Goal: Task Accomplishment & Management: Use online tool/utility

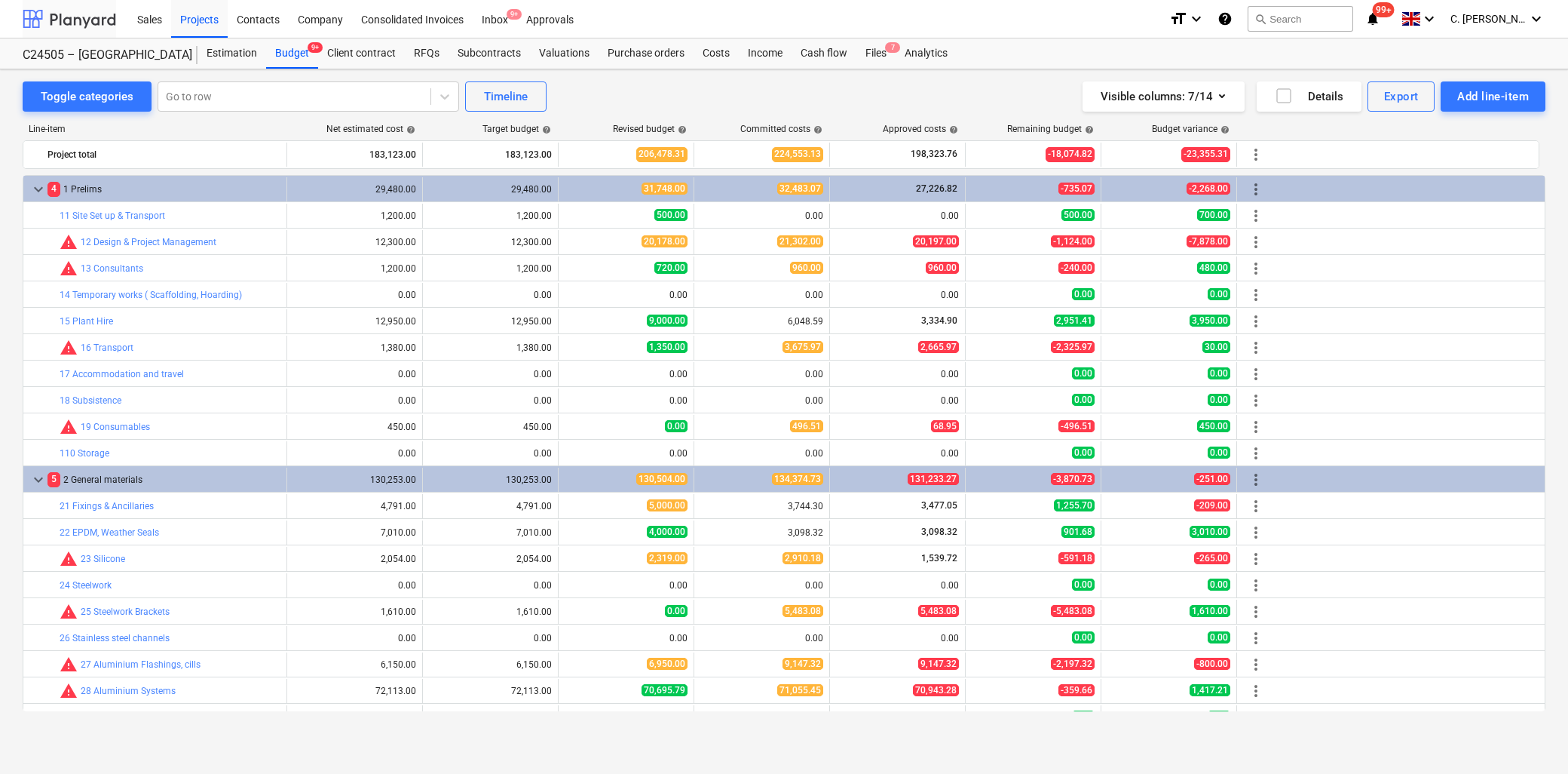
click at [94, 16] on div at bounding box center [70, 19] width 94 height 38
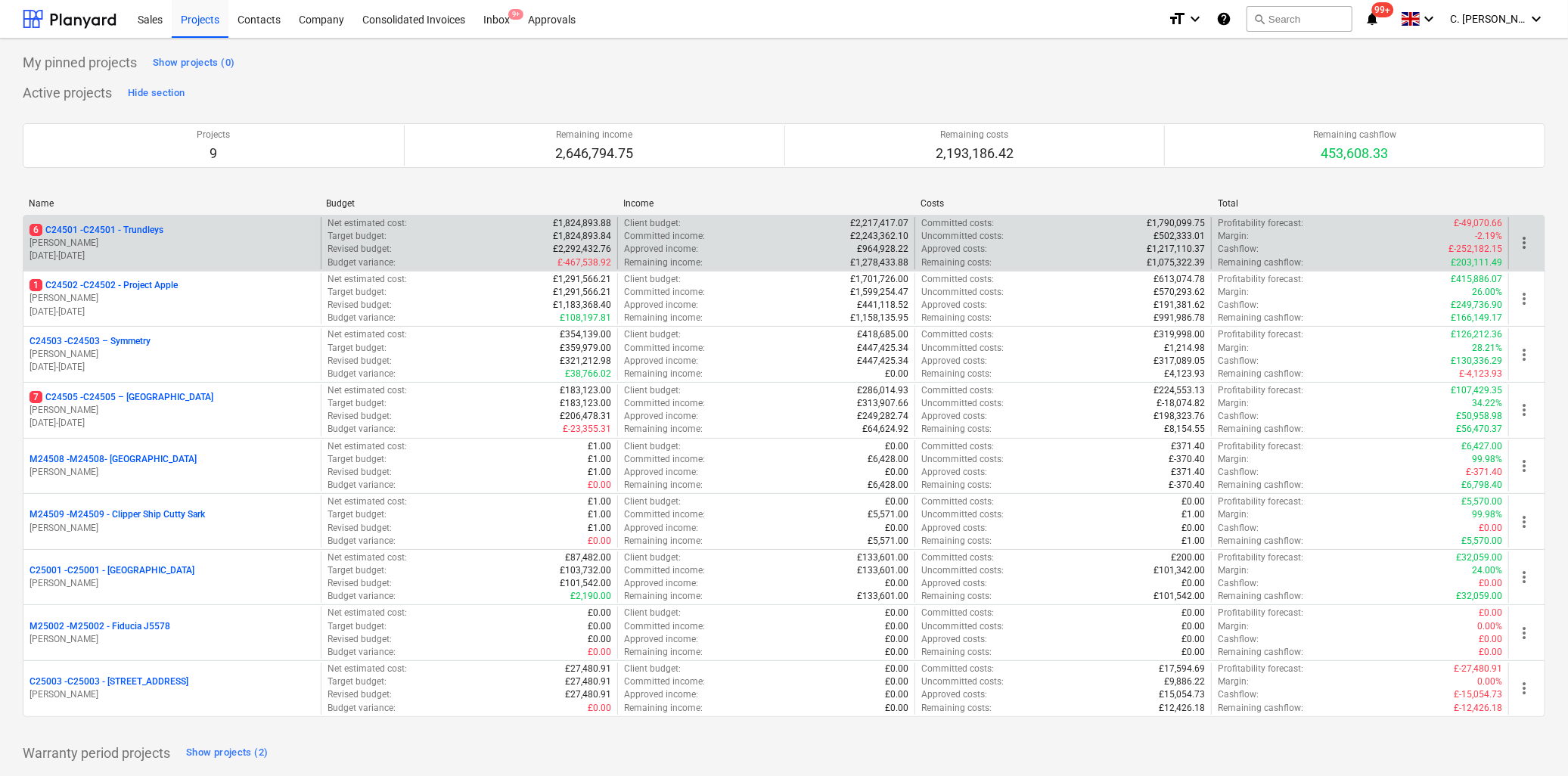
click at [125, 239] on p "[PERSON_NAME]" at bounding box center [172, 243] width 285 height 13
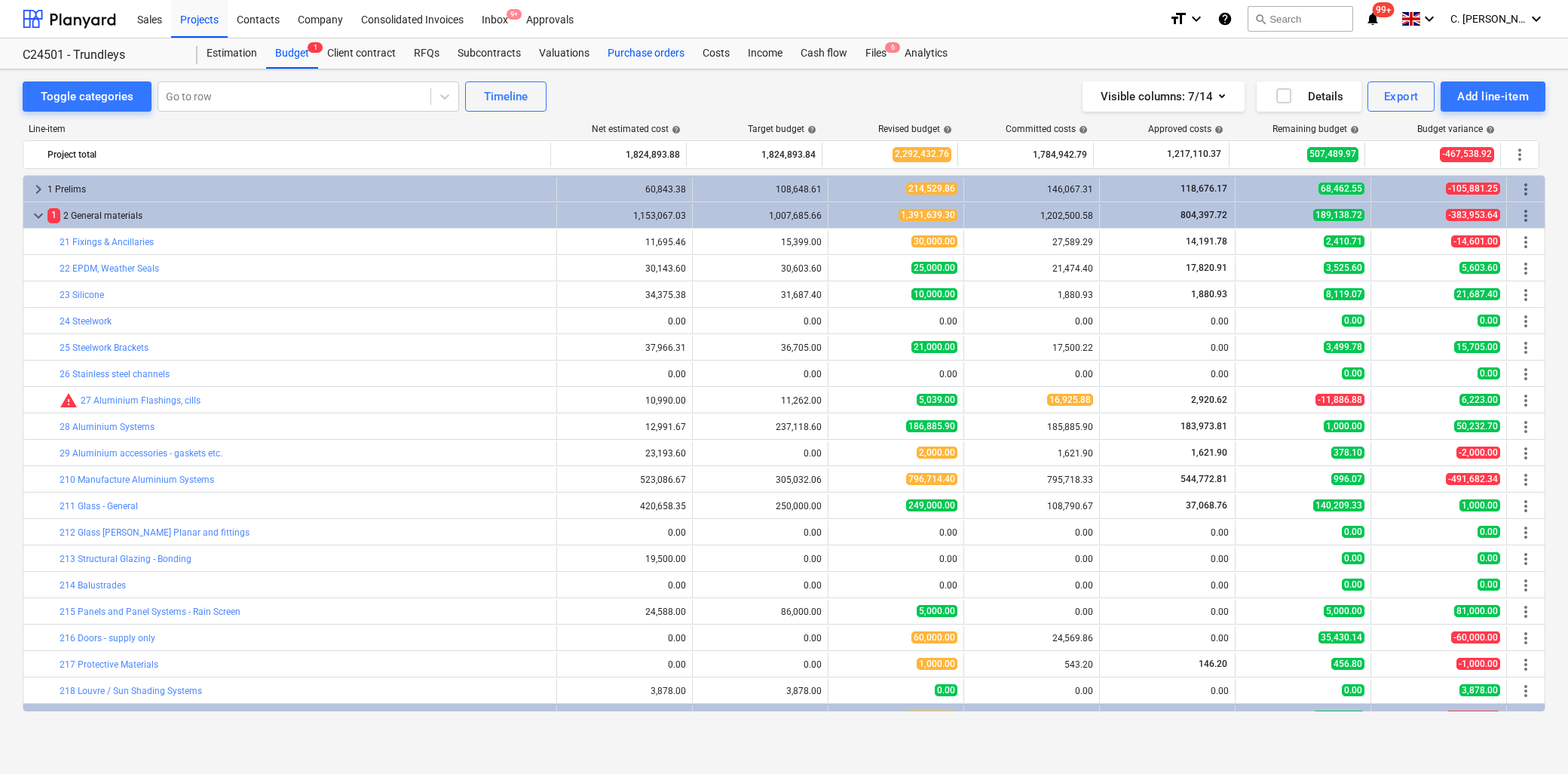
click at [649, 58] on div "Purchase orders" at bounding box center [645, 53] width 95 height 30
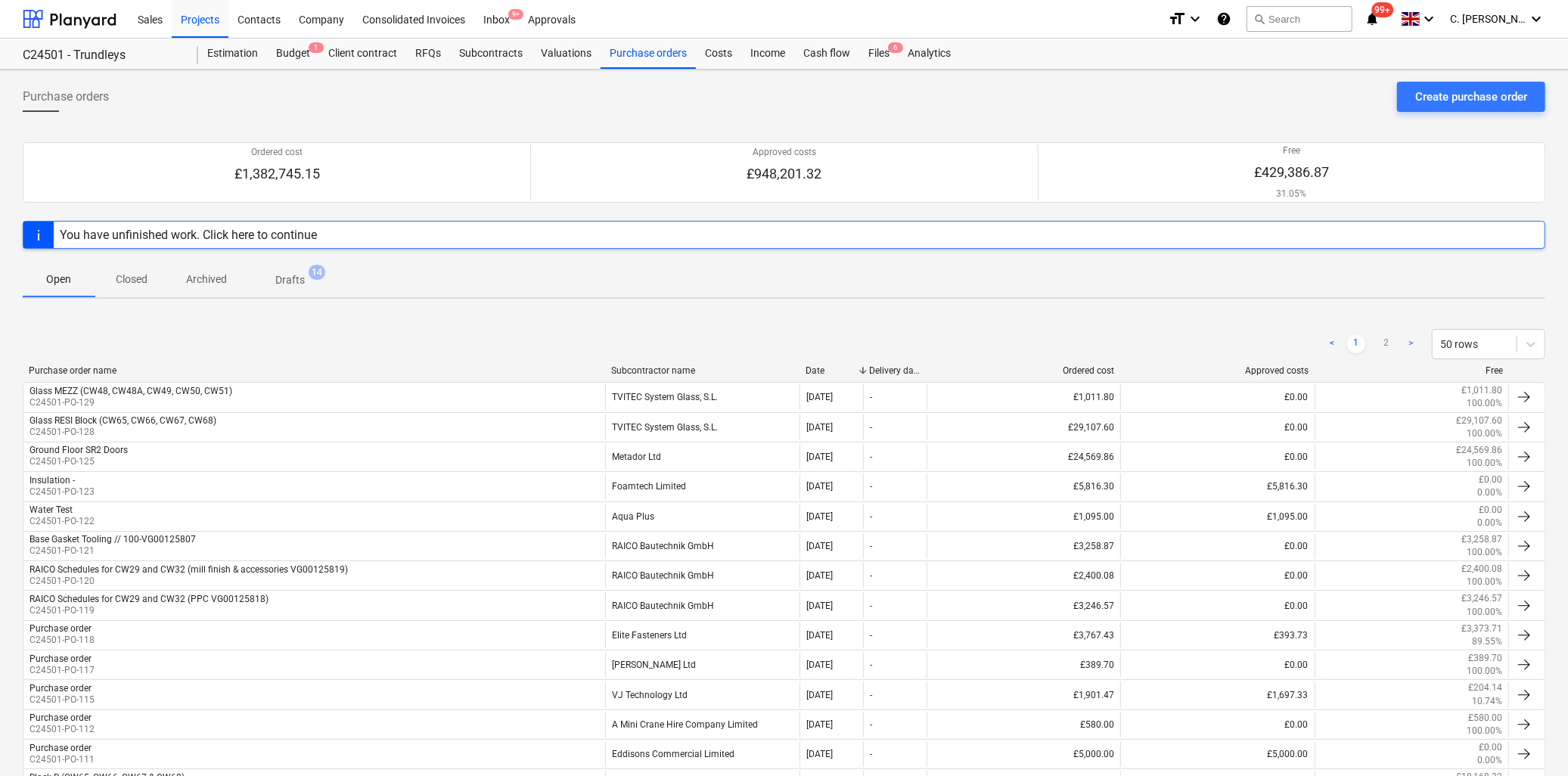
click at [648, 369] on div "Subcontractor name" at bounding box center [702, 370] width 182 height 11
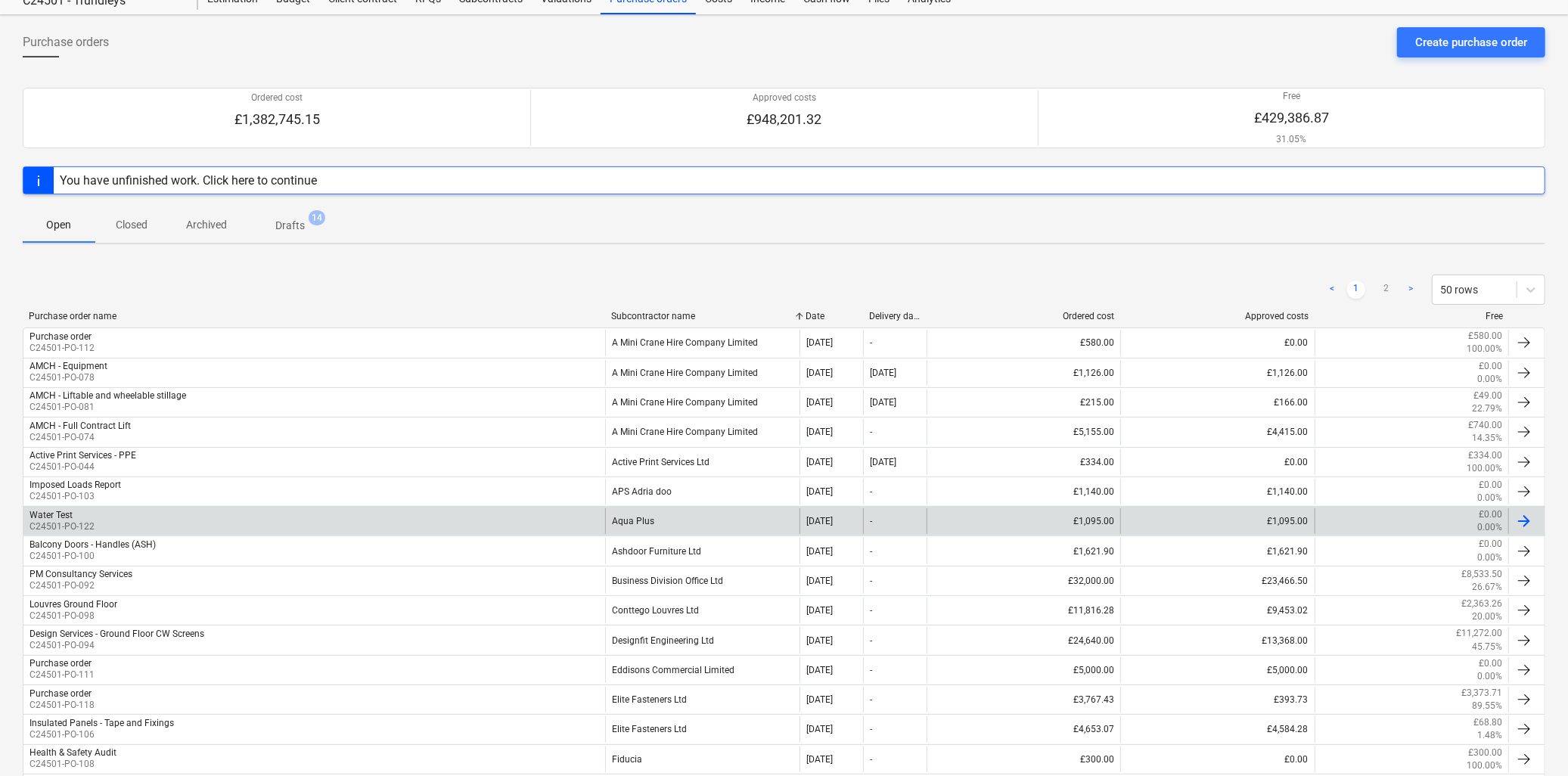
scroll to position [84, 0]
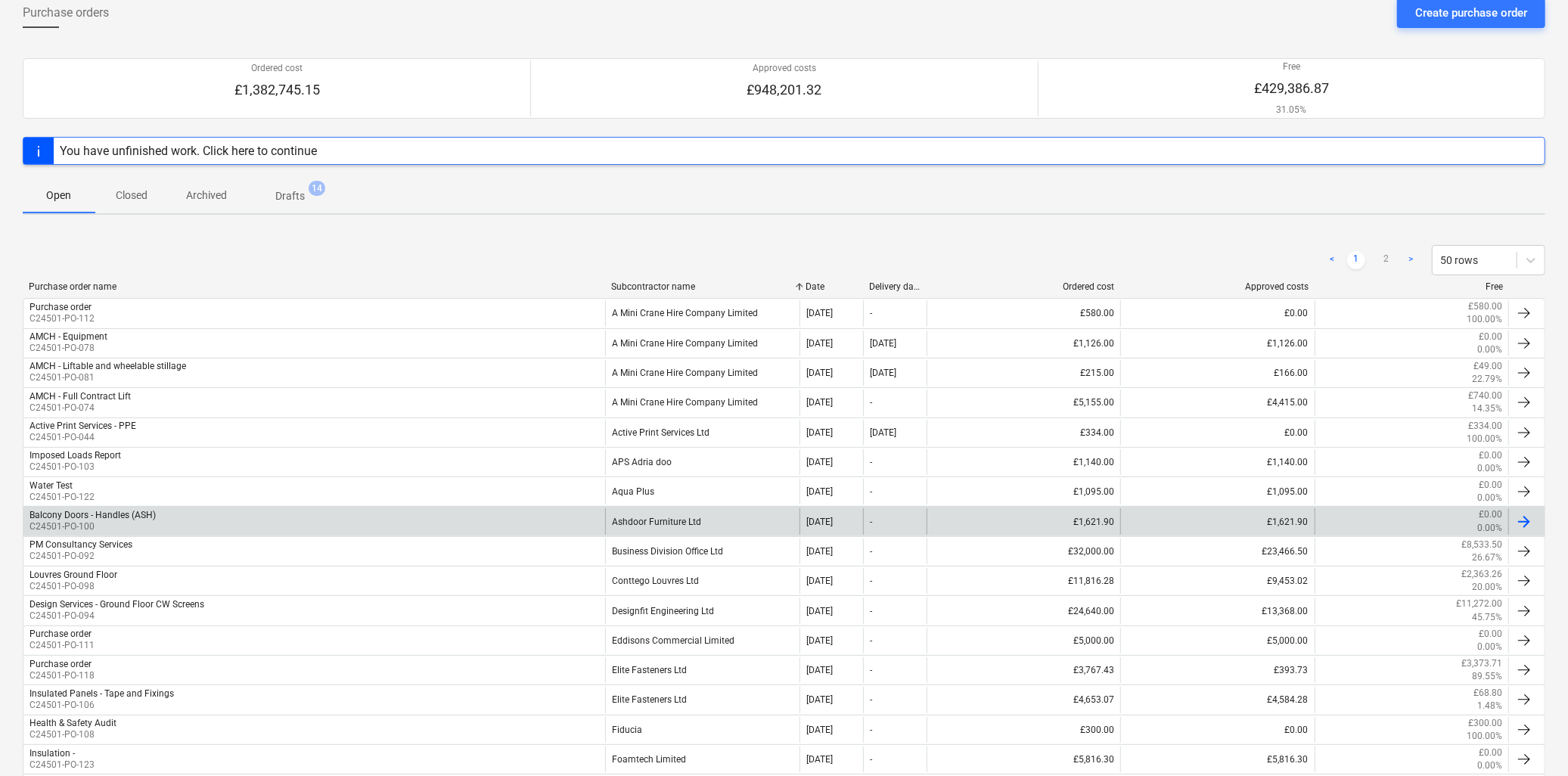
click at [687, 524] on div "Ashdoor Furniture Ltd" at bounding box center [702, 521] width 194 height 25
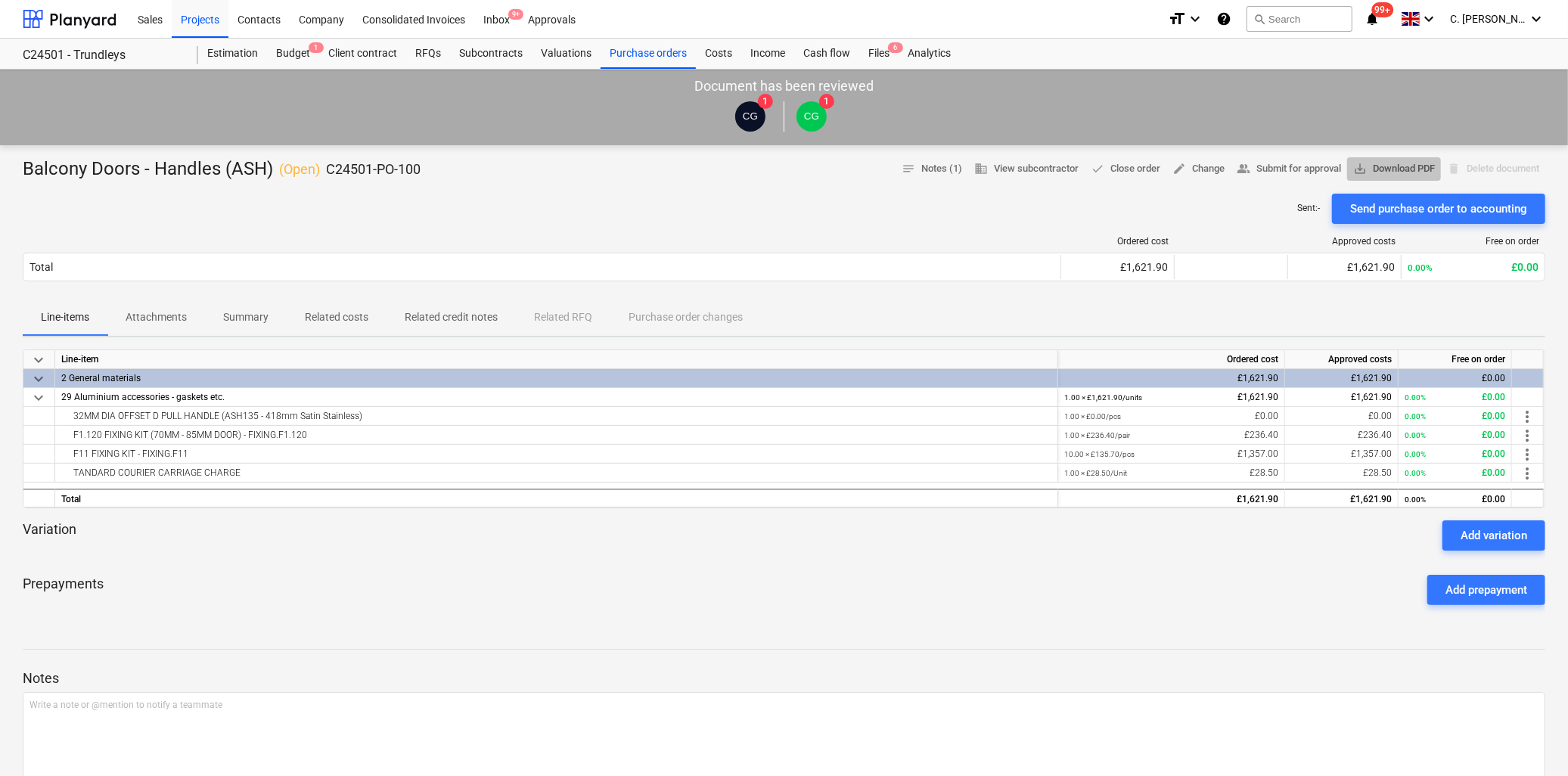
click at [1407, 171] on span "save_alt Download PDF" at bounding box center [1394, 168] width 82 height 17
click at [90, 9] on div at bounding box center [70, 19] width 94 height 38
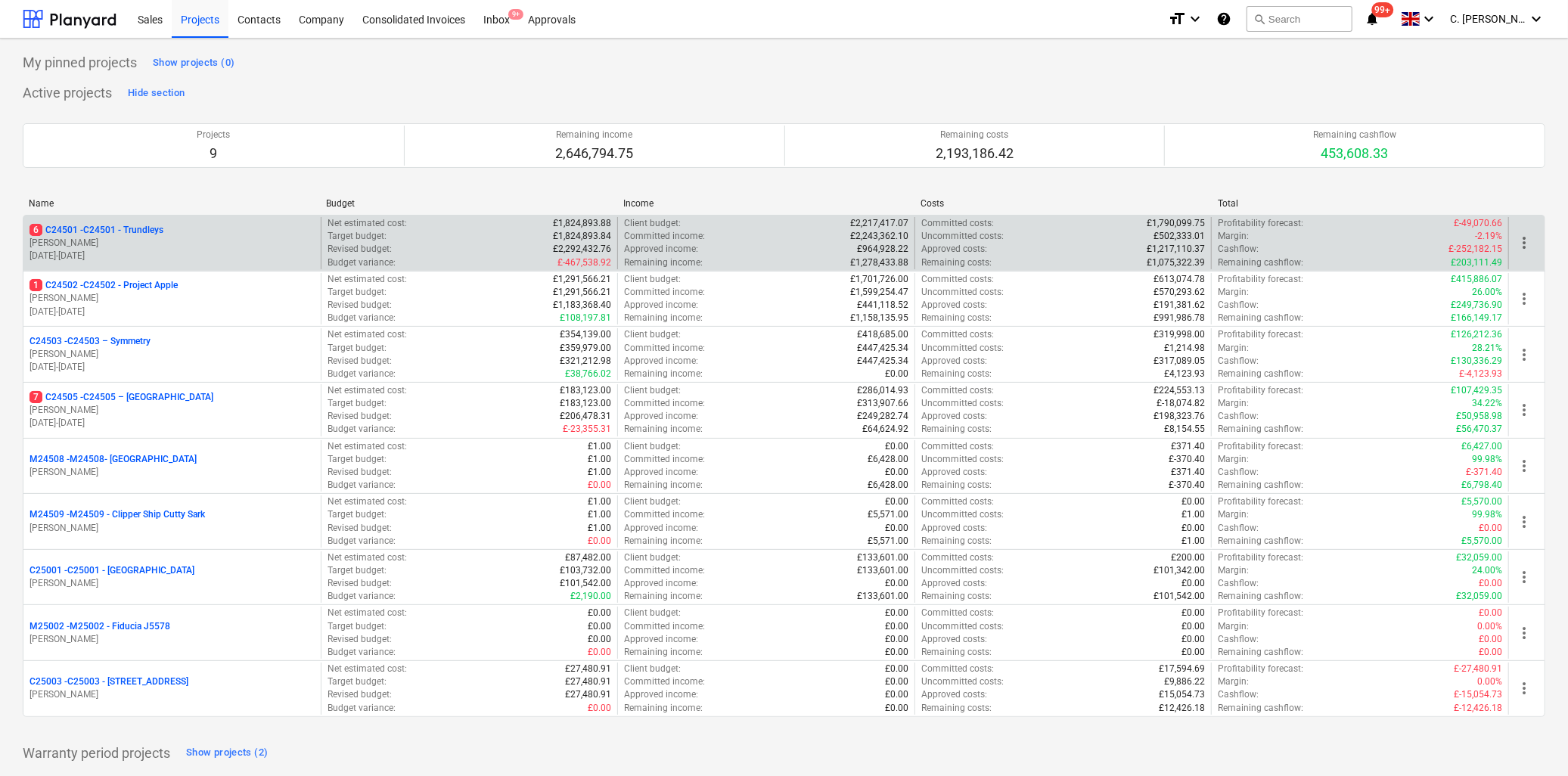
click at [52, 240] on p "[PERSON_NAME]" at bounding box center [172, 243] width 285 height 13
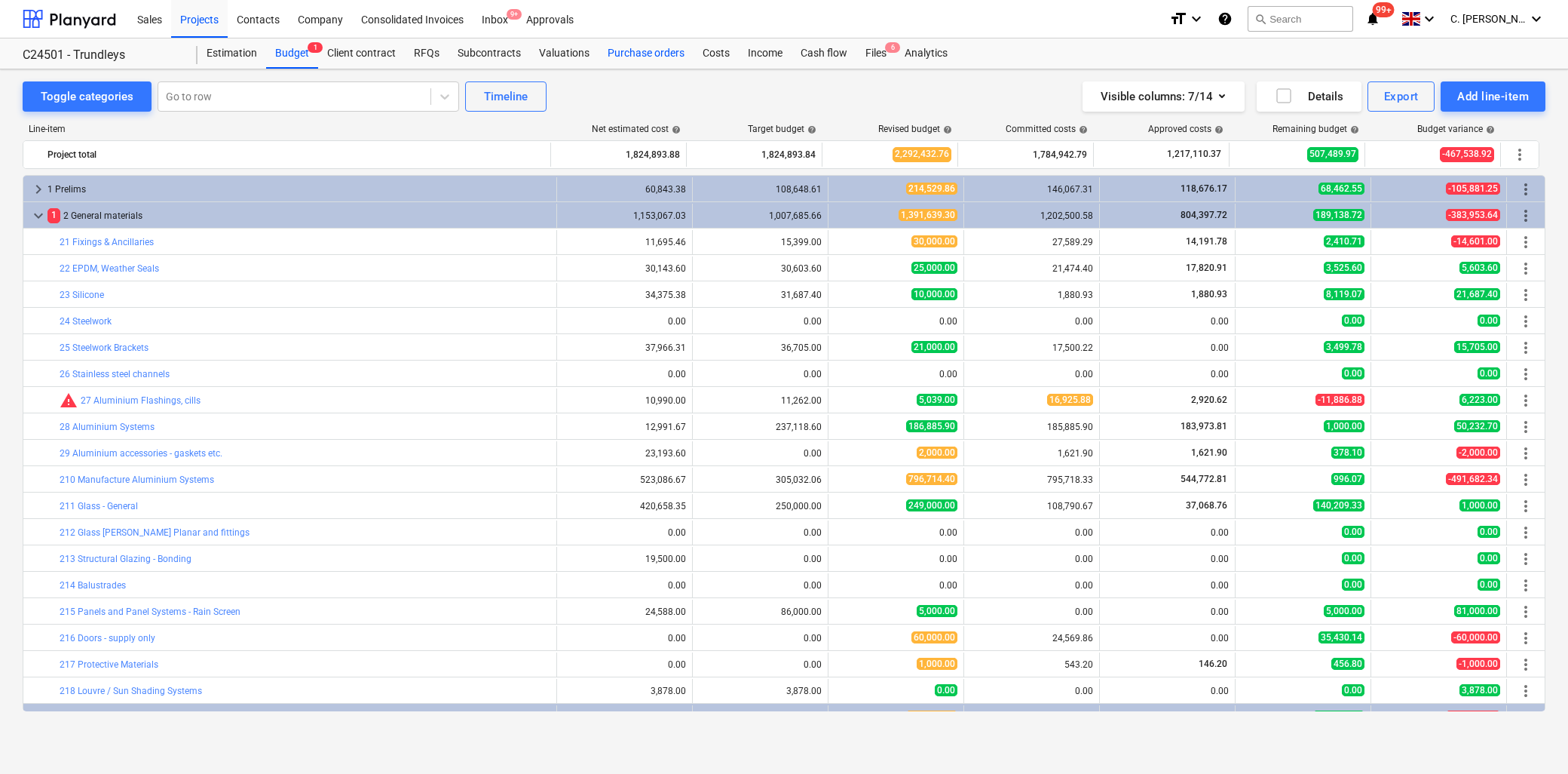
click at [638, 49] on div "Purchase orders" at bounding box center [645, 53] width 95 height 30
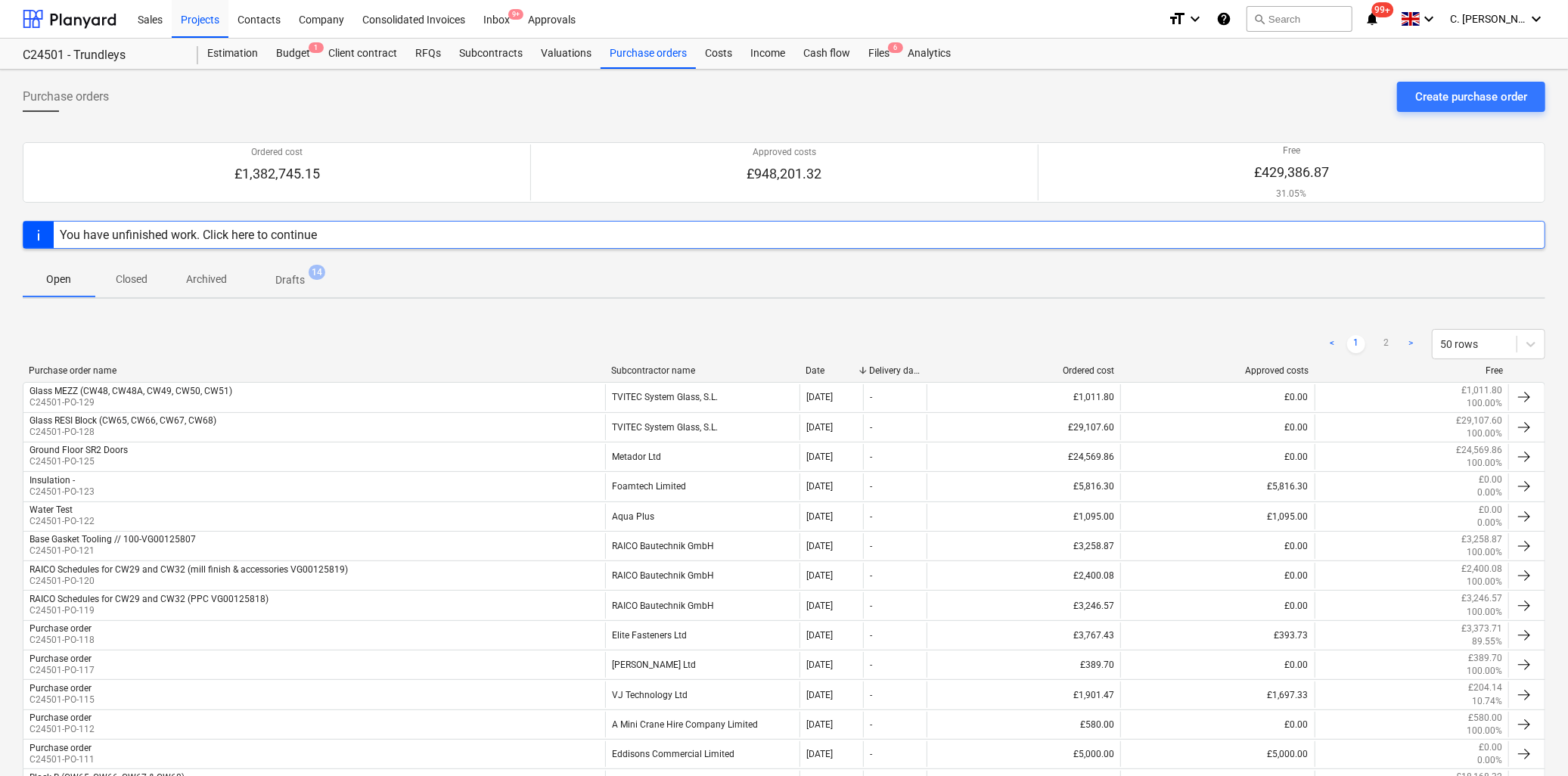
click at [663, 366] on div "Subcontractor name" at bounding box center [702, 370] width 182 height 11
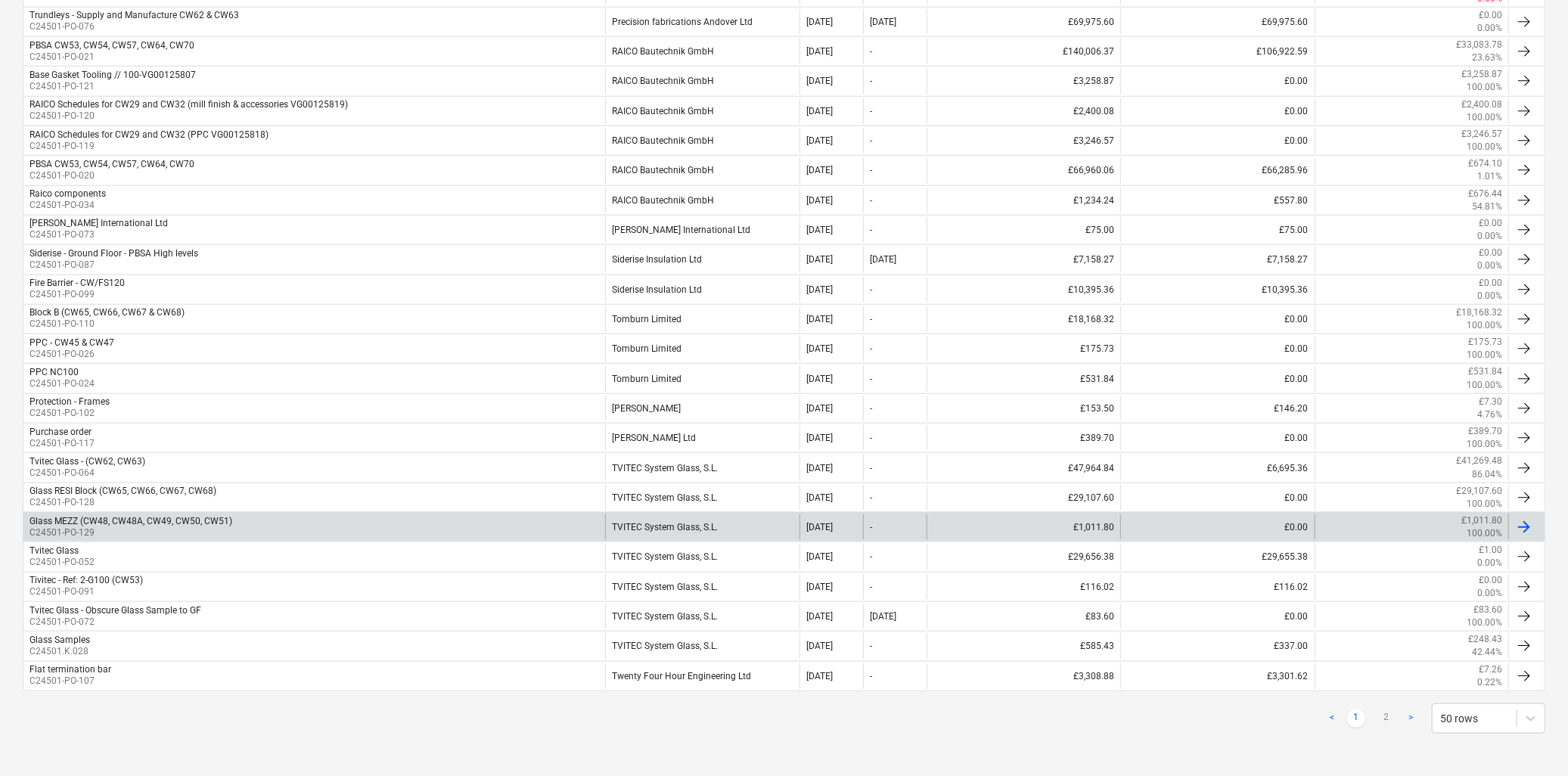
scroll to position [1182, 0]
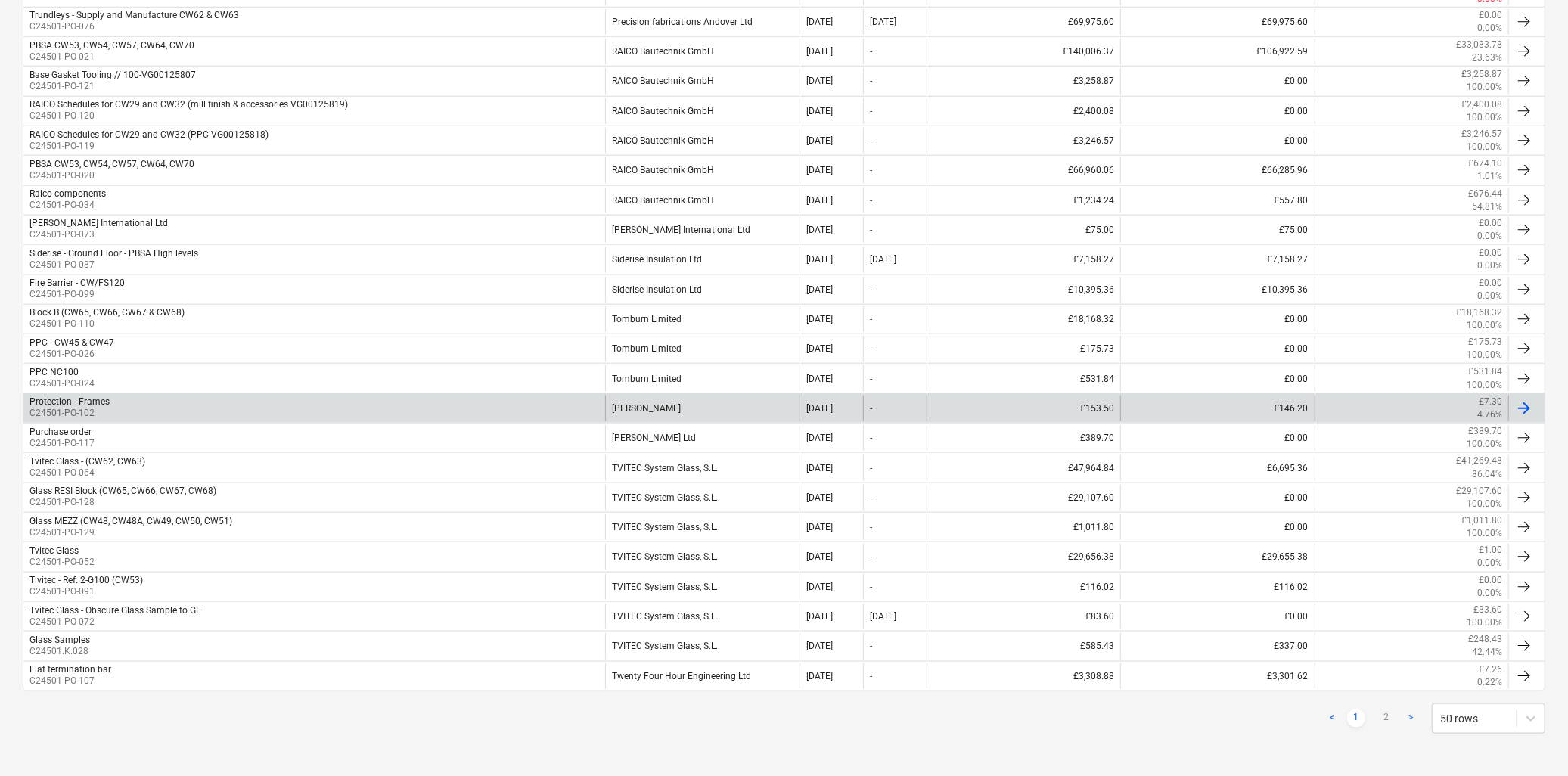
click at [632, 406] on div "[PERSON_NAME]" at bounding box center [702, 408] width 194 height 25
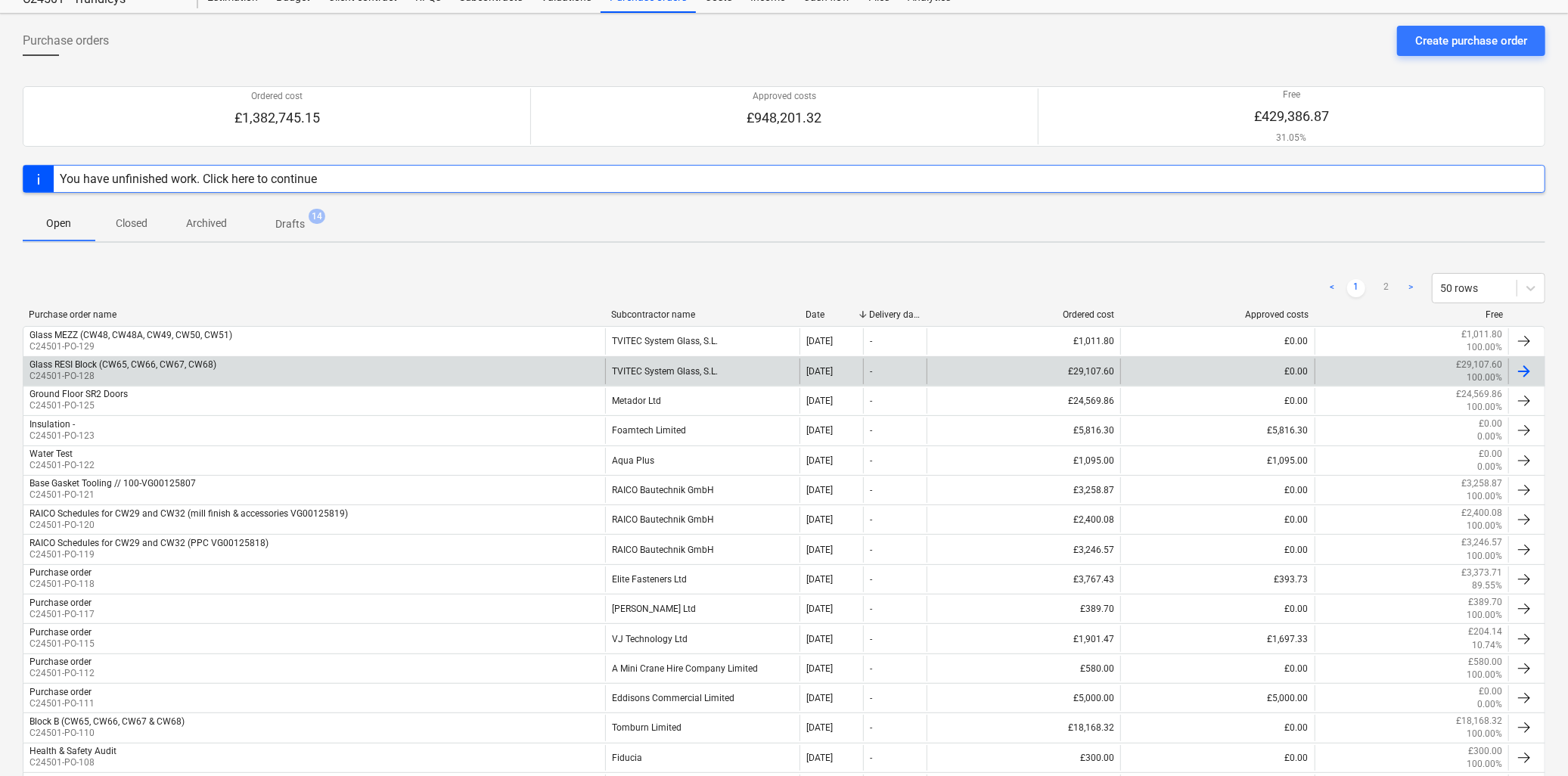
scroll to position [84, 0]
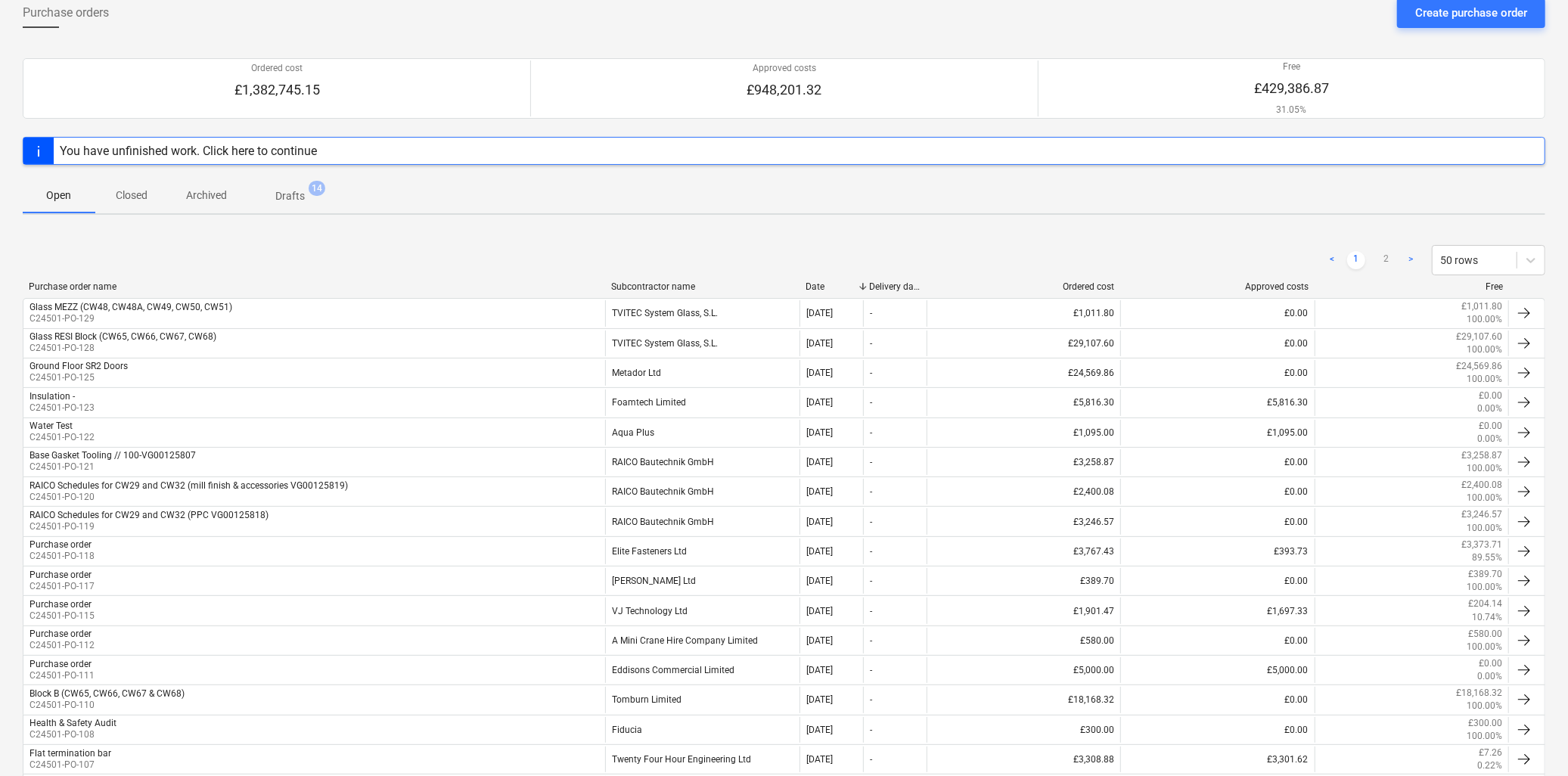
click at [641, 287] on div "Subcontractor name" at bounding box center [702, 287] width 182 height 11
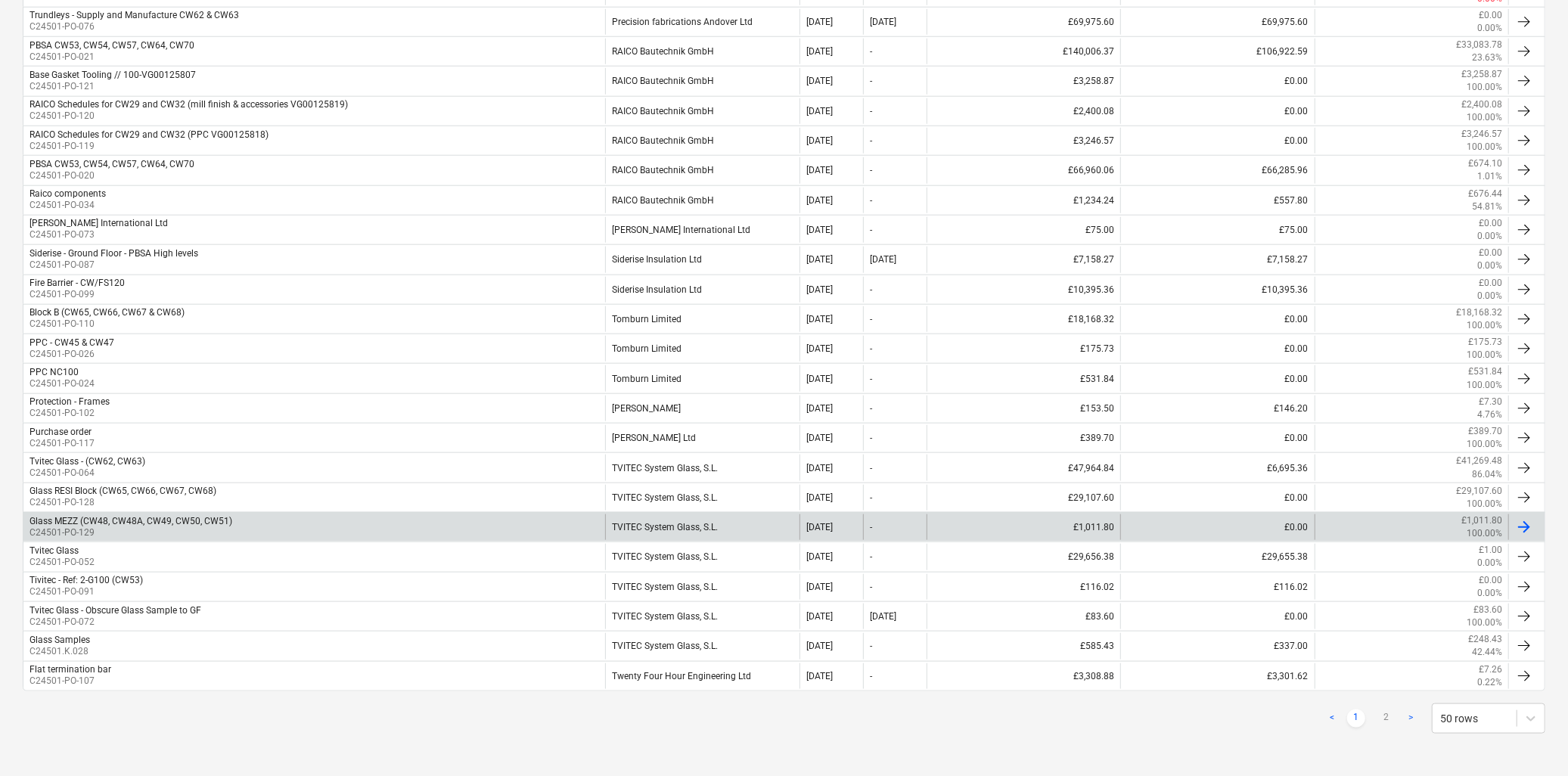
scroll to position [1182, 0]
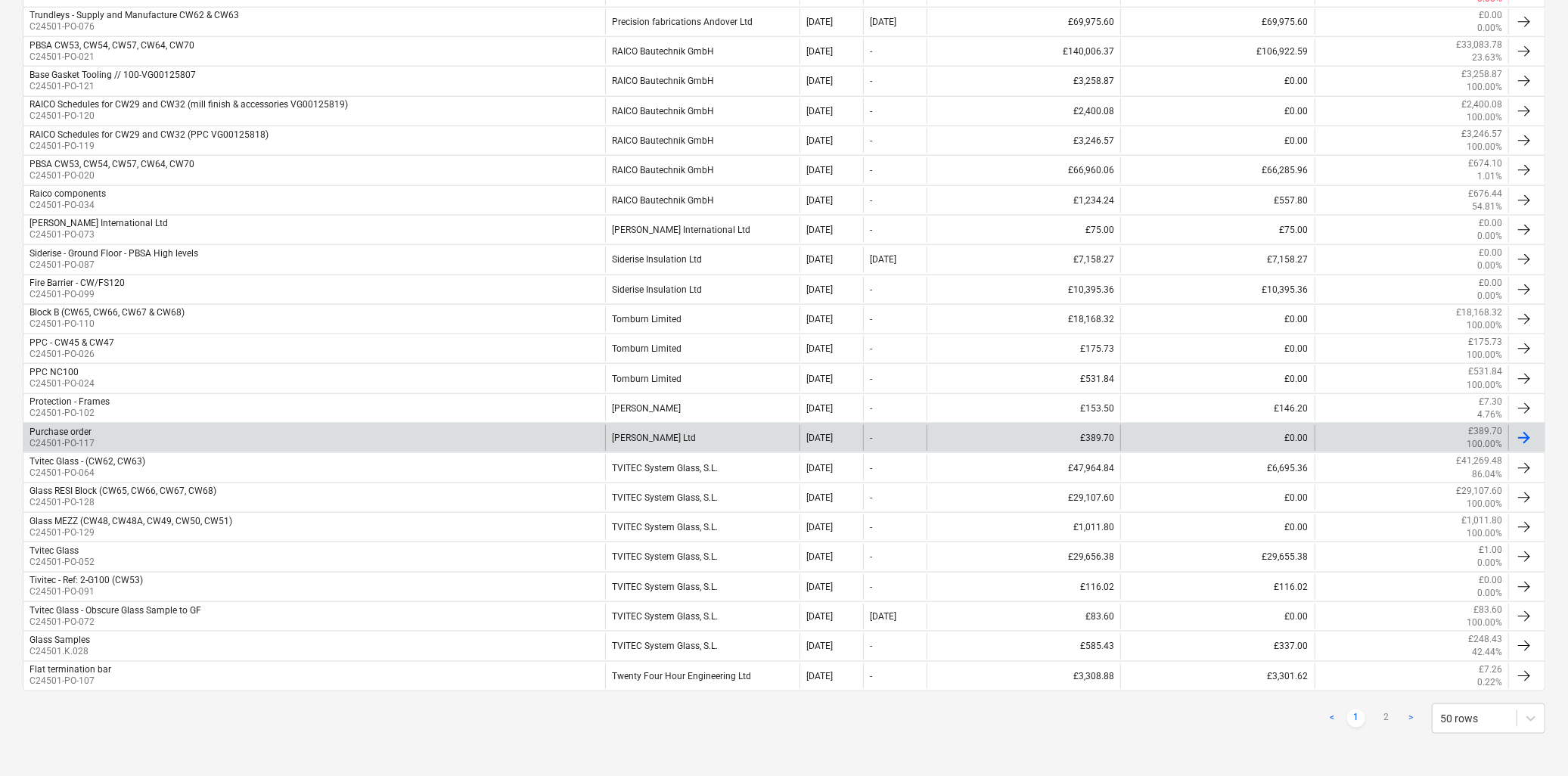
click at [662, 437] on div "[PERSON_NAME] Ltd" at bounding box center [702, 437] width 194 height 25
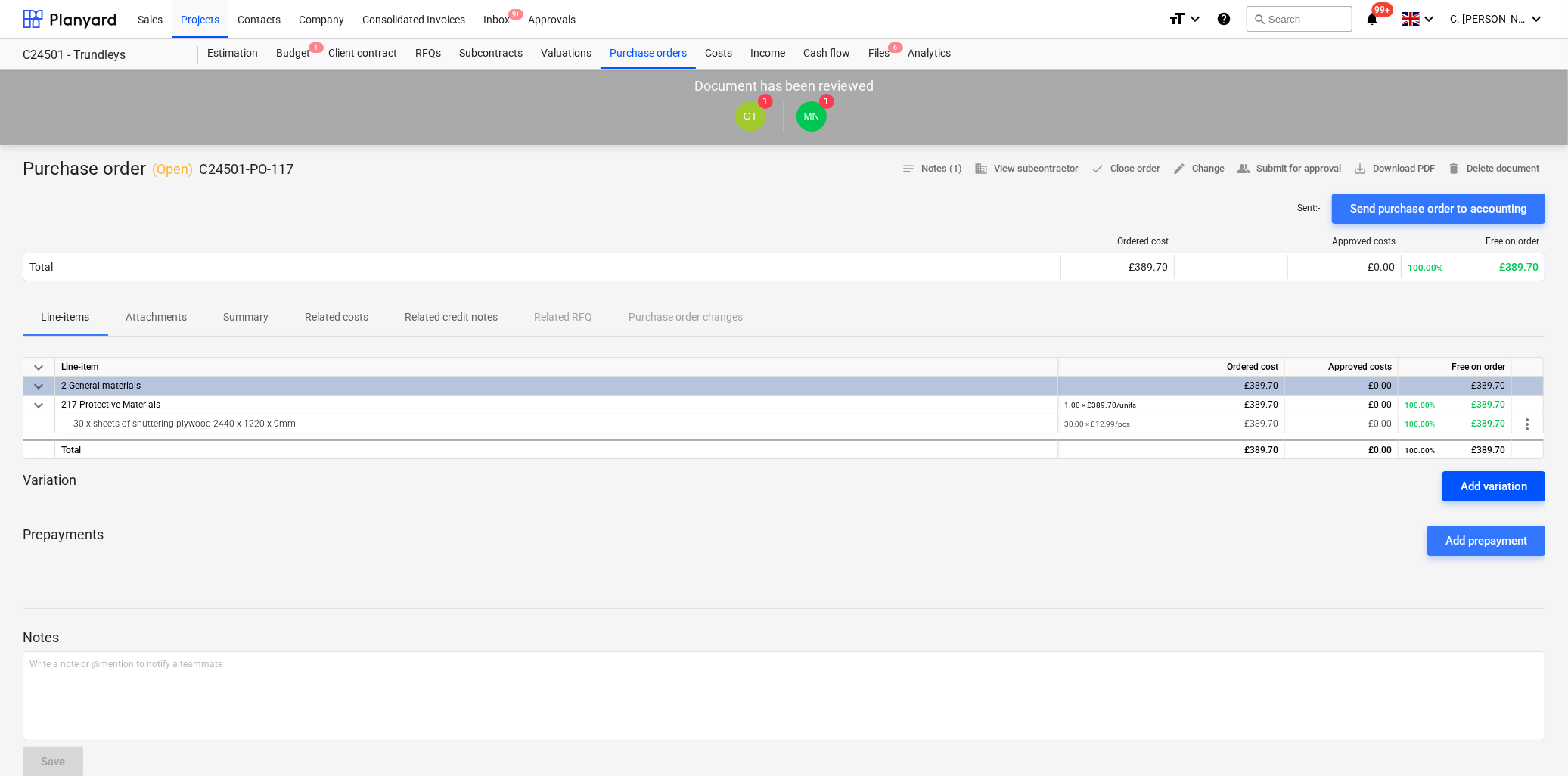
click at [1528, 495] on button "Add variation" at bounding box center [1495, 485] width 103 height 30
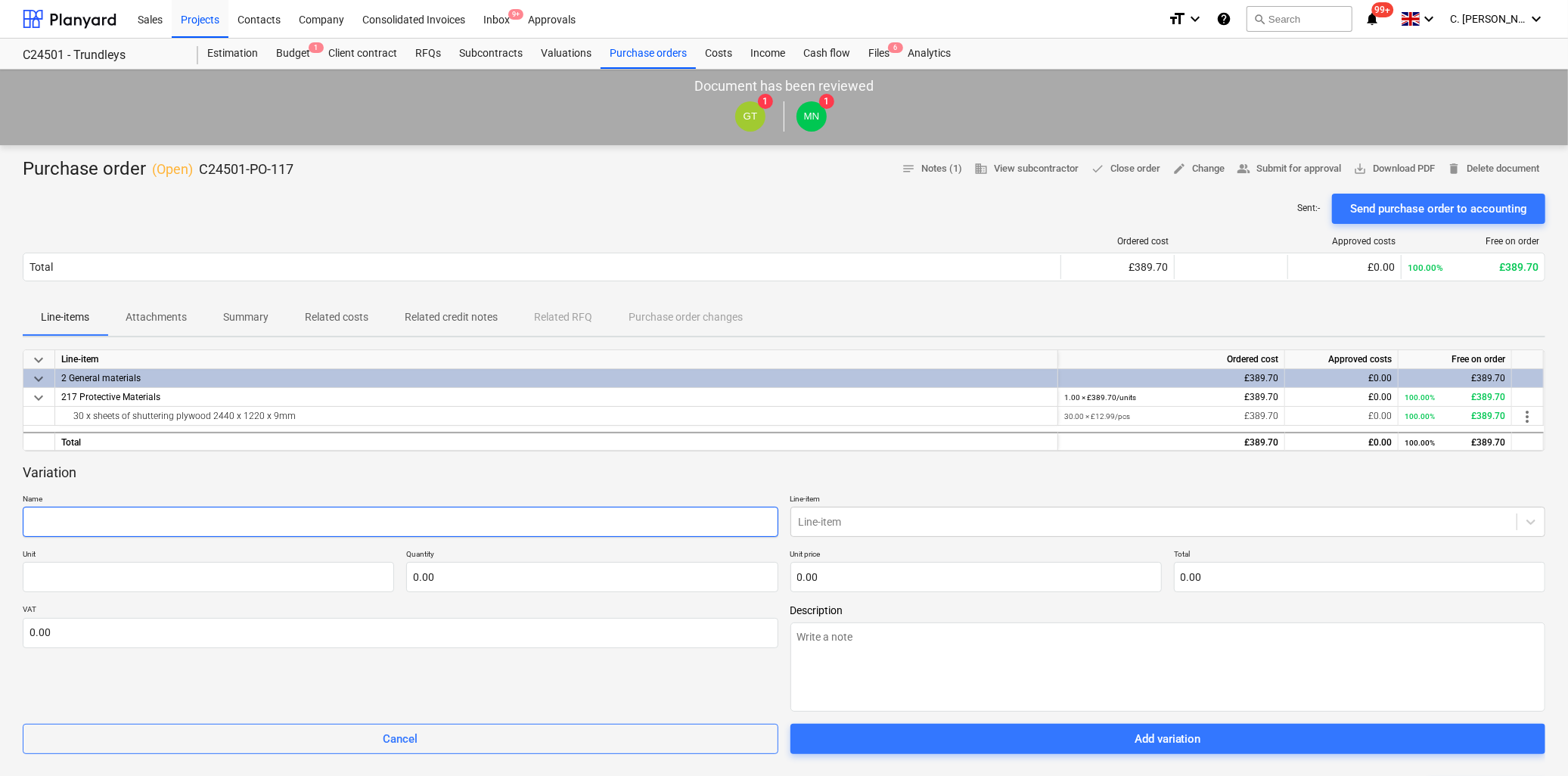
click at [133, 522] on input "text" at bounding box center [400, 522] width 755 height 30
click at [133, 516] on input "text" at bounding box center [400, 522] width 755 height 30
paste input "PROGUARD WINDOW PROTECTION FILM CLEAR 50M X 600MM 13.87 EA 277.40 1 EA 730352 D…"
type textarea "x"
type input "PROGUARD WINDOW PROTECTION FILM CLEAR 50M X 600MM 13.87 EA 277.40 1 EA 730352 D…"
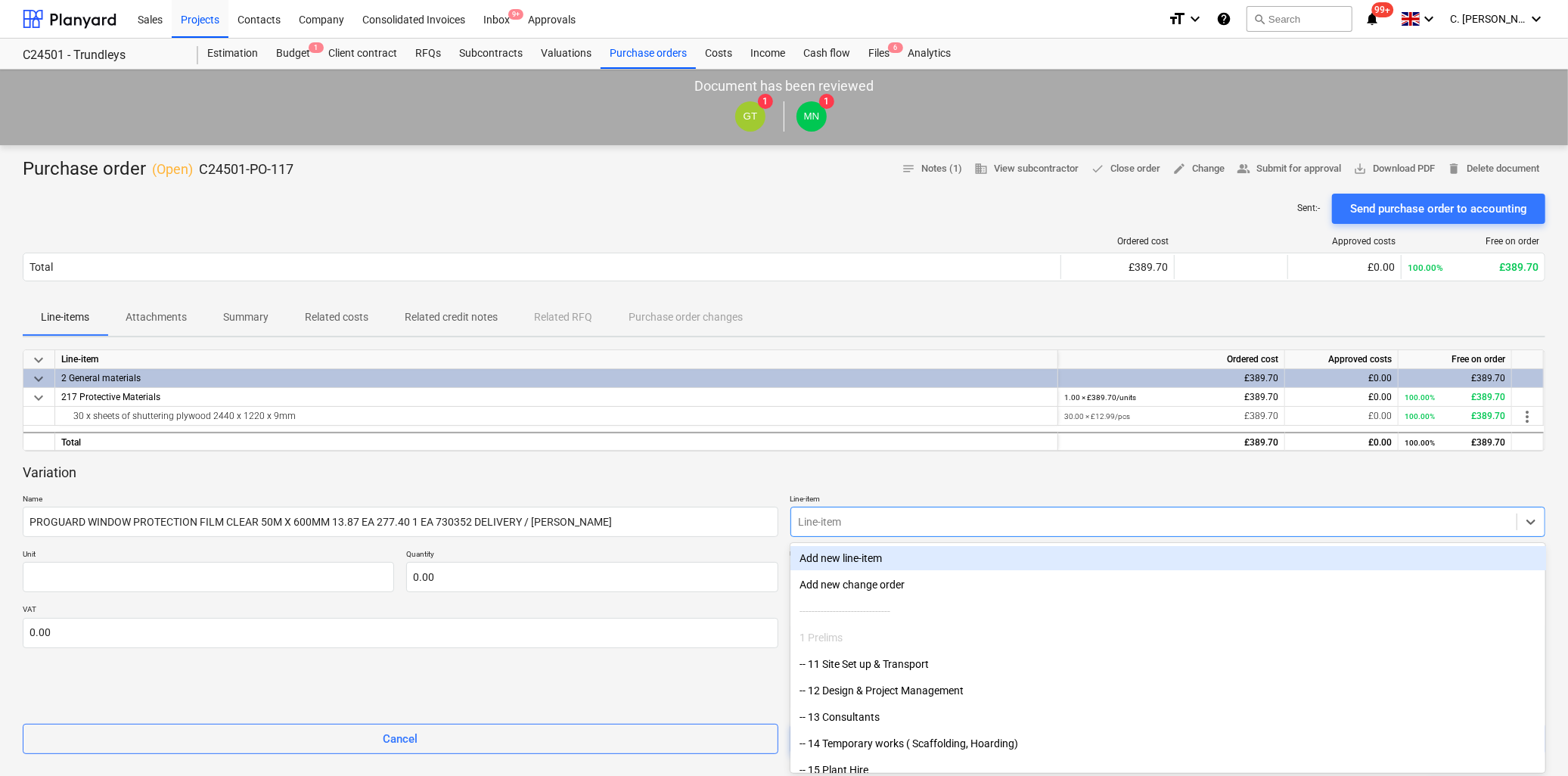
click at [899, 518] on div at bounding box center [1154, 522] width 711 height 15
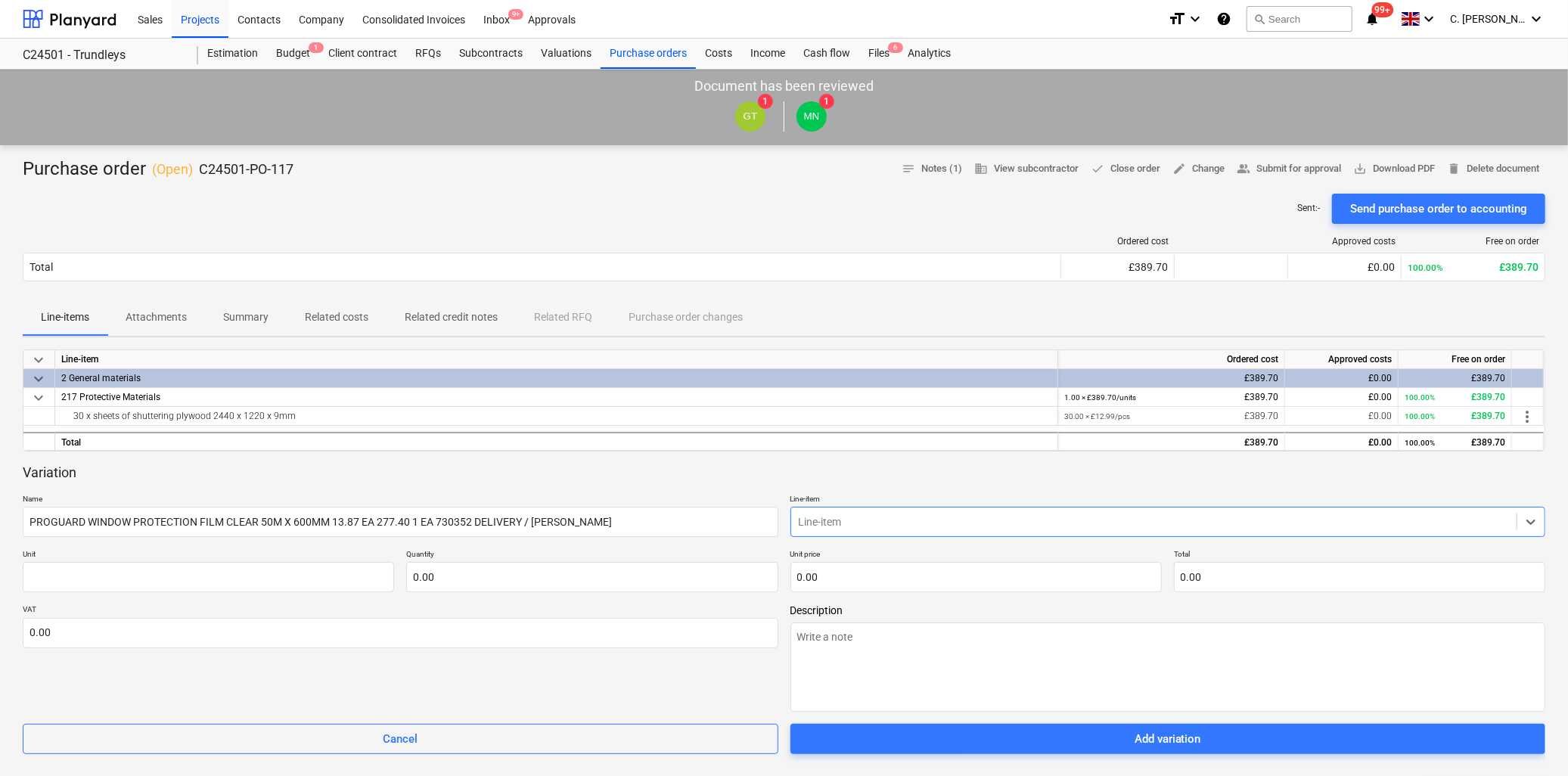
click at [872, 519] on div at bounding box center [1154, 522] width 711 height 15
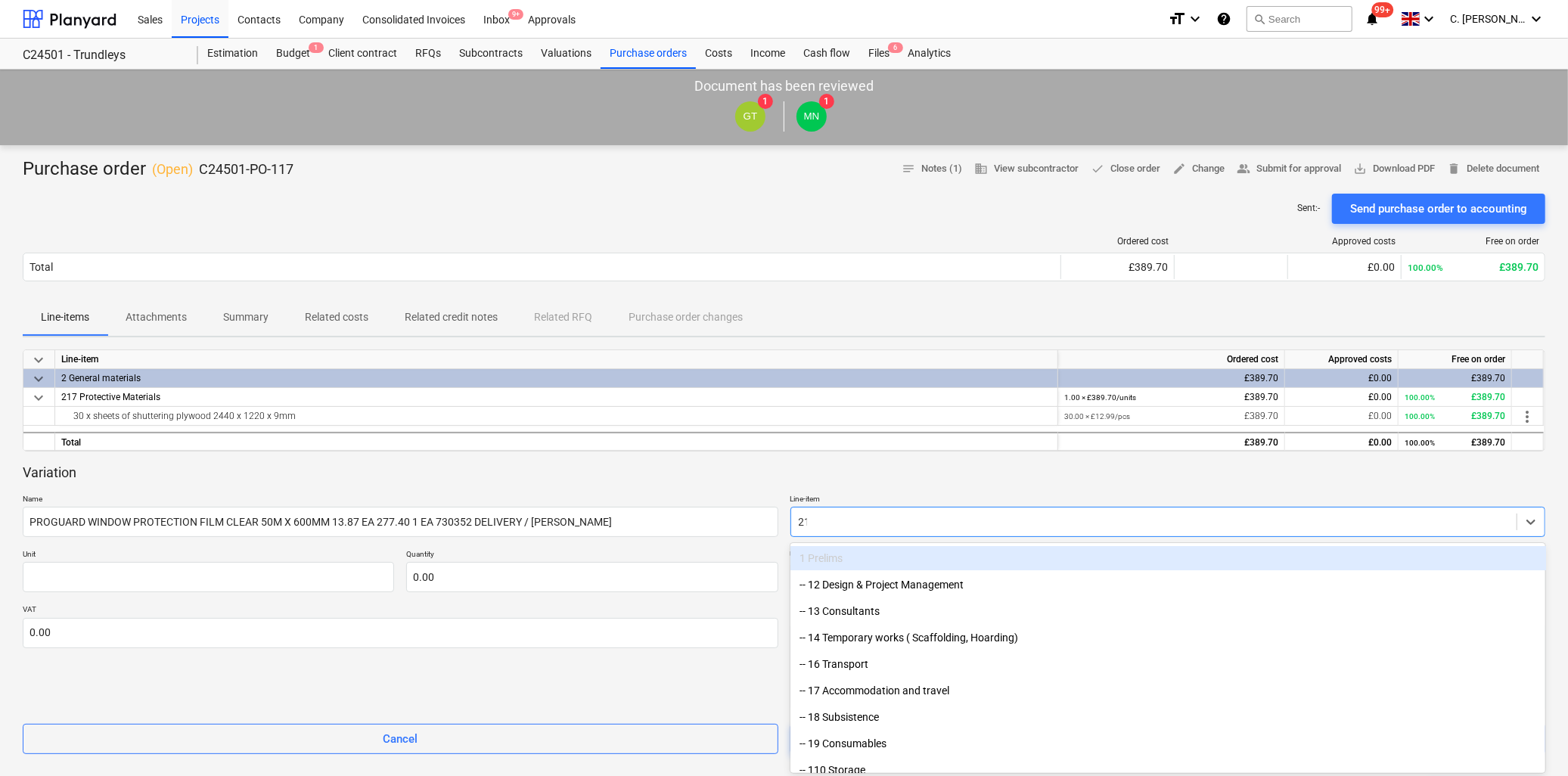
type input "217"
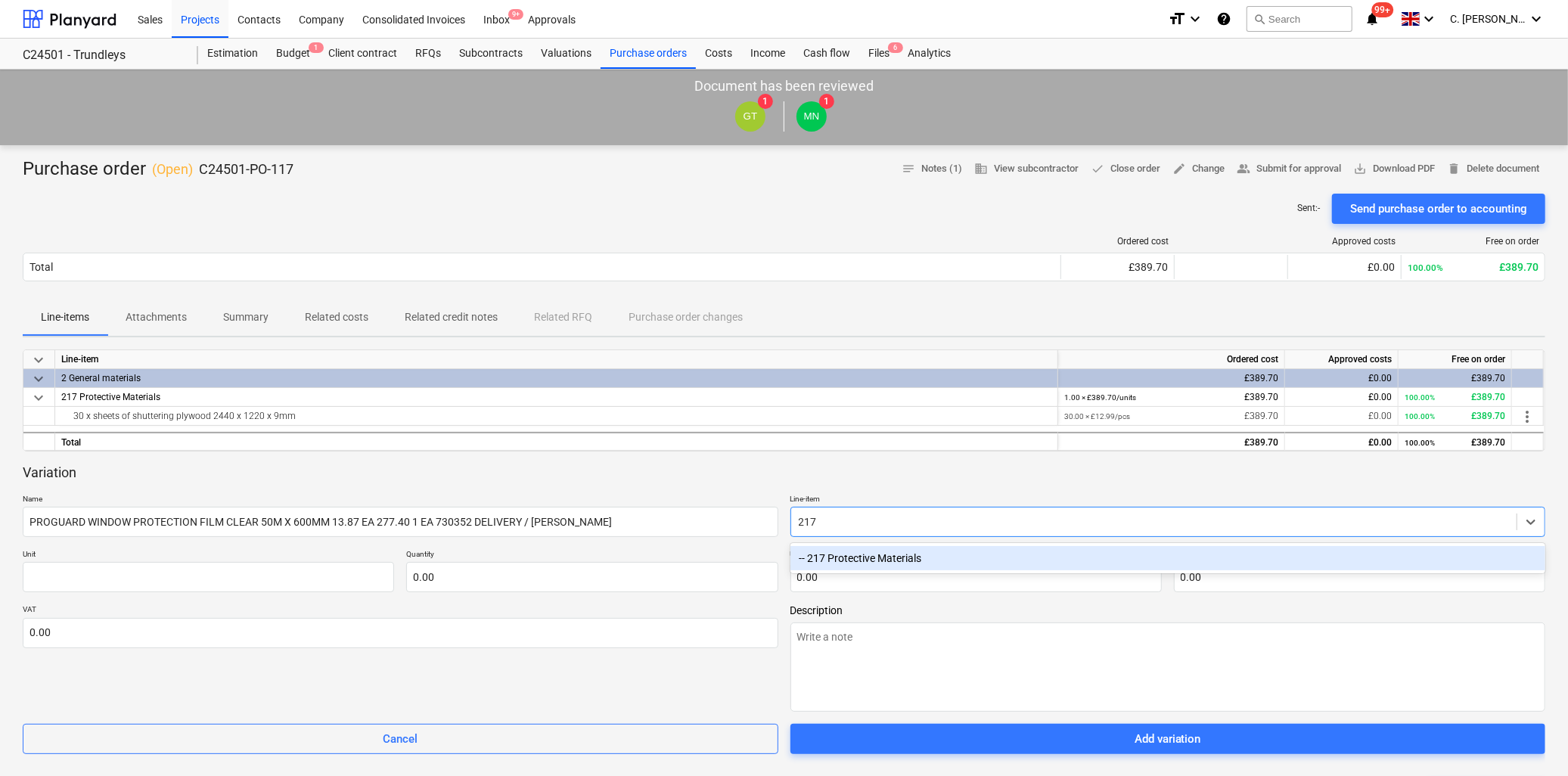
click at [881, 557] on div "-- 217 Protective Materials" at bounding box center [1169, 558] width 755 height 24
type textarea "x"
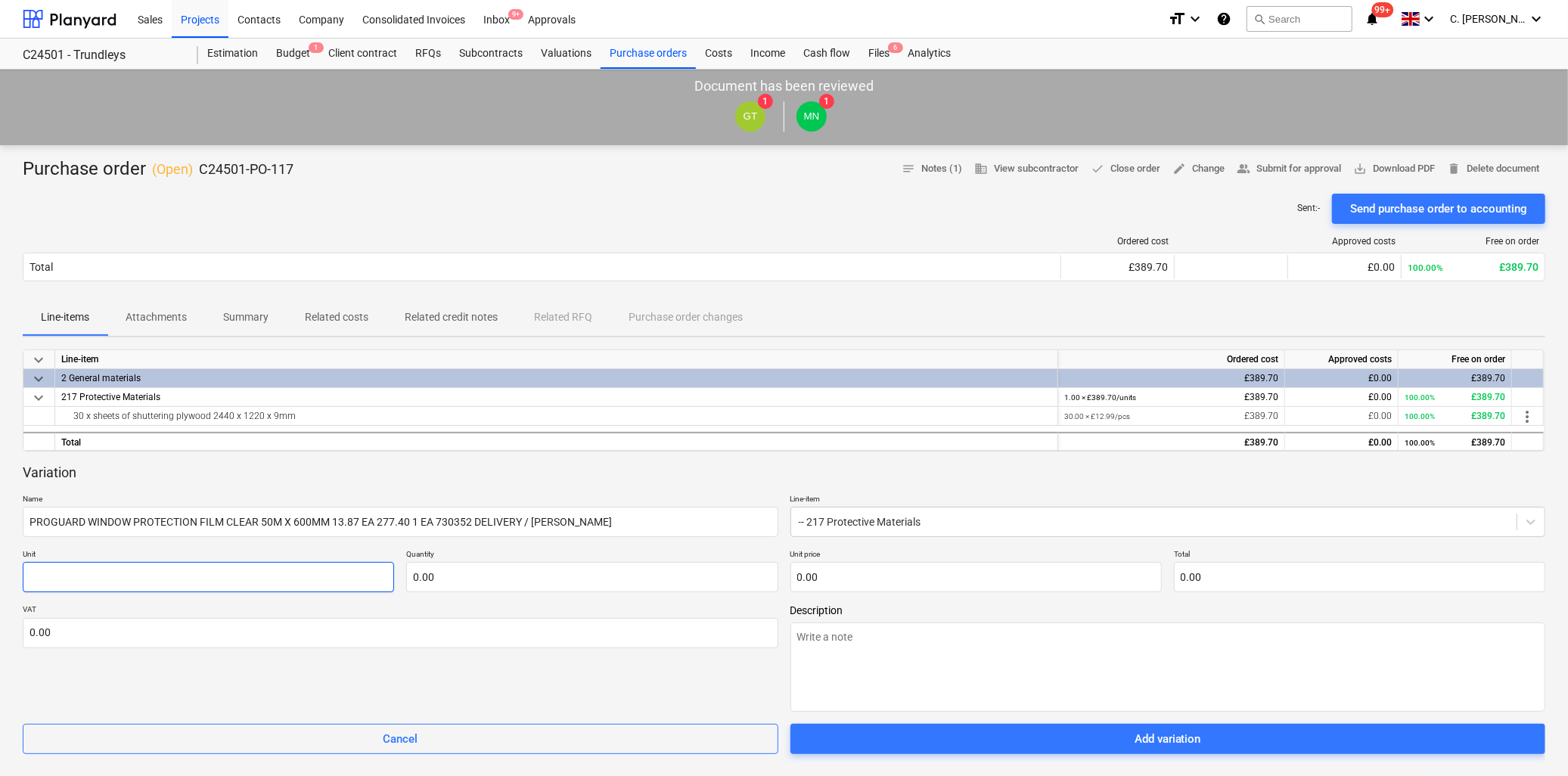
click at [79, 577] on input "text" at bounding box center [208, 577] width 371 height 30
type textarea "x"
type input "U"
type textarea "x"
type input "Un"
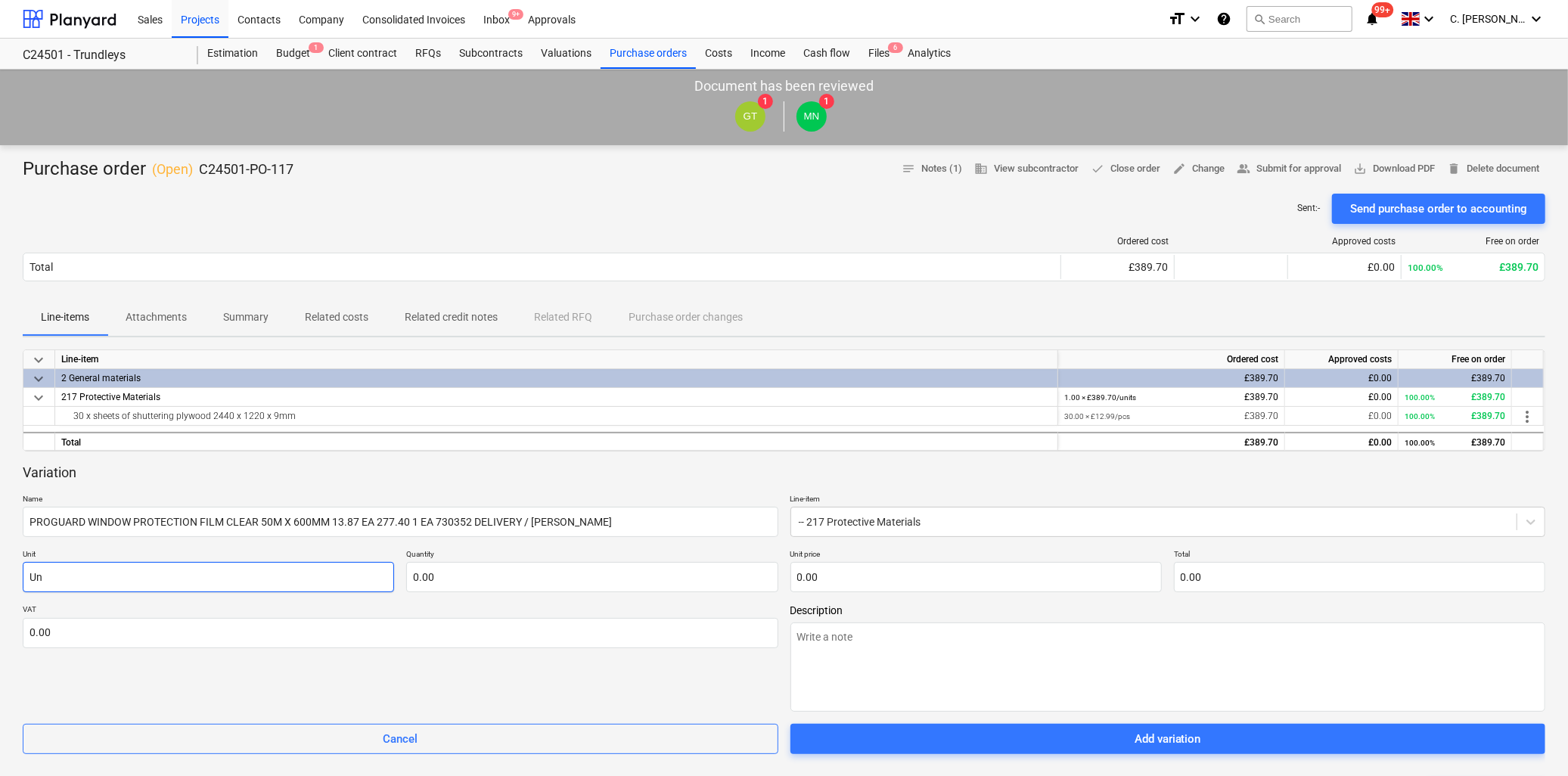
type textarea "x"
type input "Uni"
type textarea "x"
type input "Unit"
click at [458, 572] on input "text" at bounding box center [592, 577] width 371 height 30
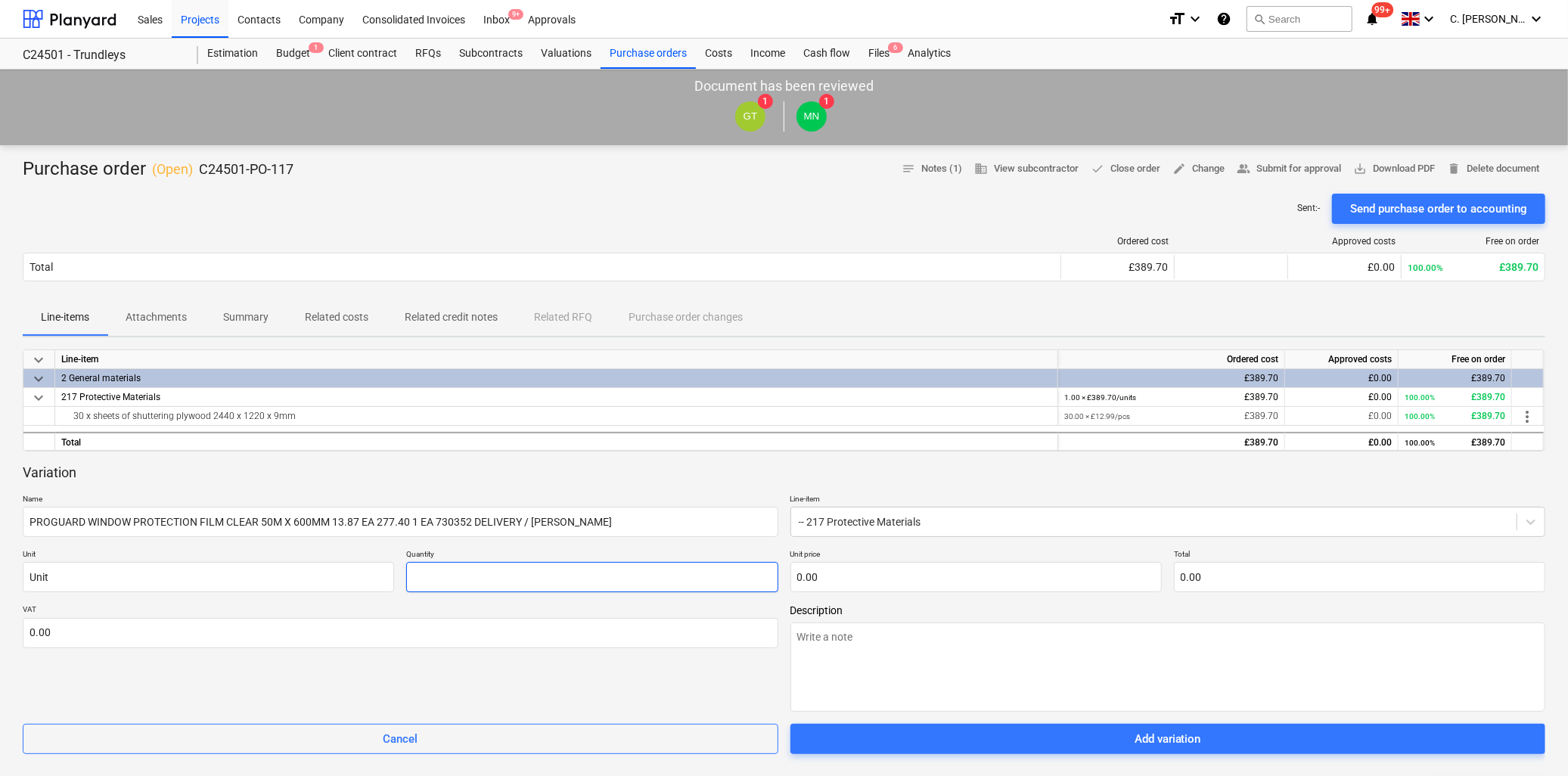
type textarea "x"
type input "2"
type textarea "x"
type input "20.00"
click at [904, 580] on input "text" at bounding box center [976, 577] width 371 height 30
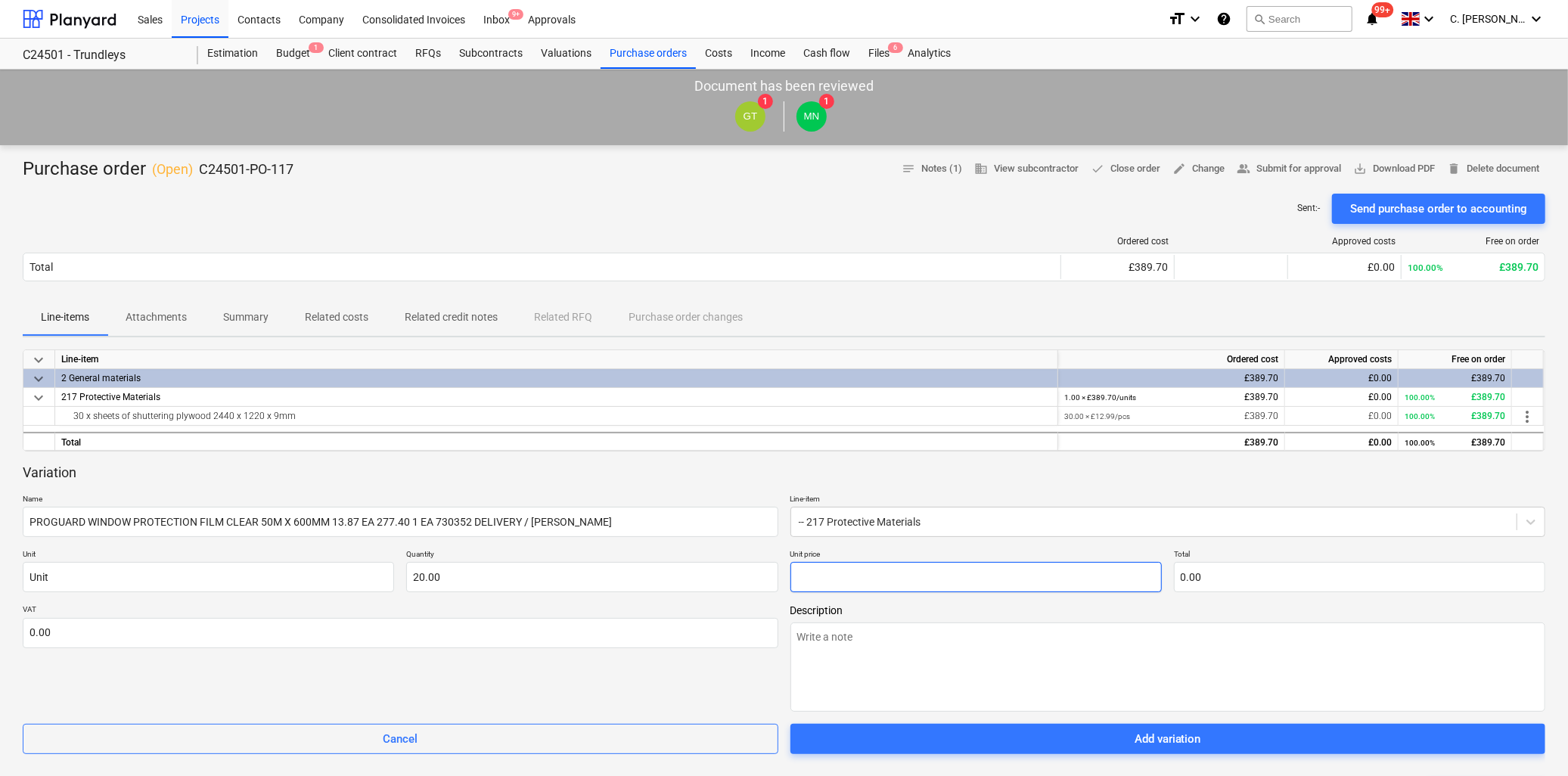
type textarea "x"
type input "1"
type input "20.00"
type textarea "x"
type input "13"
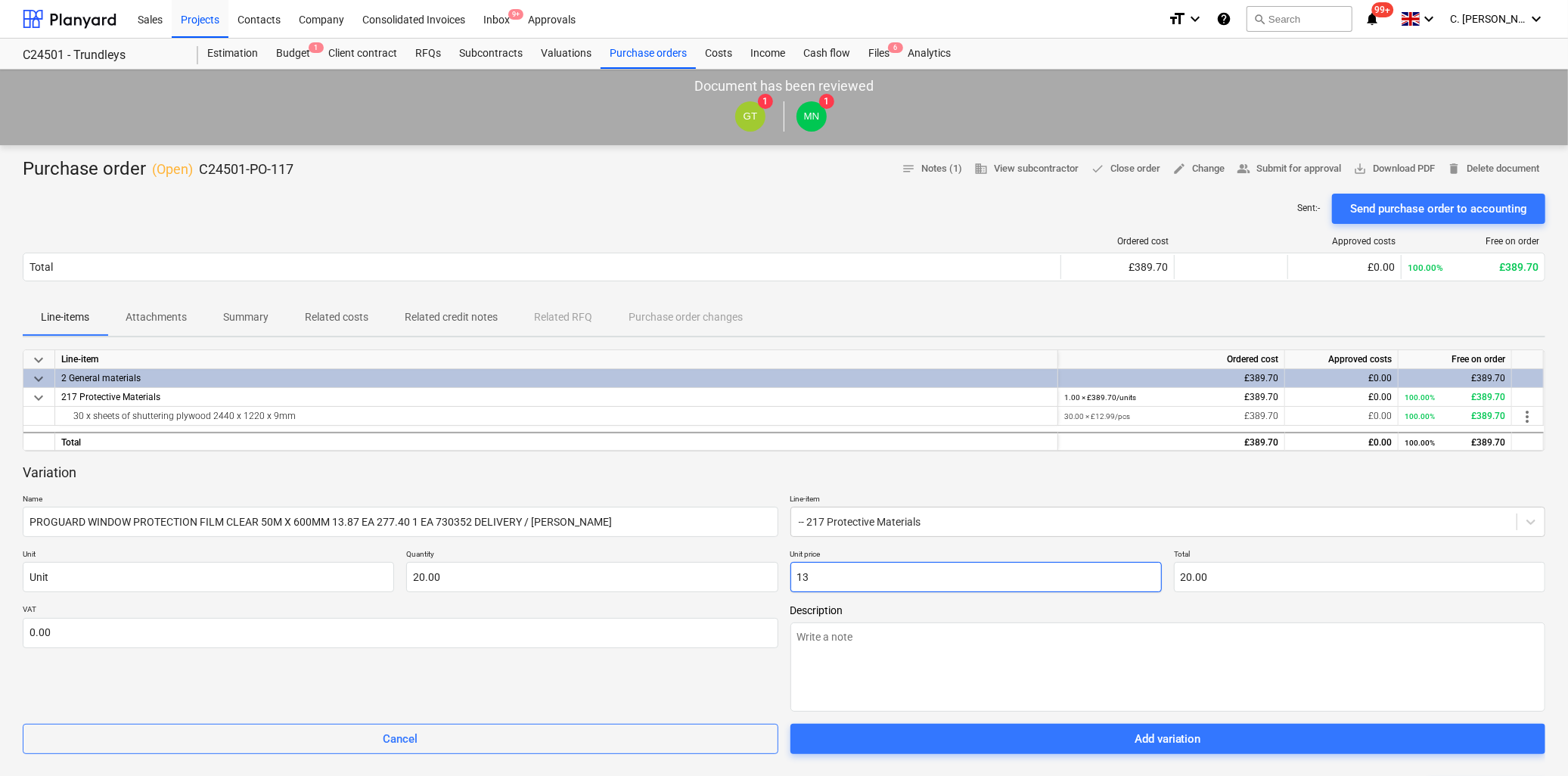
type input "260.00"
type textarea "x"
type input "13."
type textarea "x"
type input "13.8"
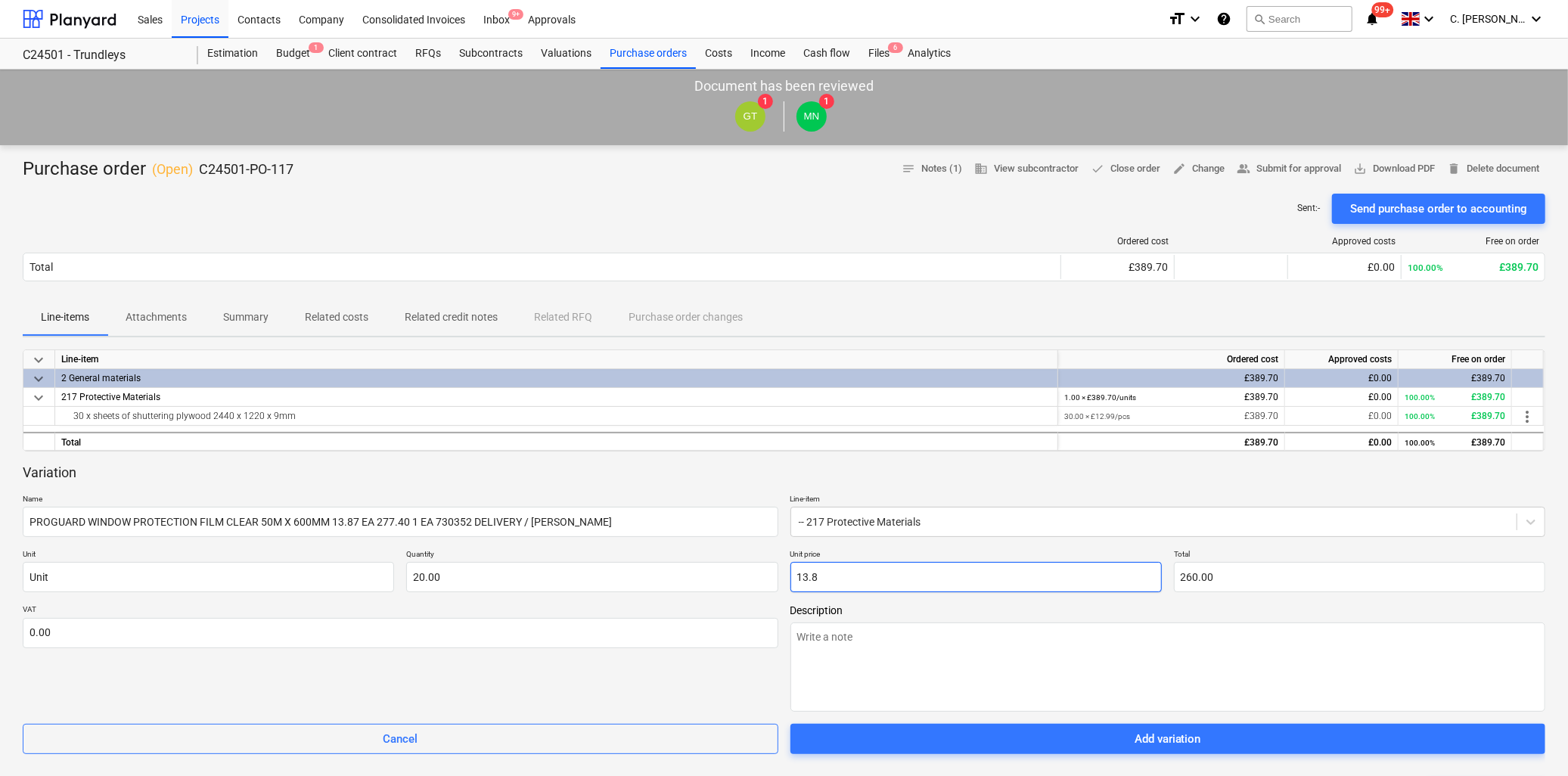
type input "276.00"
type textarea "x"
type input "13.87"
type input "277.40"
type input "13.87"
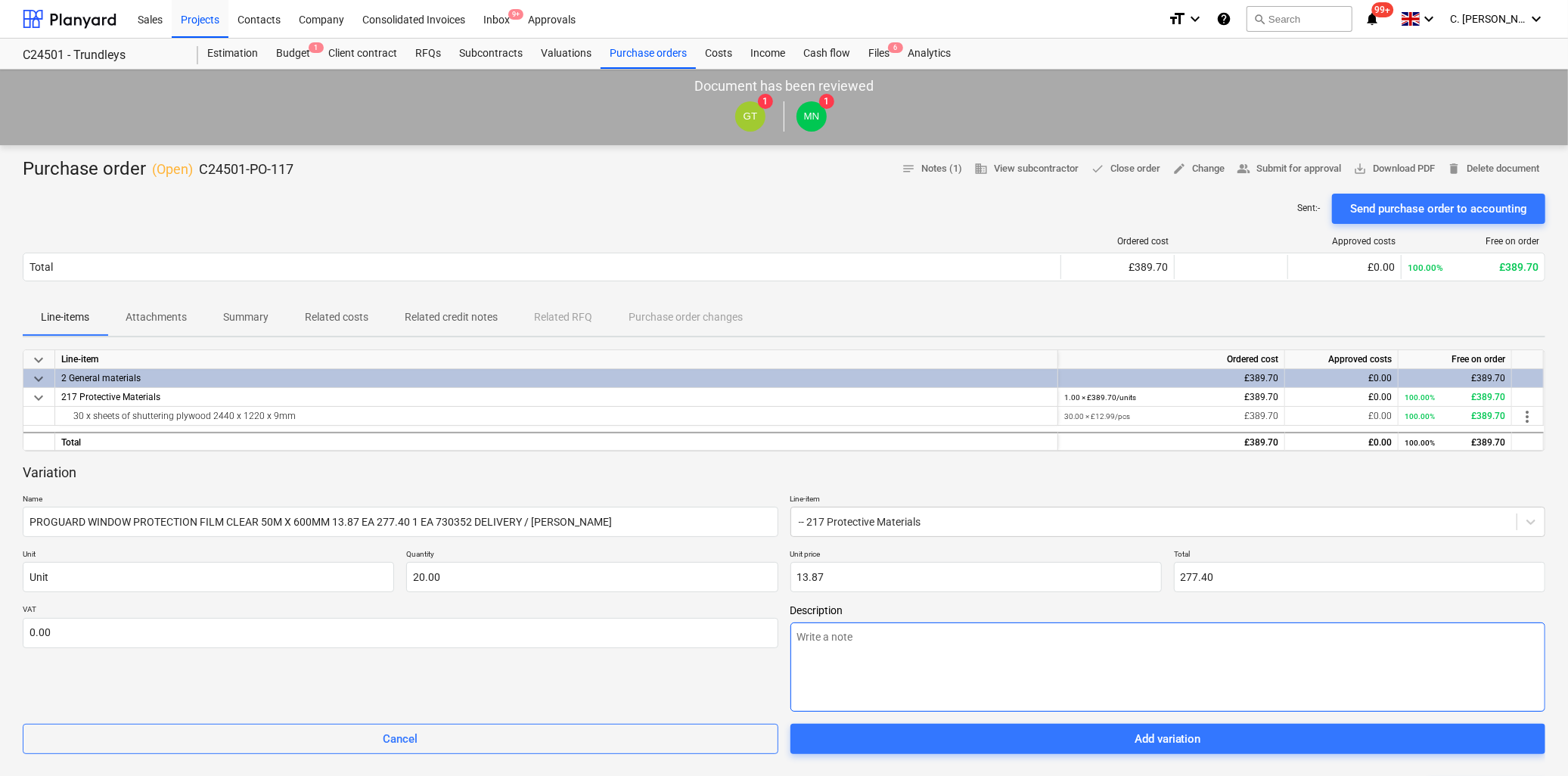
click at [874, 639] on textarea at bounding box center [1169, 666] width 755 height 90
type textarea "x"
type textarea "P"
type textarea "x"
type textarea "Pr"
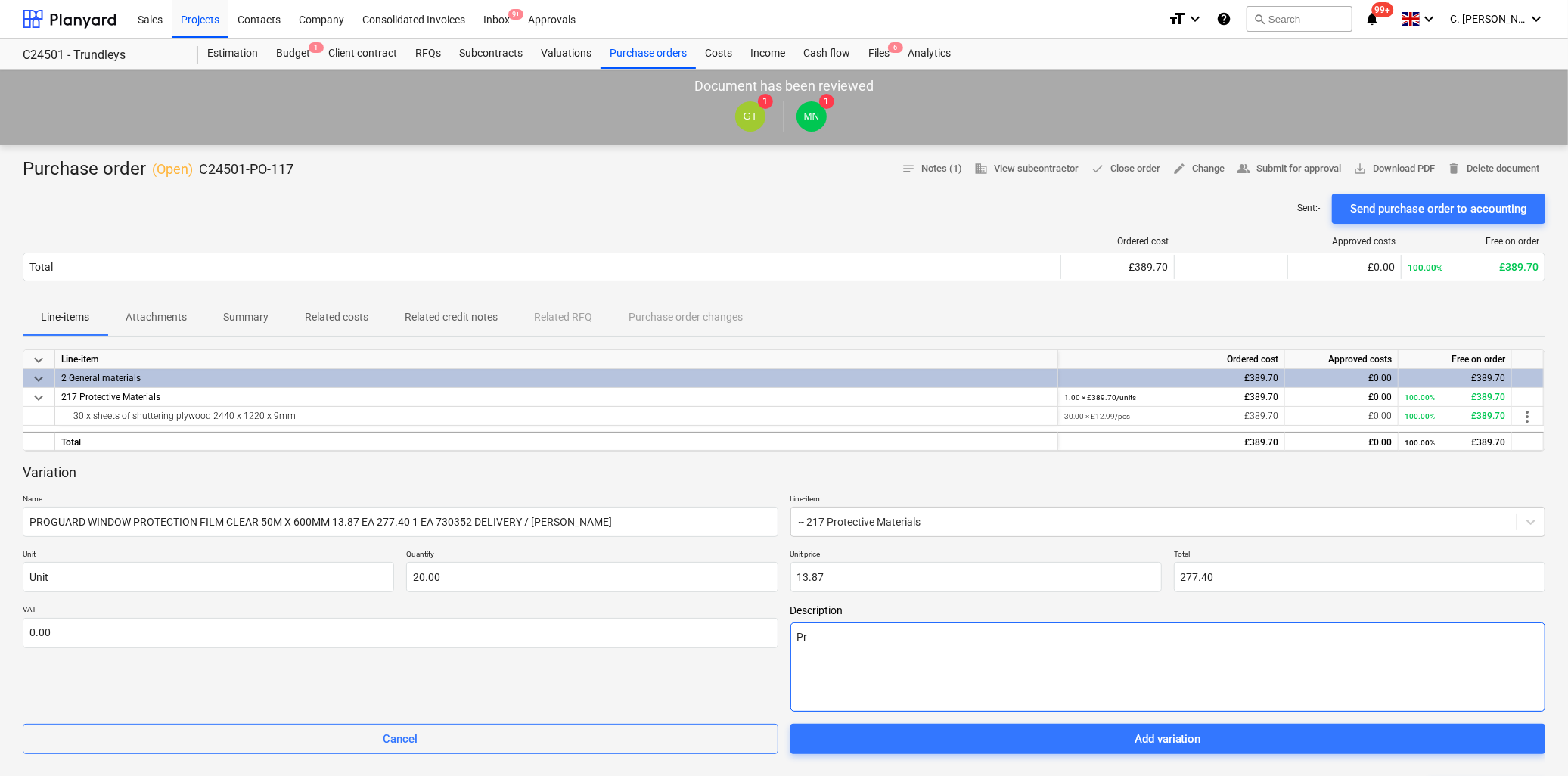
type textarea "x"
type textarea "Pro"
type textarea "x"
type textarea "Prot"
type textarea "x"
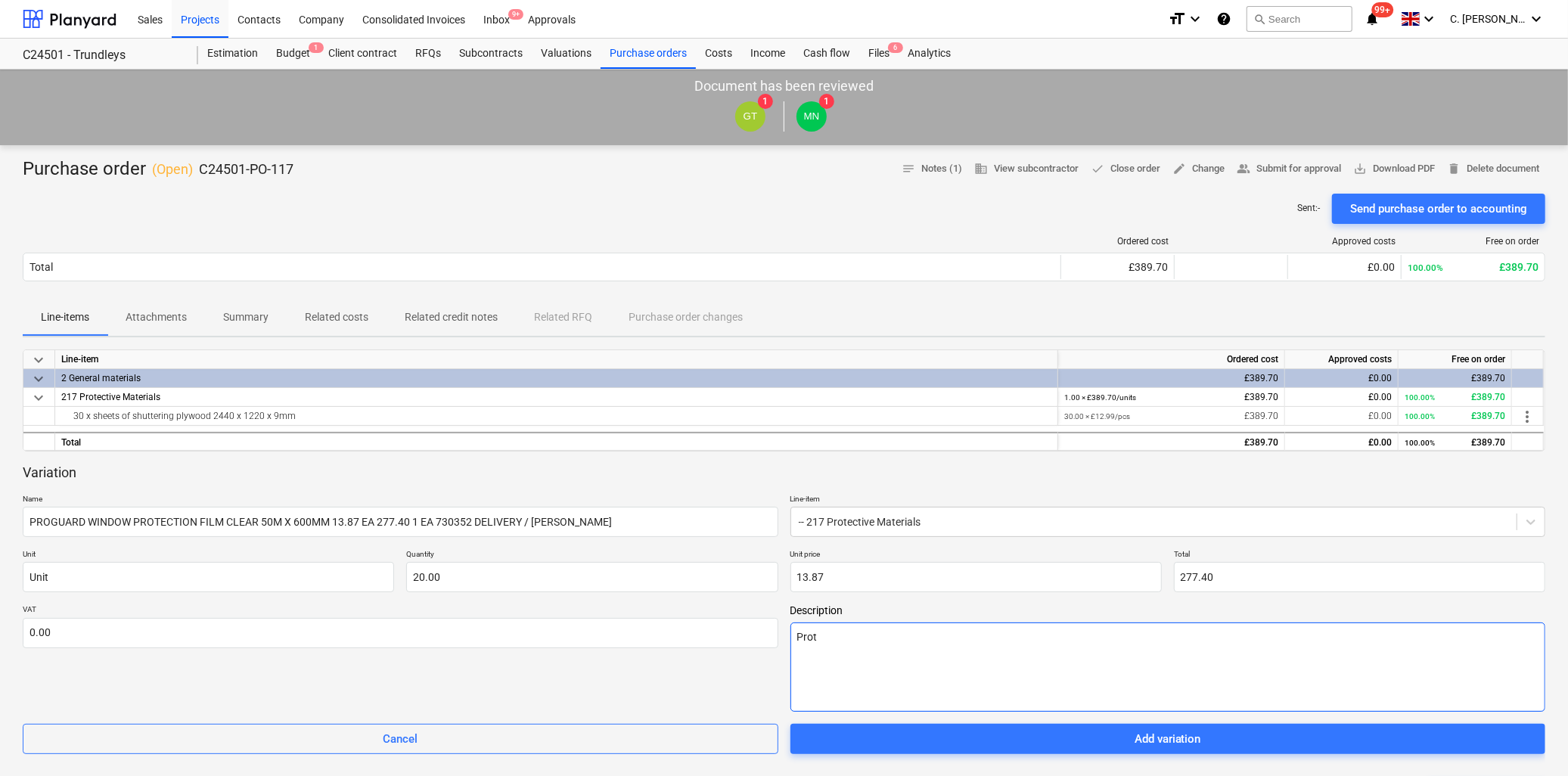
type textarea "Prote"
type textarea "x"
type textarea "Protec"
type textarea "x"
type textarea "Protect"
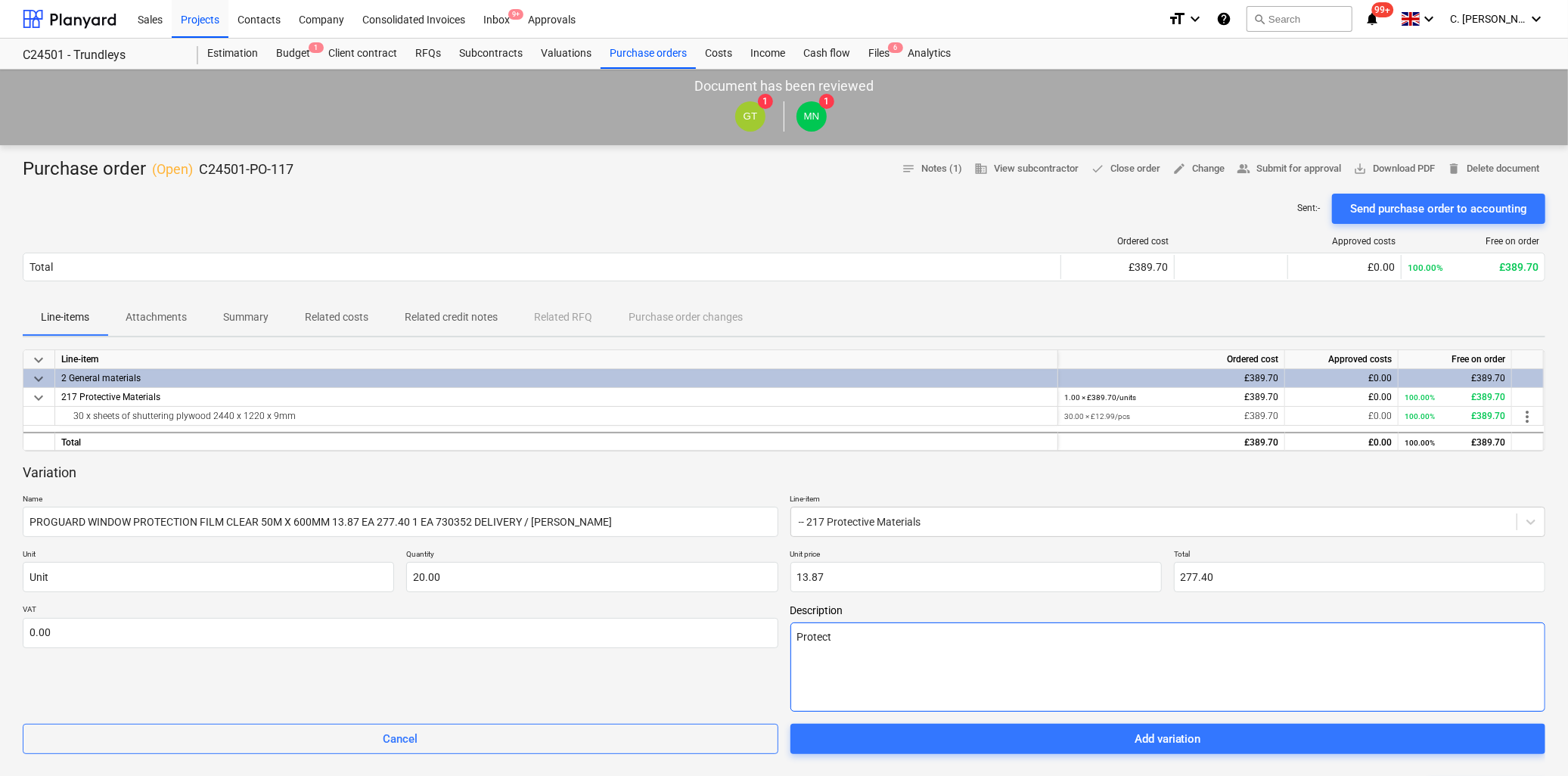
type textarea "x"
type textarea "Protectu"
type textarea "x"
type textarea "Protectuo"
type textarea "x"
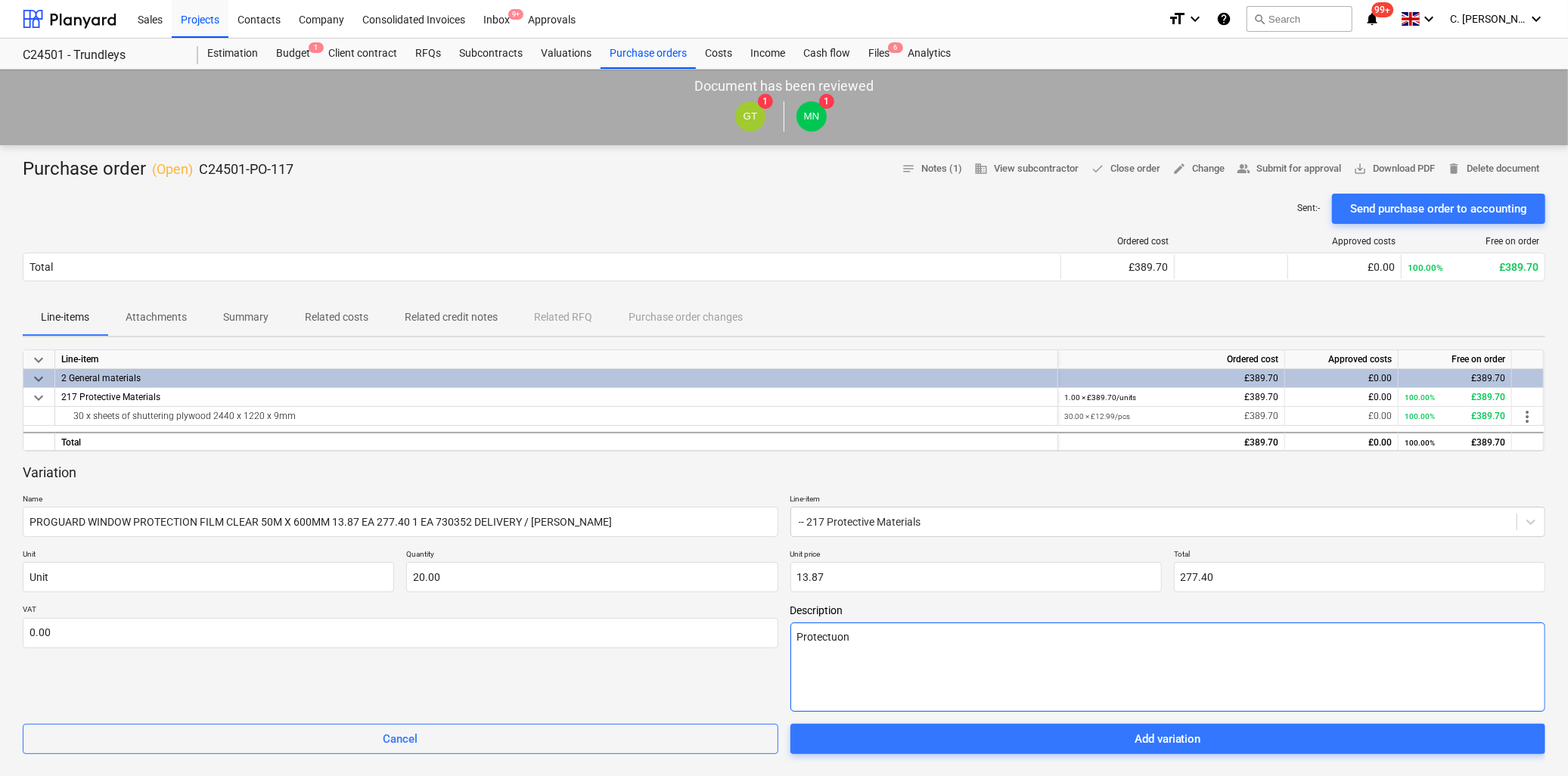
type textarea "Protectuon"
type textarea "x"
type textarea "Protectuon"
type textarea "x"
type textarea "Protectuo"
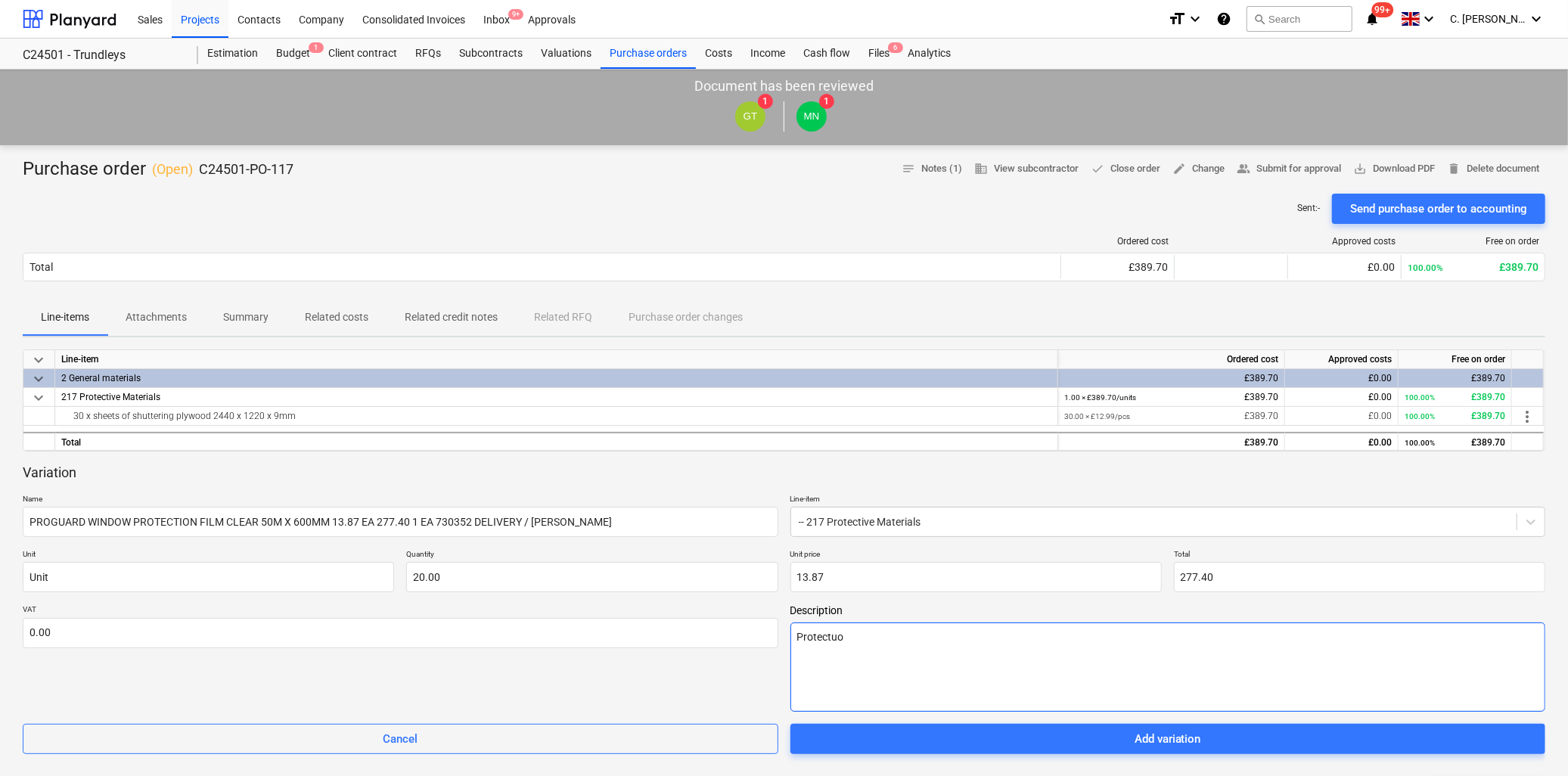
type textarea "x"
type textarea "Protectu"
type textarea "x"
type textarea "Protec"
type textarea "x"
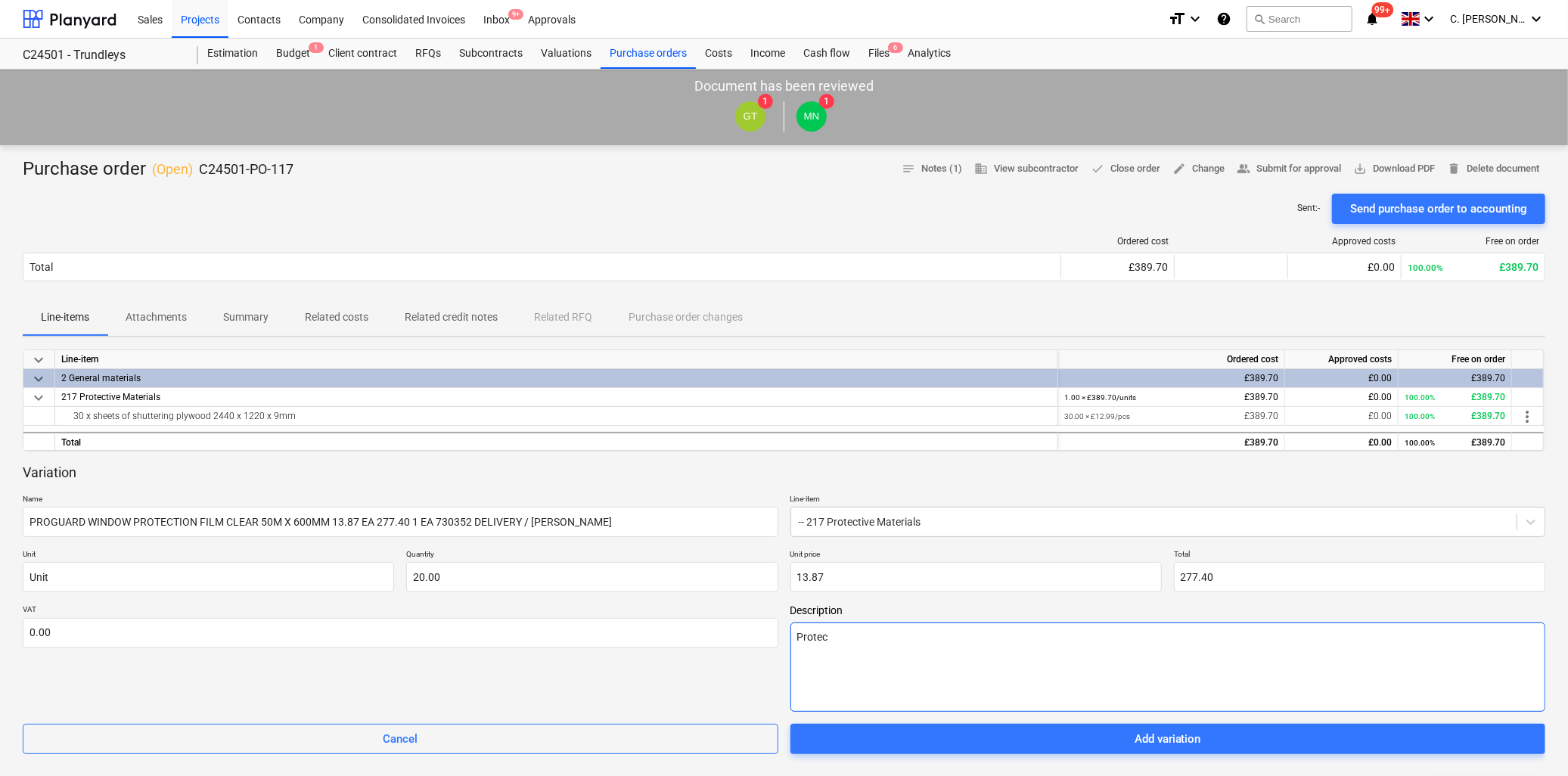
type textarea "Prote"
type textarea "x"
type textarea "Prot"
type textarea "x"
type textarea "Pro"
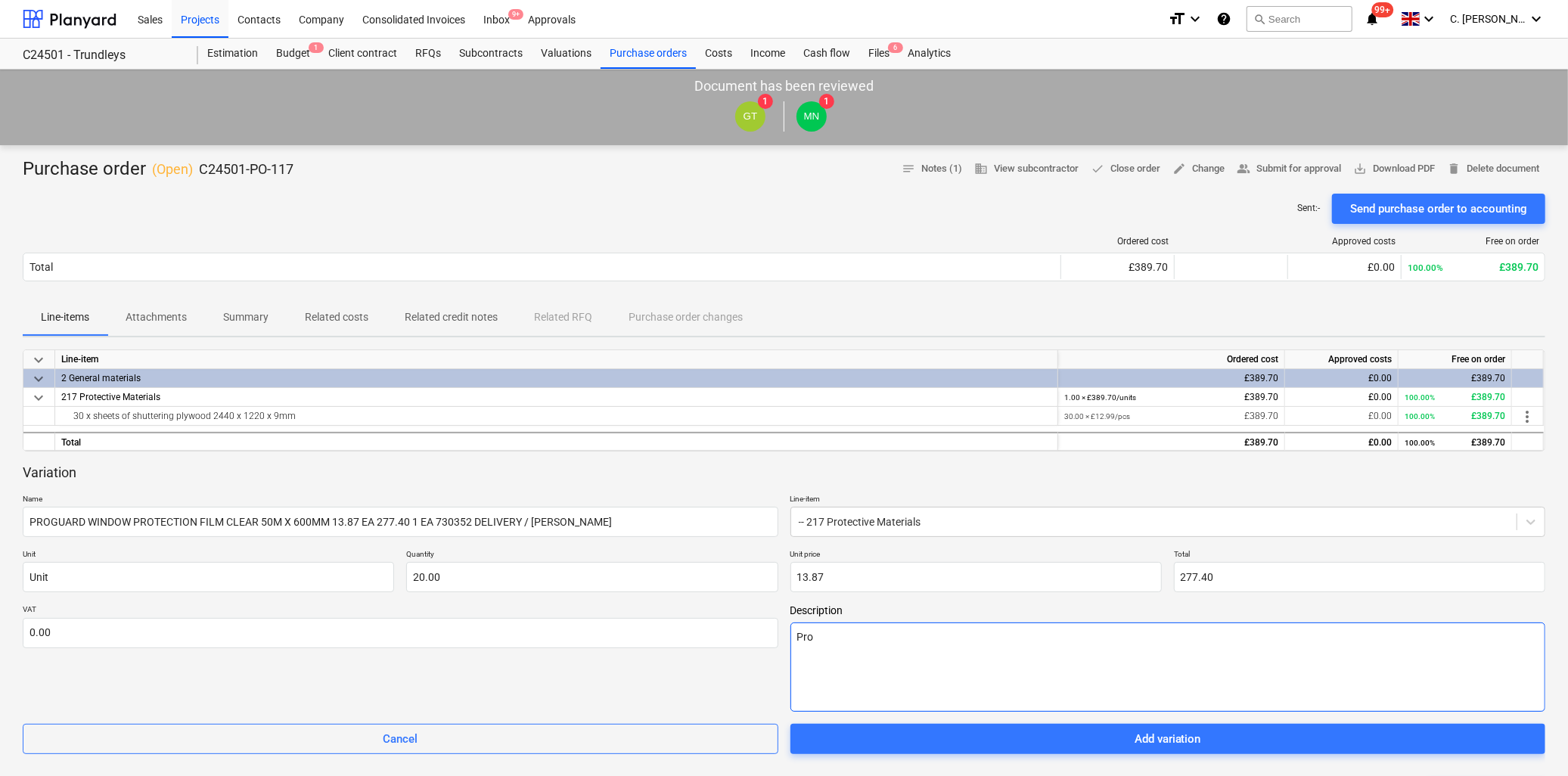
type textarea "x"
type textarea "Pr"
type textarea "x"
type textarea "P"
type textarea "x"
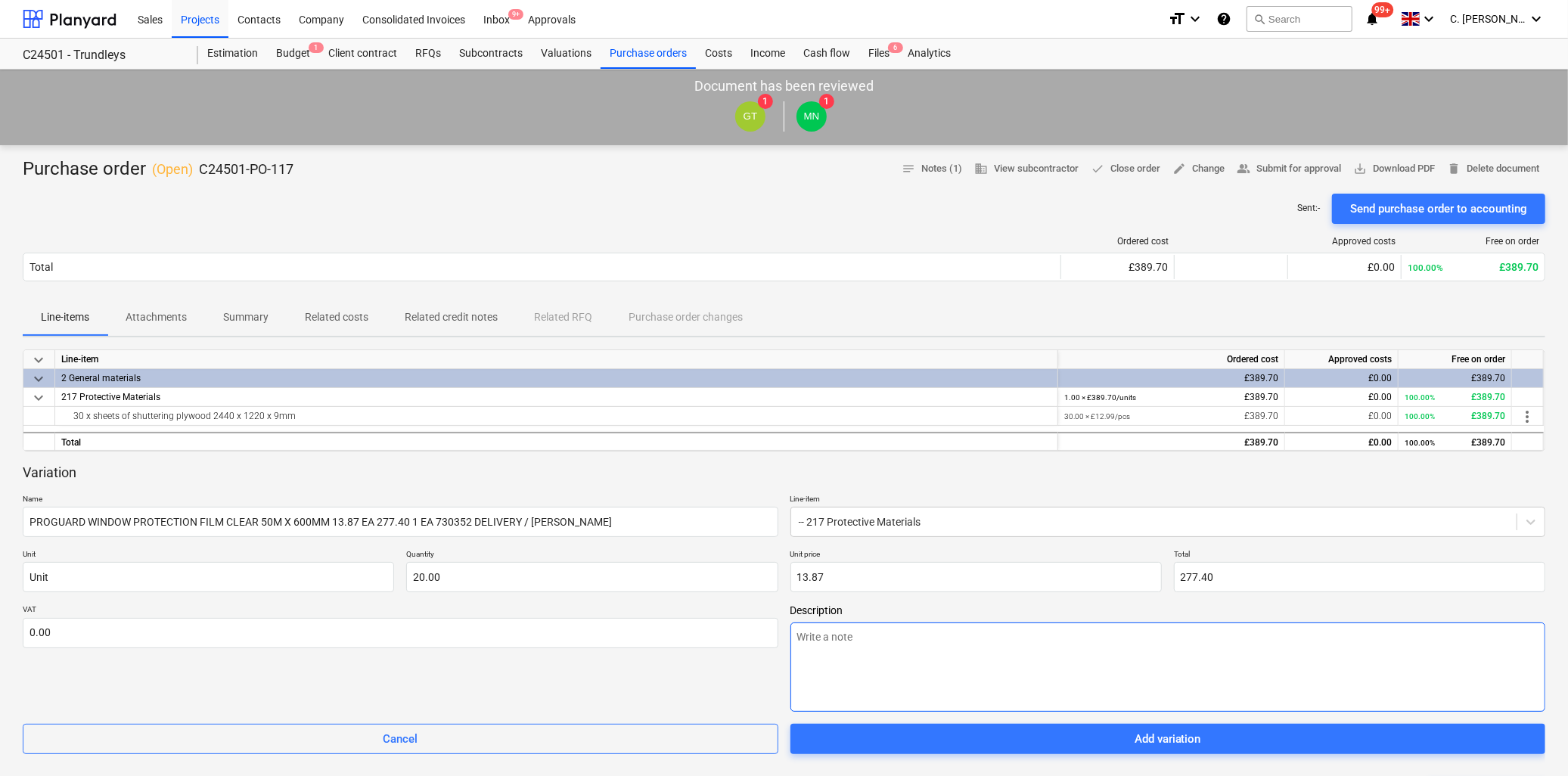
type textarea "x"
type textarea "I"
type textarea "x"
type textarea "In"
type textarea "x"
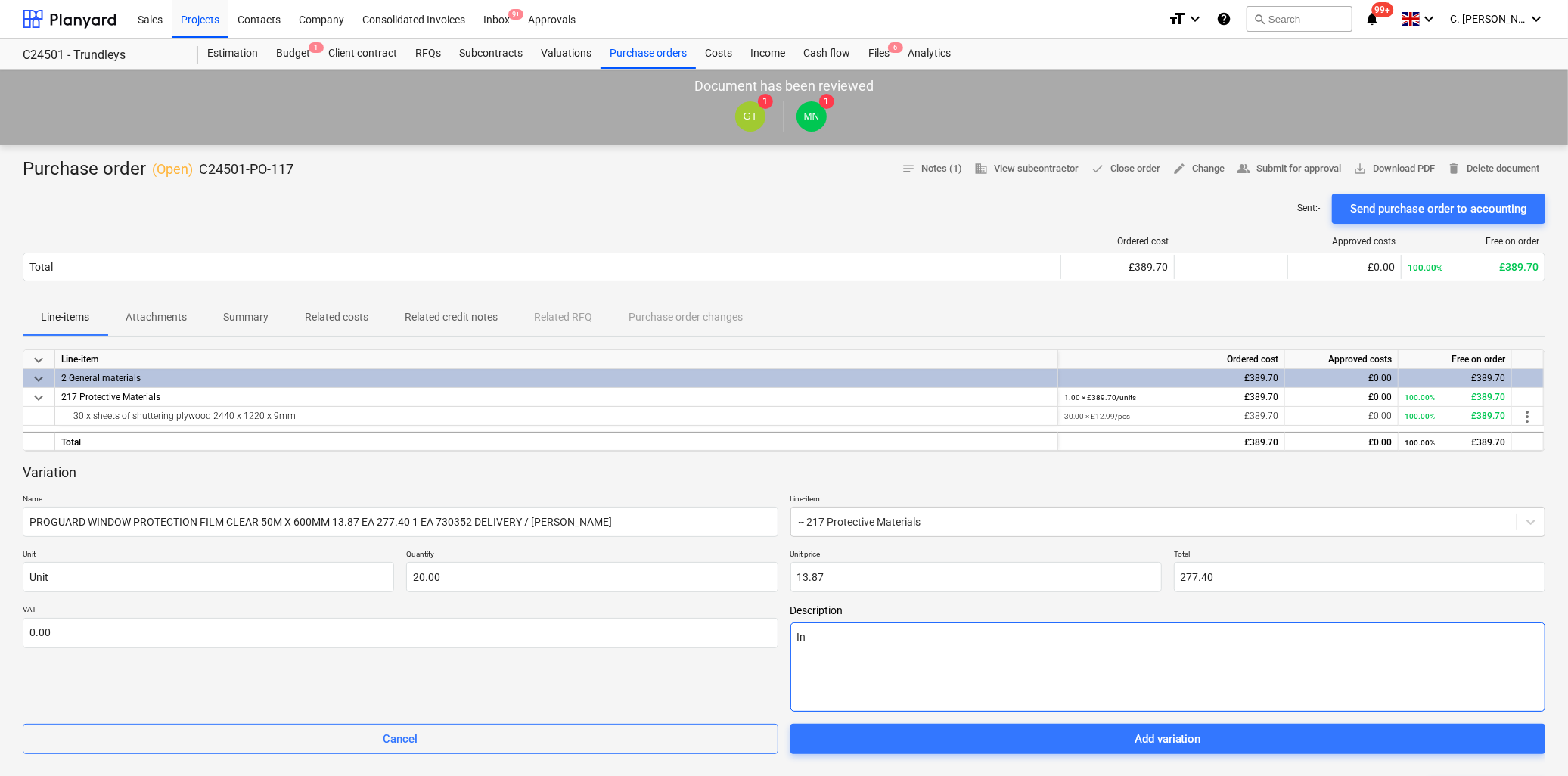
type textarea "Int"
type textarea "x"
type textarea "Inte"
type textarea "x"
type textarea "Inter"
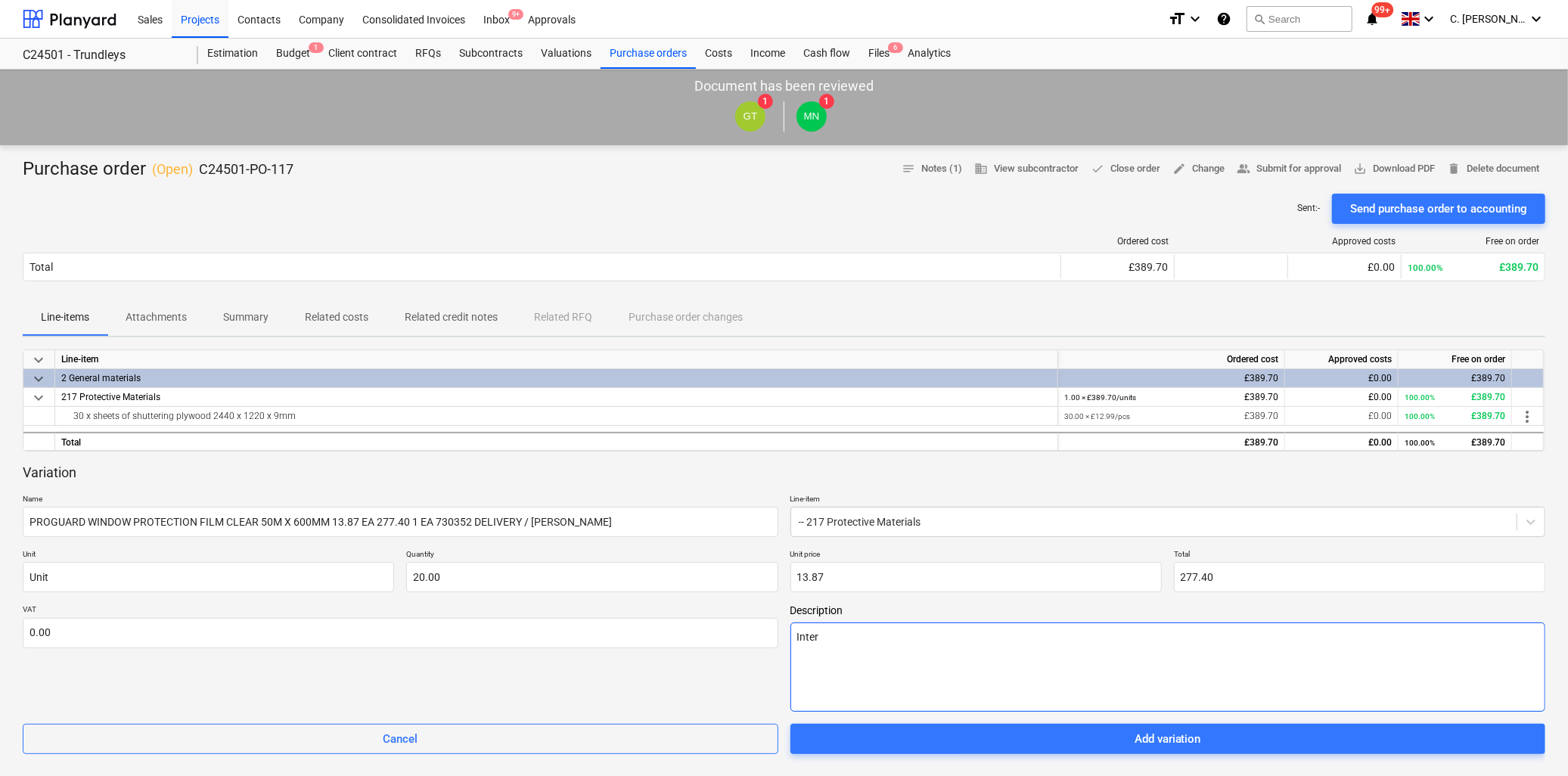
type textarea "x"
type textarea "Interna"
type textarea "x"
type textarea "Internal"
type textarea "x"
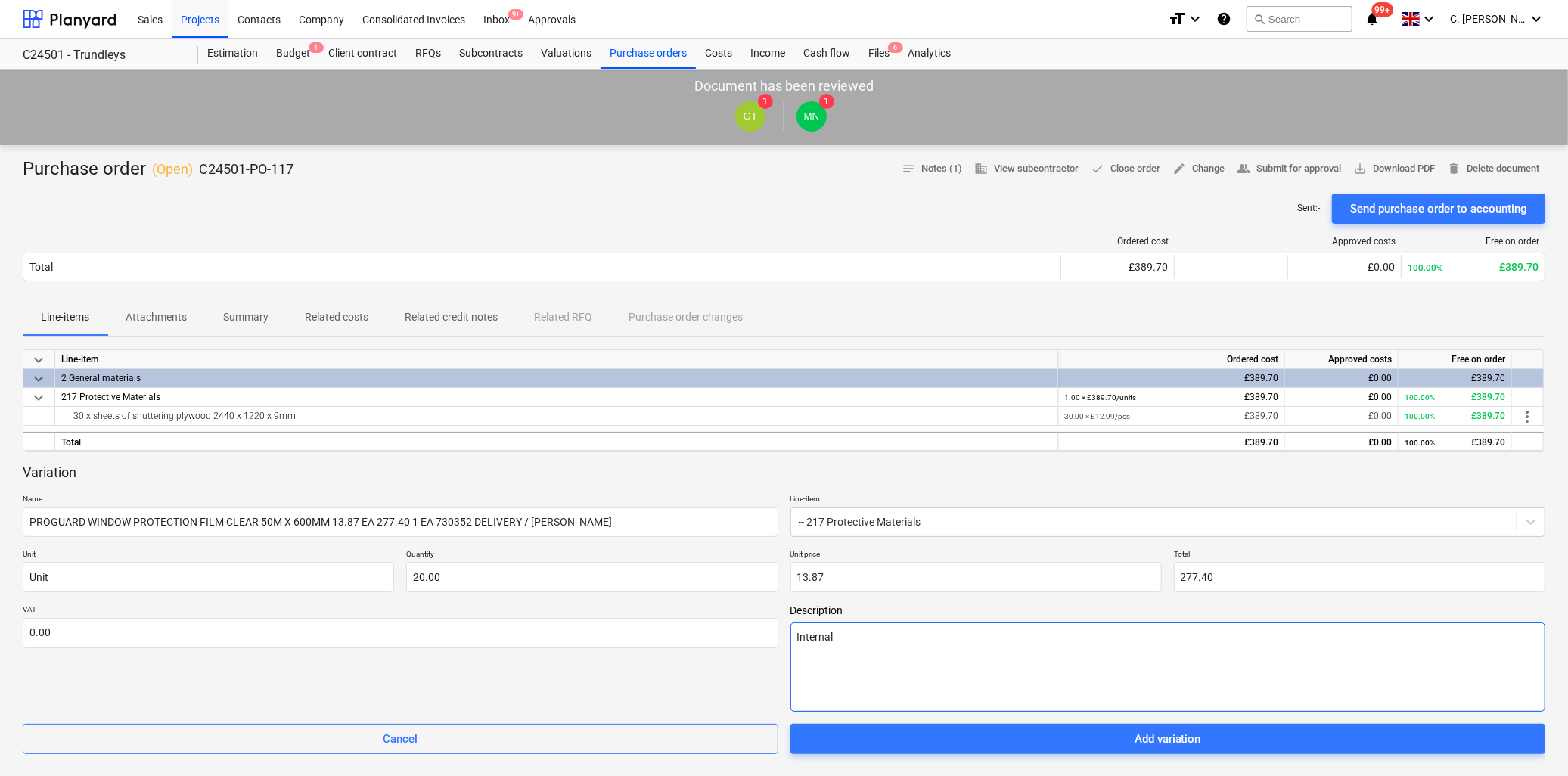
type textarea "Internal p"
type textarea "x"
type textarea "Internal pr"
type textarea "x"
type textarea "Internal pro"
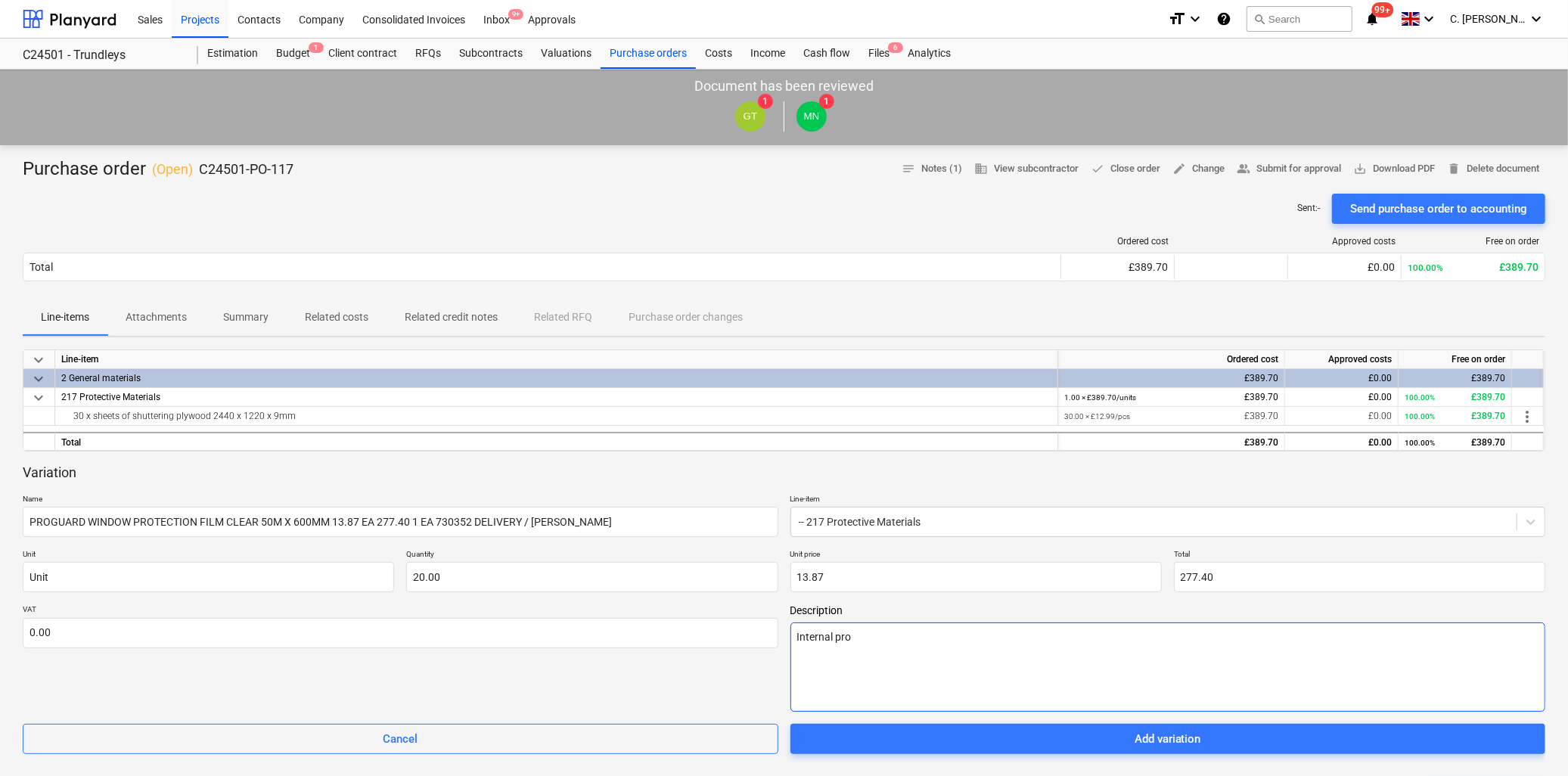
type textarea "x"
type textarea "Internal prot"
type textarea "x"
type textarea "Internal prote"
type textarea "x"
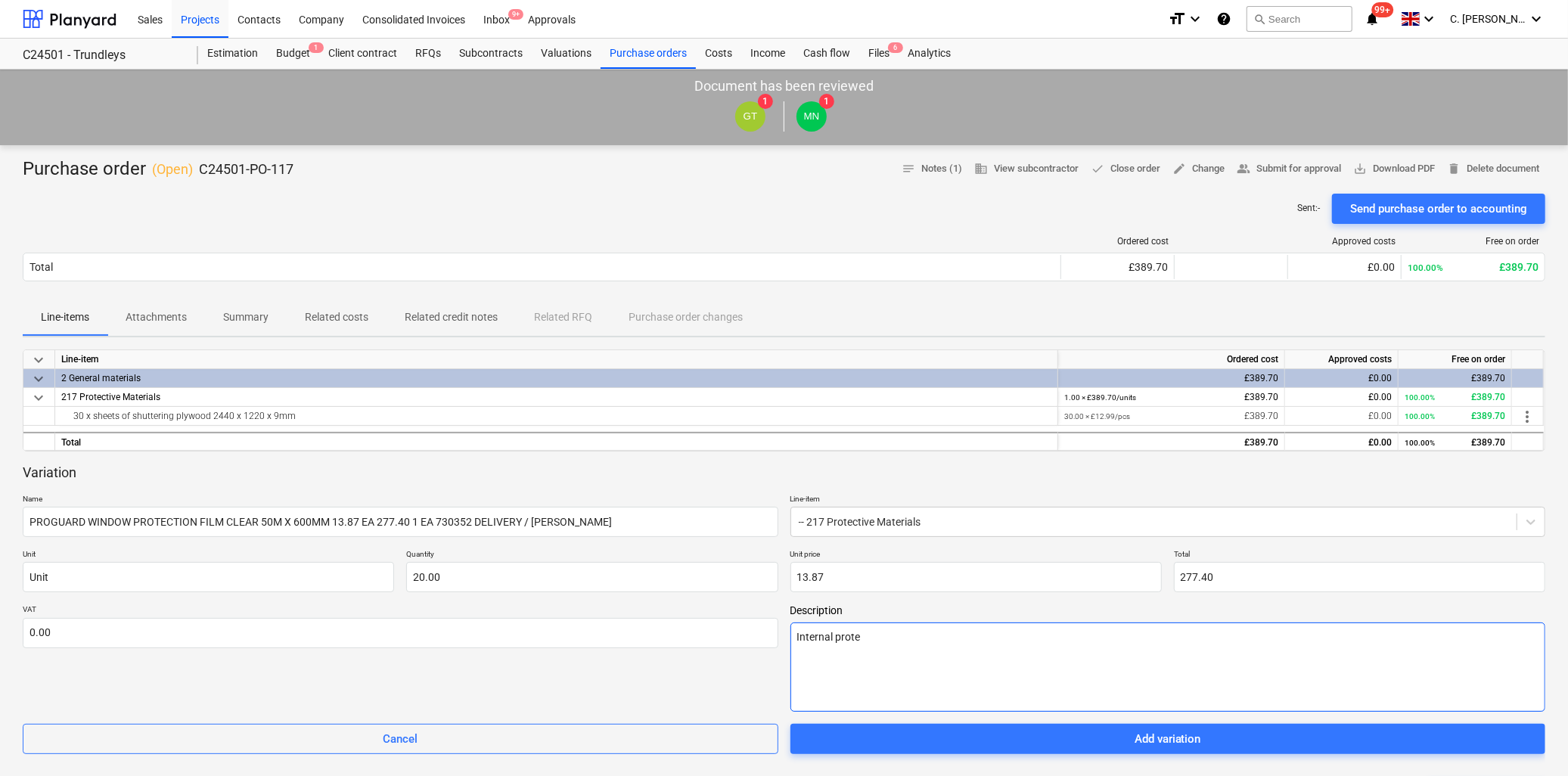
type textarea "Internal protec"
type textarea "x"
type textarea "Internal protect"
type textarea "x"
type textarea "Internal protecti"
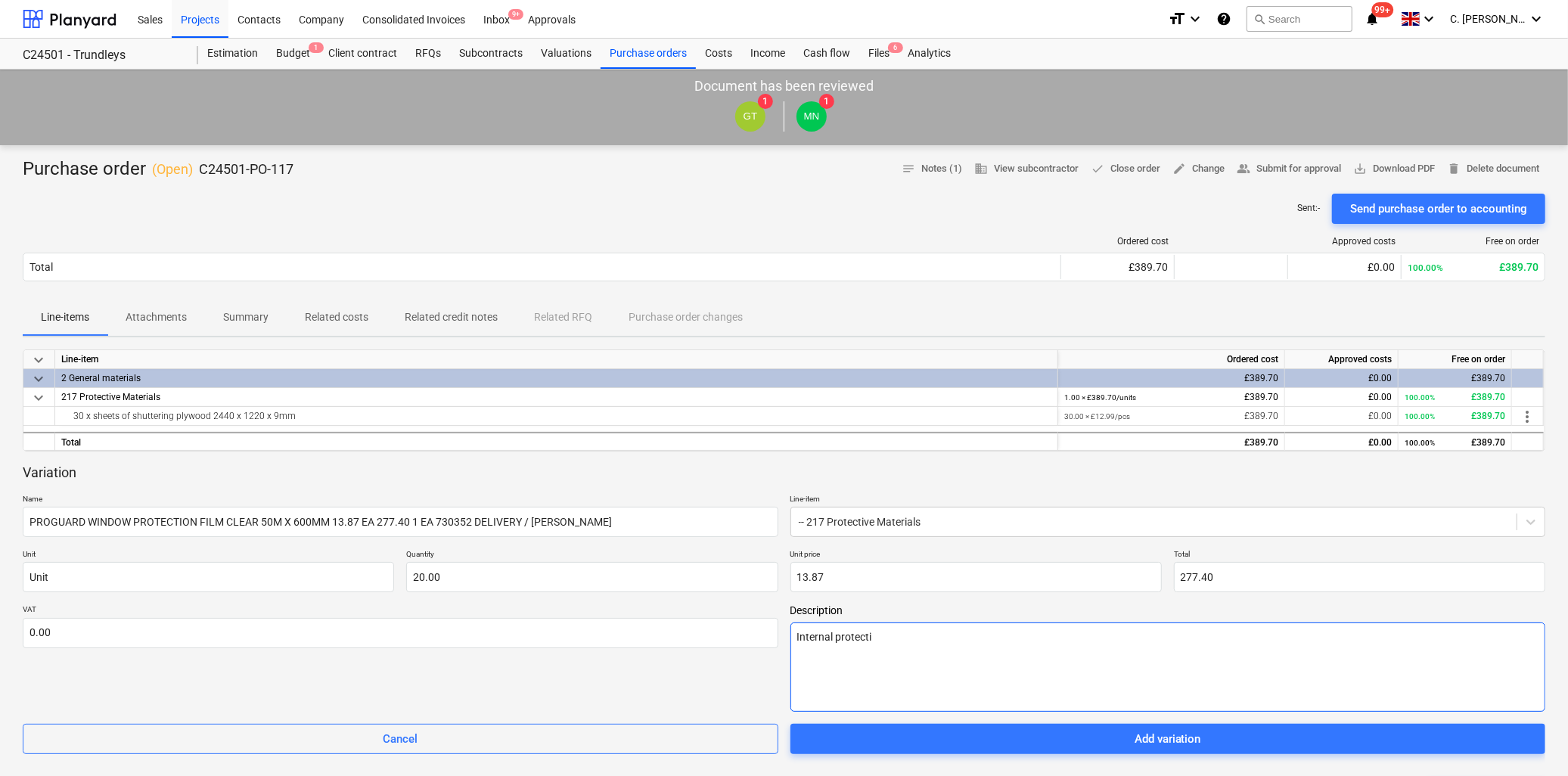
type textarea "x"
type textarea "Internal protectio"
type textarea "x"
type textarea "Internal protection"
type textarea "x"
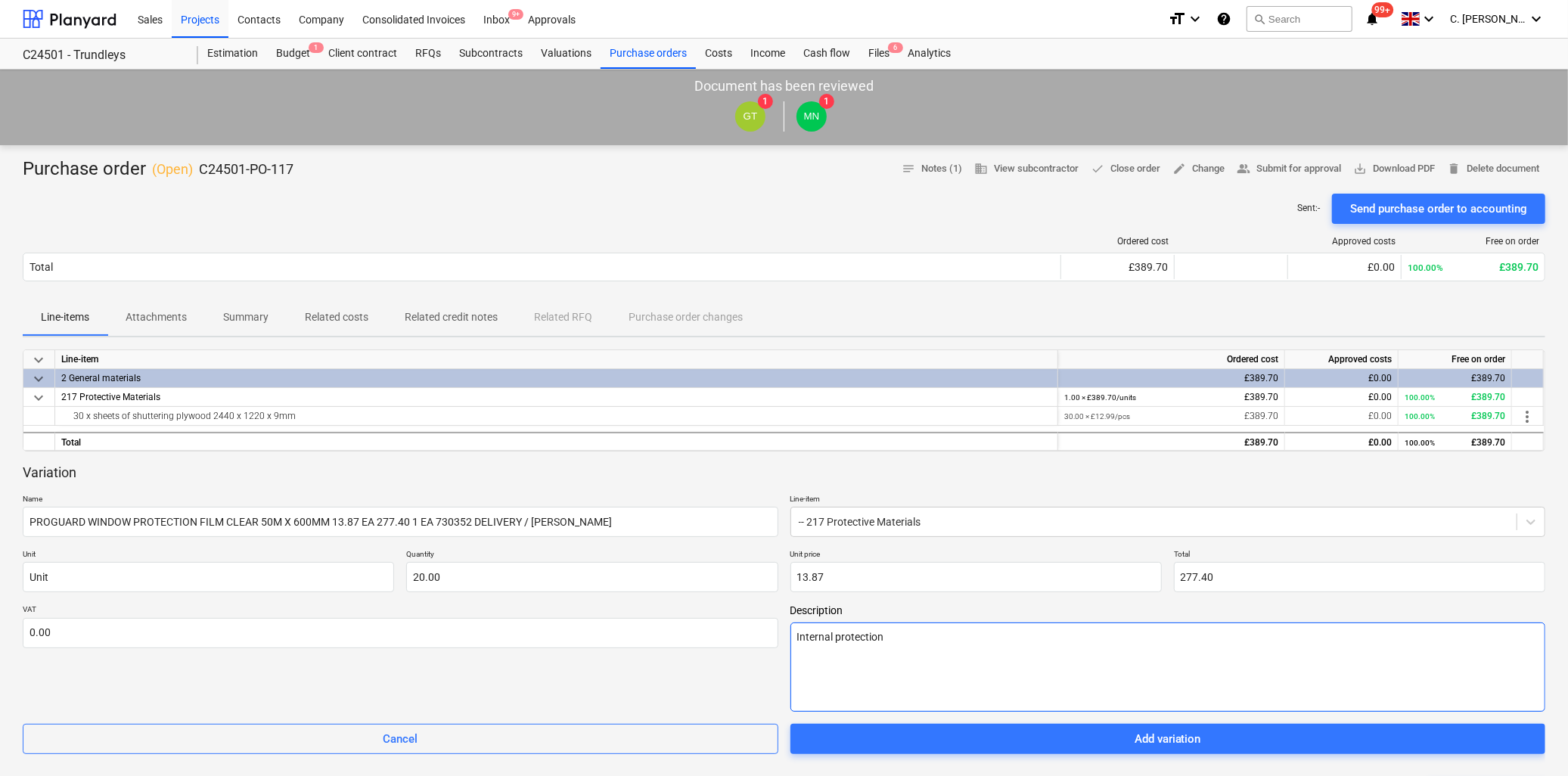
type textarea "Internal protection"
type textarea "x"
type textarea "Internal protection t"
type textarea "x"
type textarea "Internal protection to"
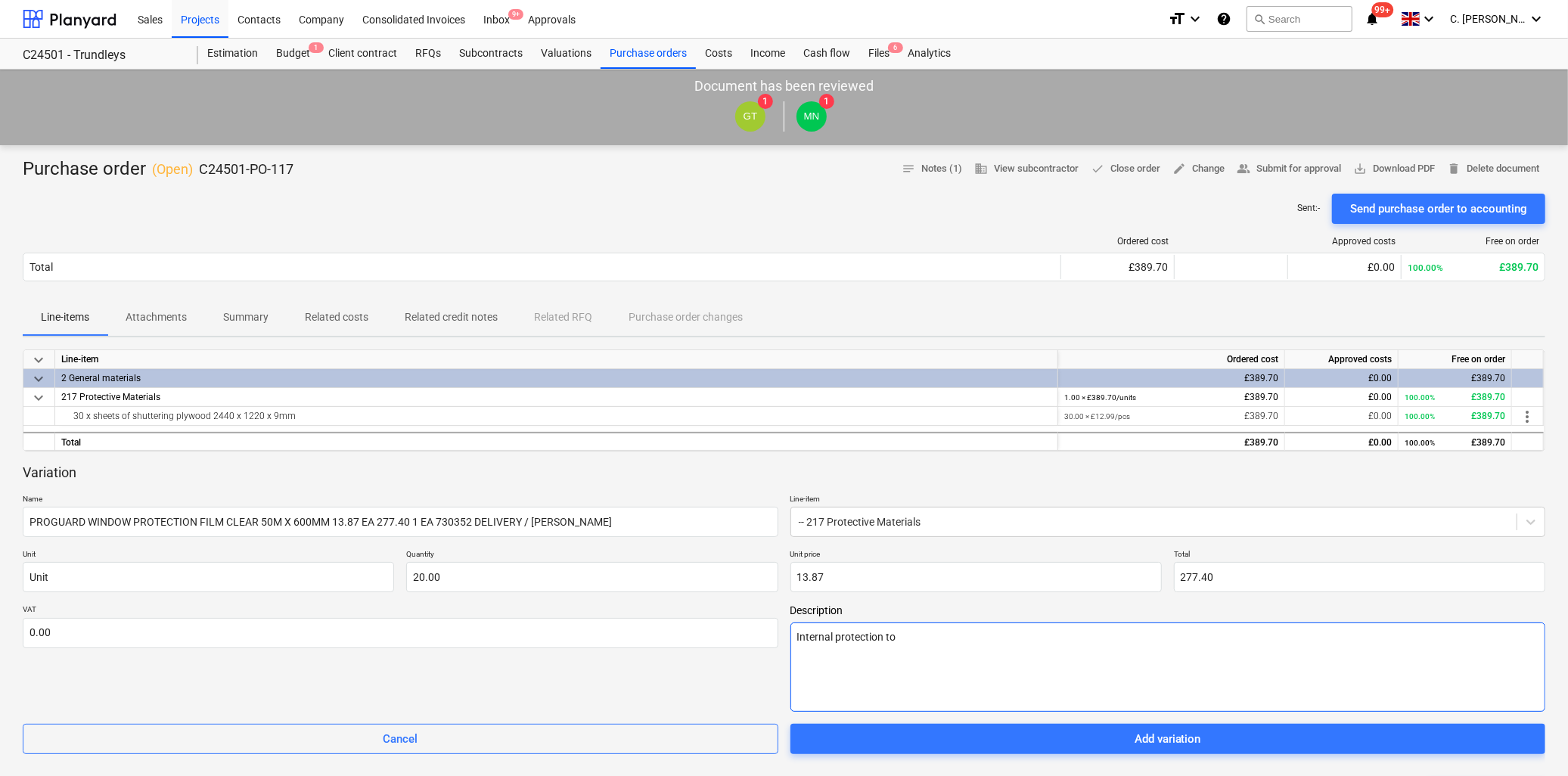
type textarea "x"
type textarea "Internal protection to"
type textarea "x"
type textarea "Internal protection to c"
type textarea "x"
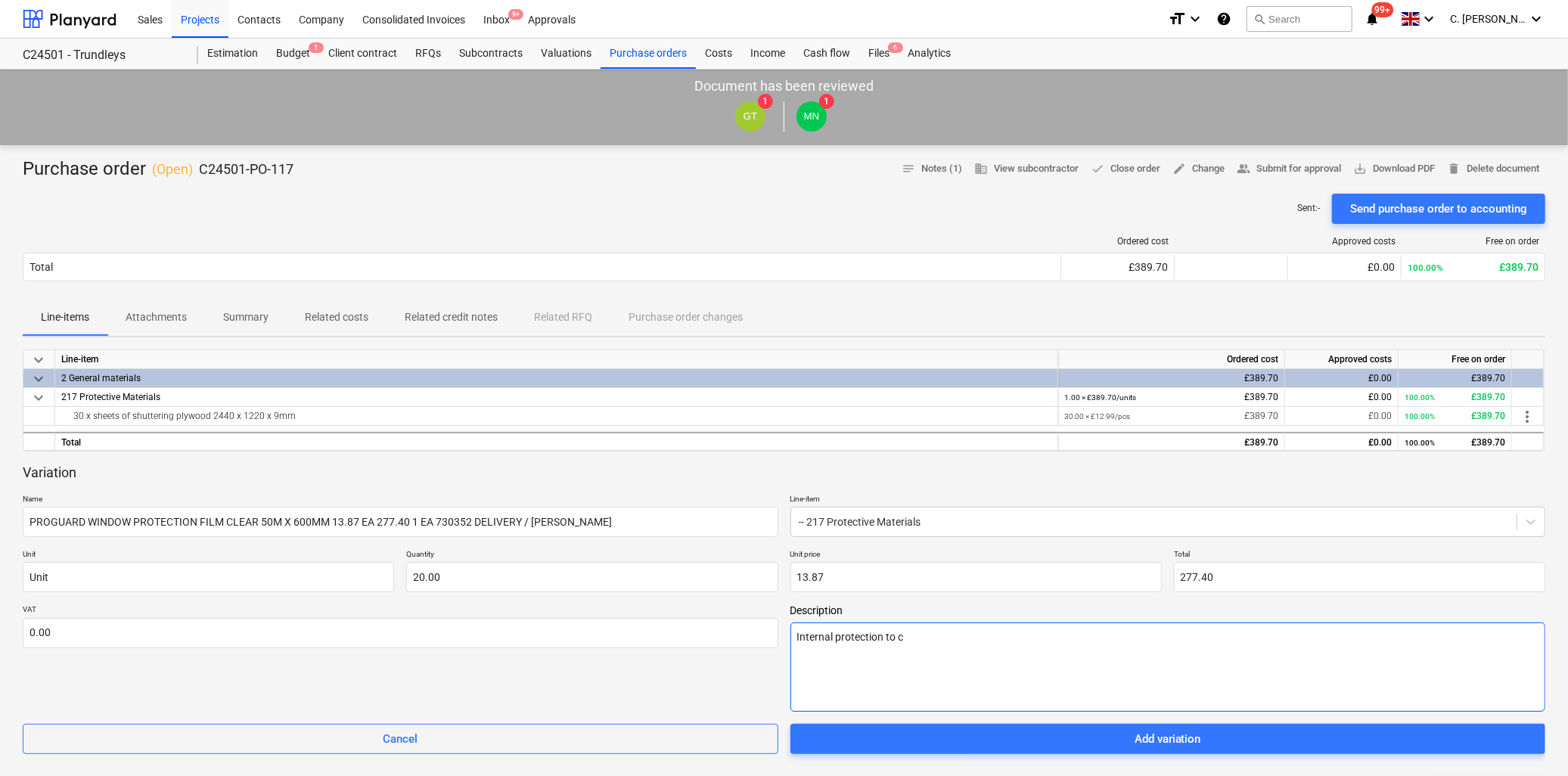
type textarea "Internal protection to cu"
type textarea "x"
type textarea "Internal protection to cur"
type textarea "x"
type textarea "Internal protection to [PERSON_NAME]"
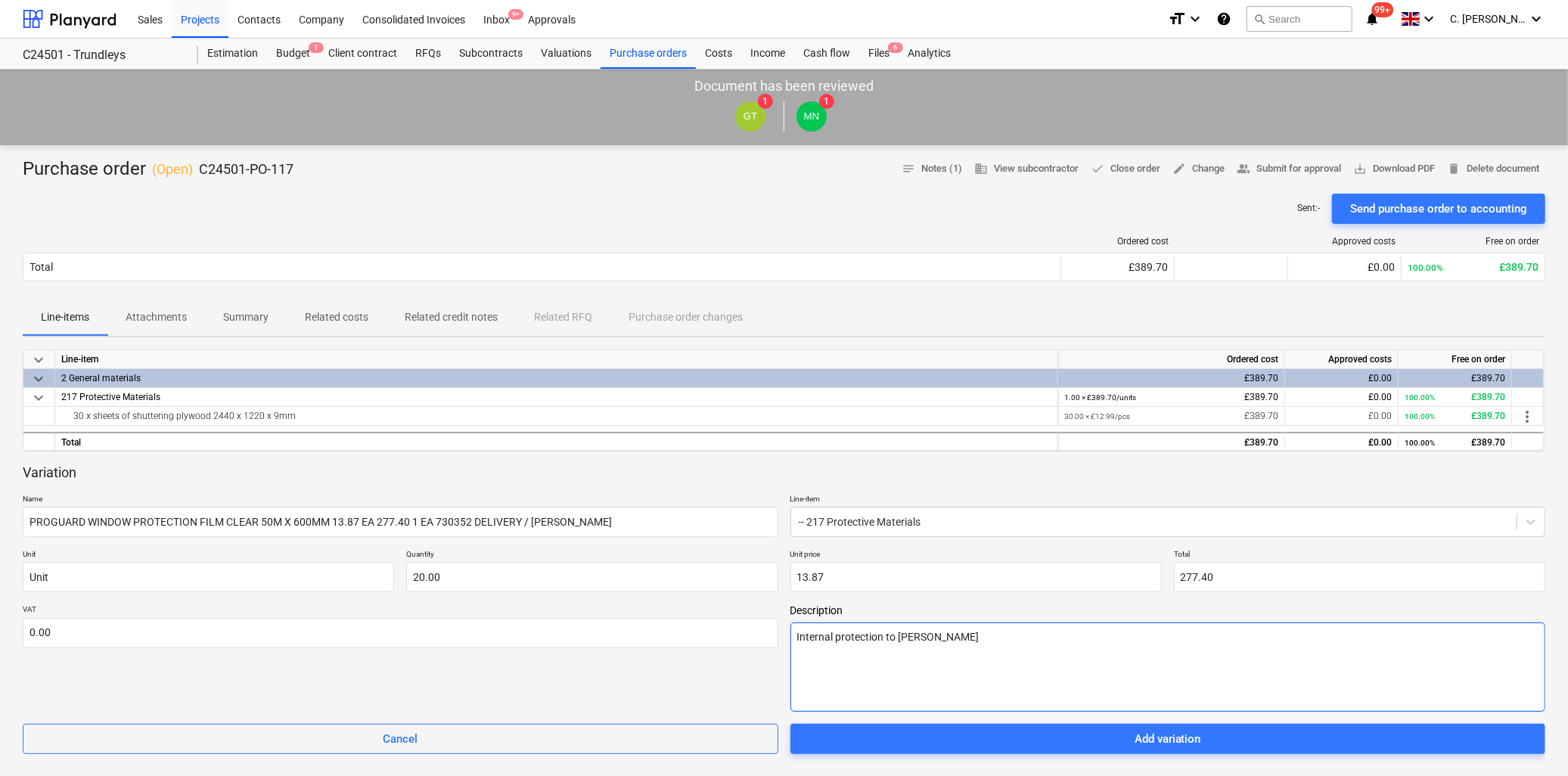
type textarea "x"
type textarea "Internal protection to curta"
type textarea "x"
type textarea "Internal protection to curtai"
type textarea "x"
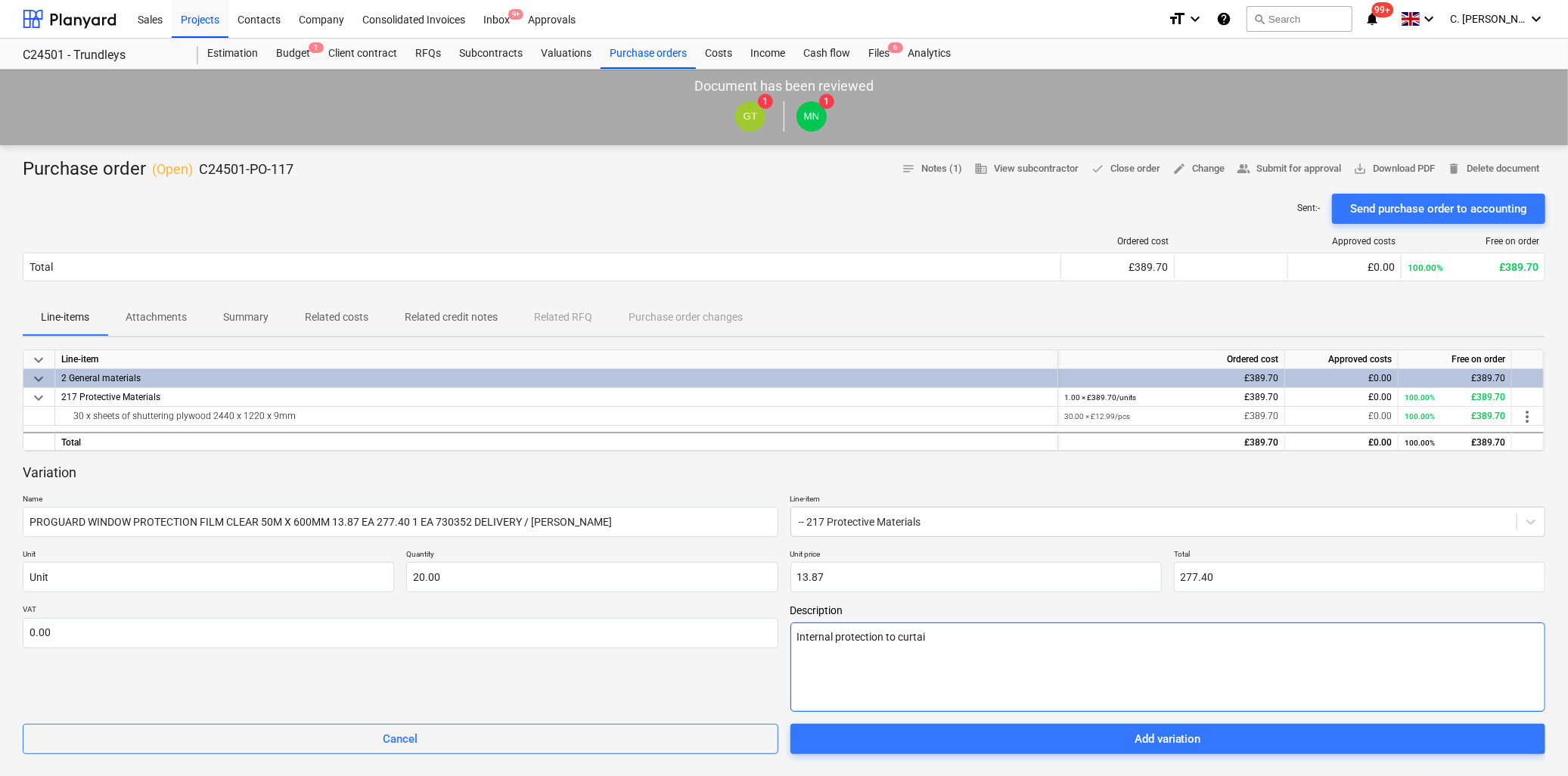
type textarea "Internal protection to curtain"
type textarea "x"
type textarea "Internal protection to curtain"
type textarea "x"
type textarea "Internal protection to curtain w"
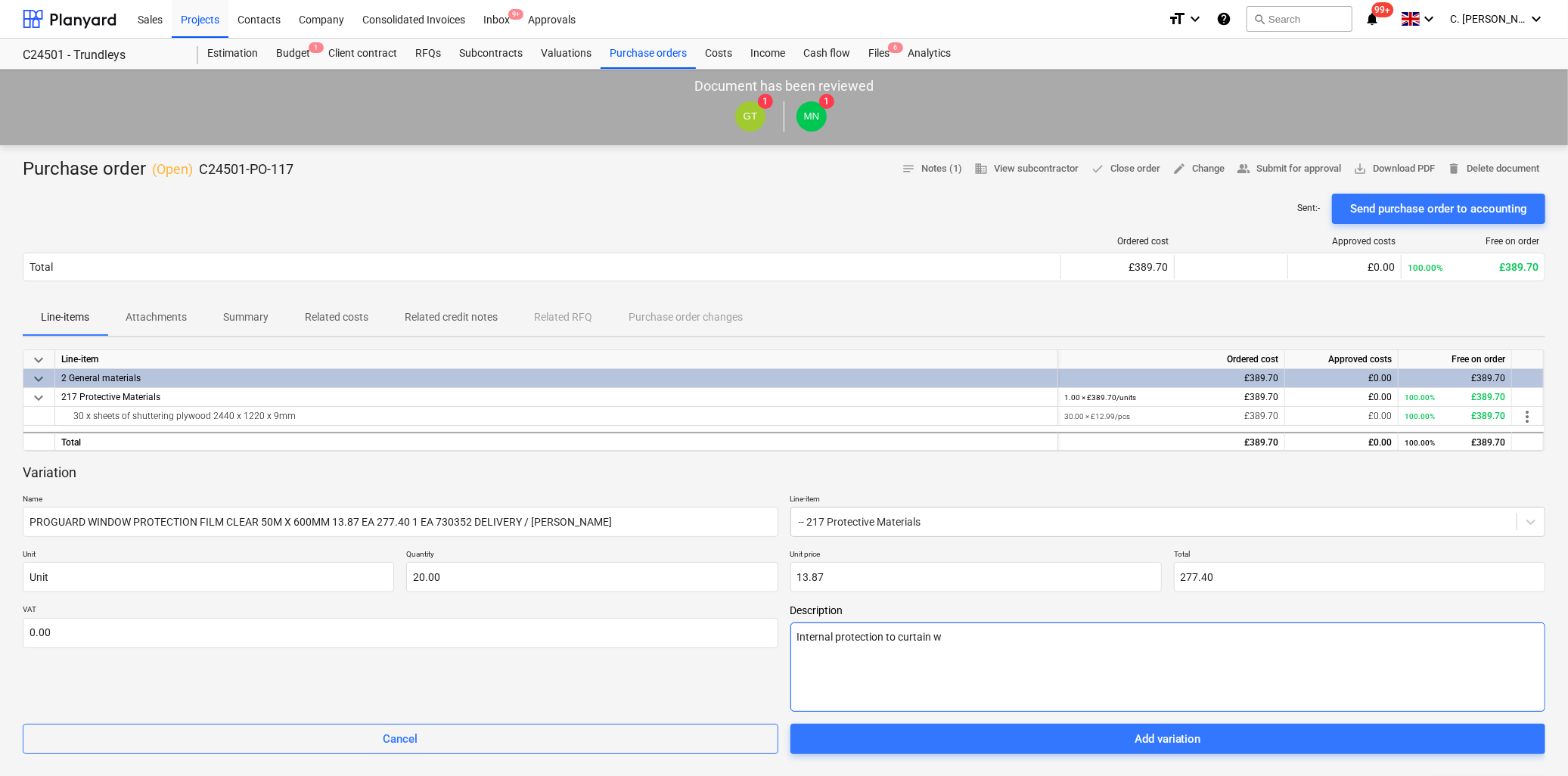
type textarea "x"
type textarea "Internal protection to curtain wa"
type textarea "x"
type textarea "Internal protection to curtain wal"
type textarea "x"
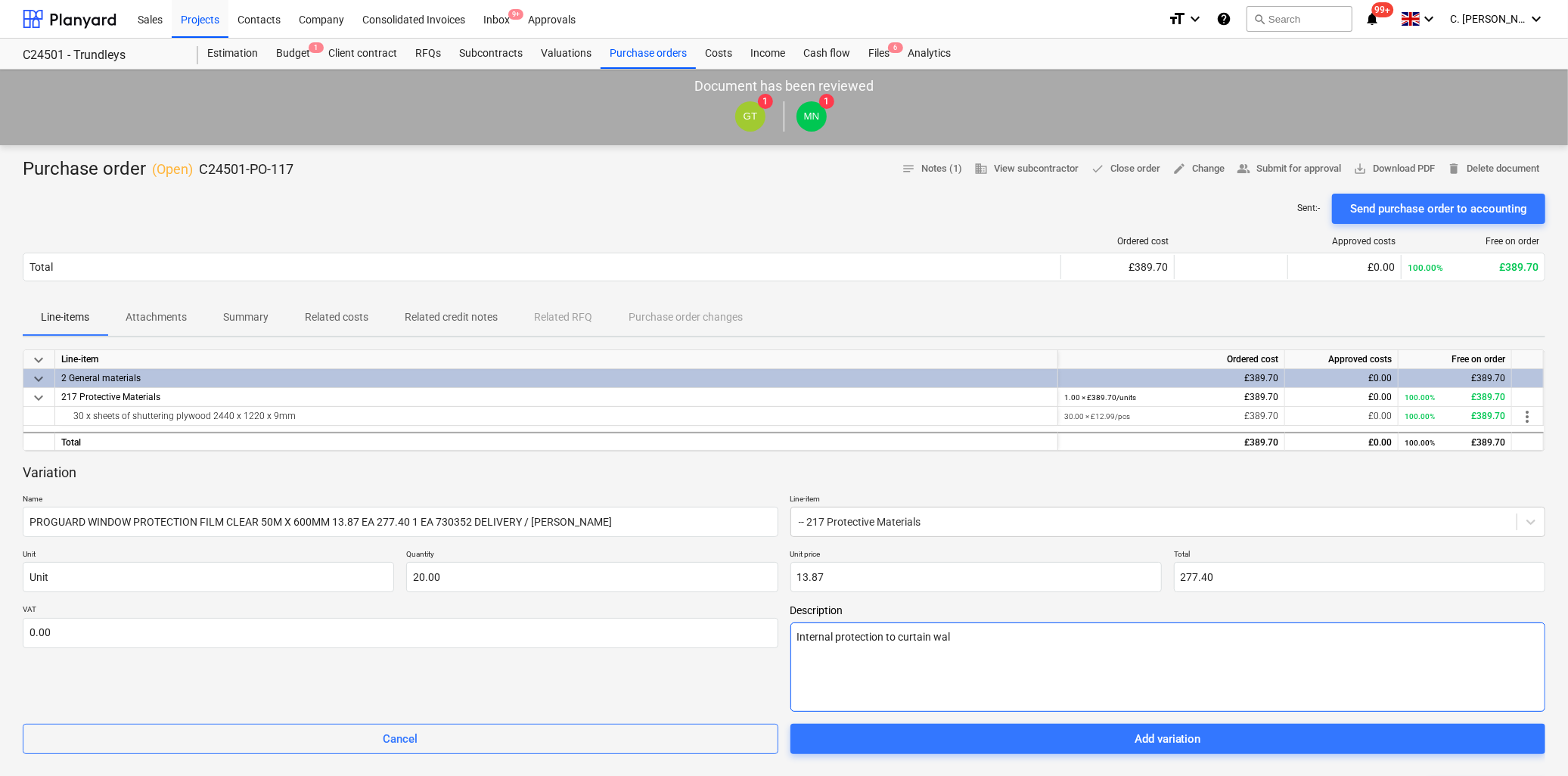
type textarea "Internal protection to curtain wall"
type textarea "x"
type textarea "Internal protection to curtain walli"
type textarea "x"
type textarea "Internal protection to curtain [PERSON_NAME]"
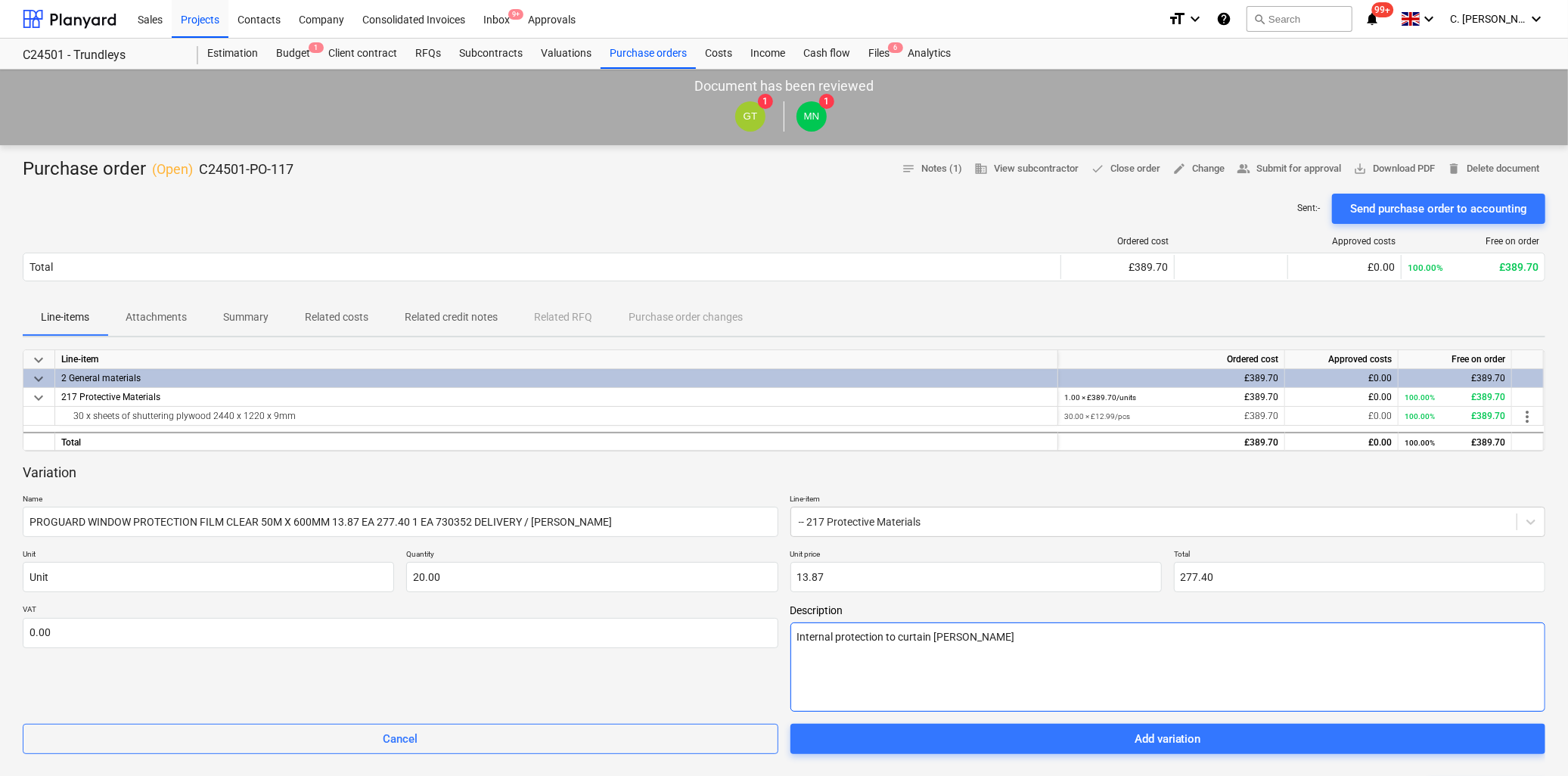
type textarea "x"
type textarea "Internal protection to curtain [PERSON_NAME]"
type textarea "x"
type textarea "Internal protection to curtain [PERSON_NAME]"
type textarea "x"
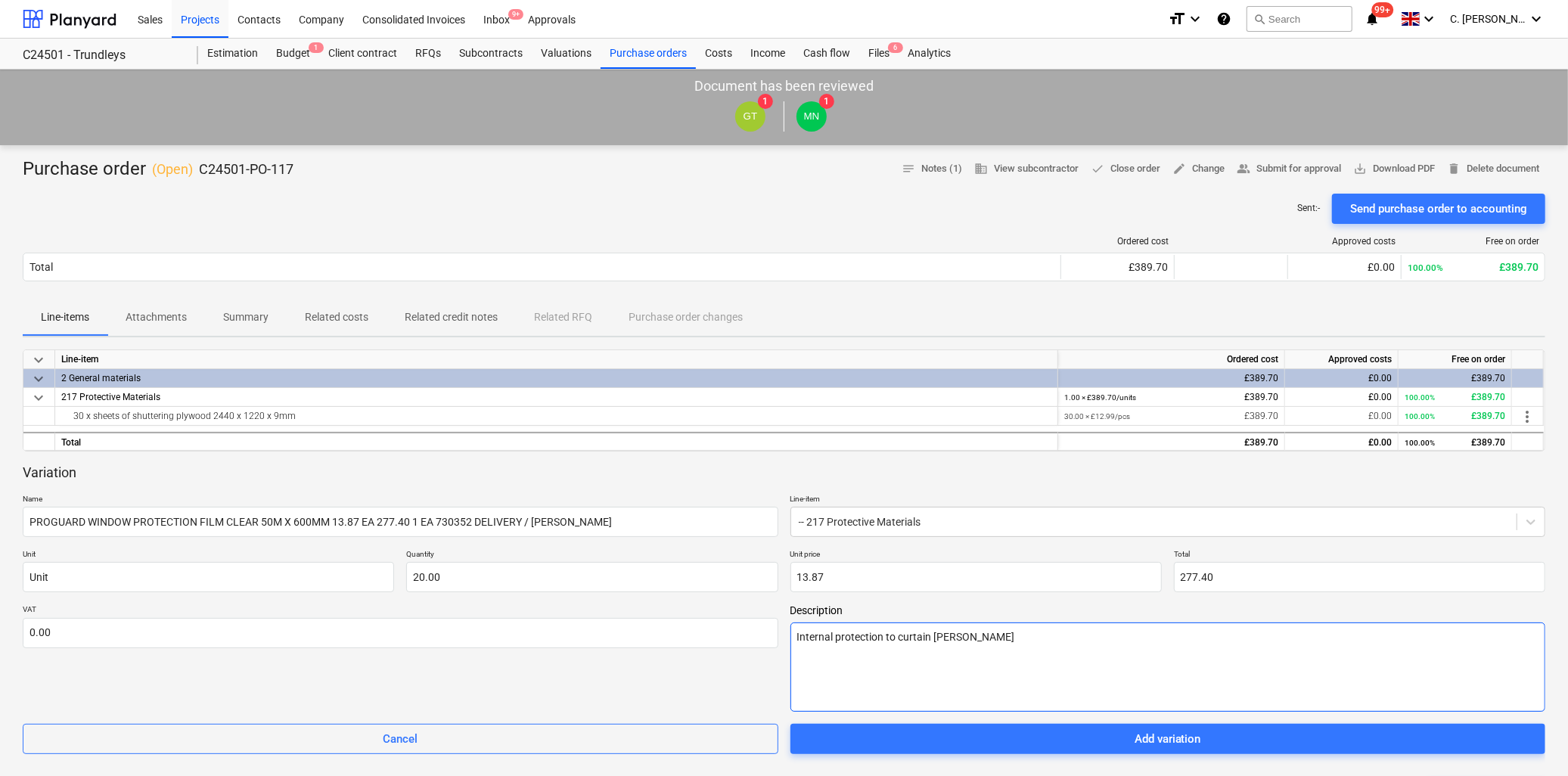
type textarea "Internal protection to curtain [PERSON_NAME] s"
type textarea "x"
type textarea "Internal protection to curtain [PERSON_NAME] sc"
type textarea "x"
type textarea "Internal protection to curtain [PERSON_NAME] scr"
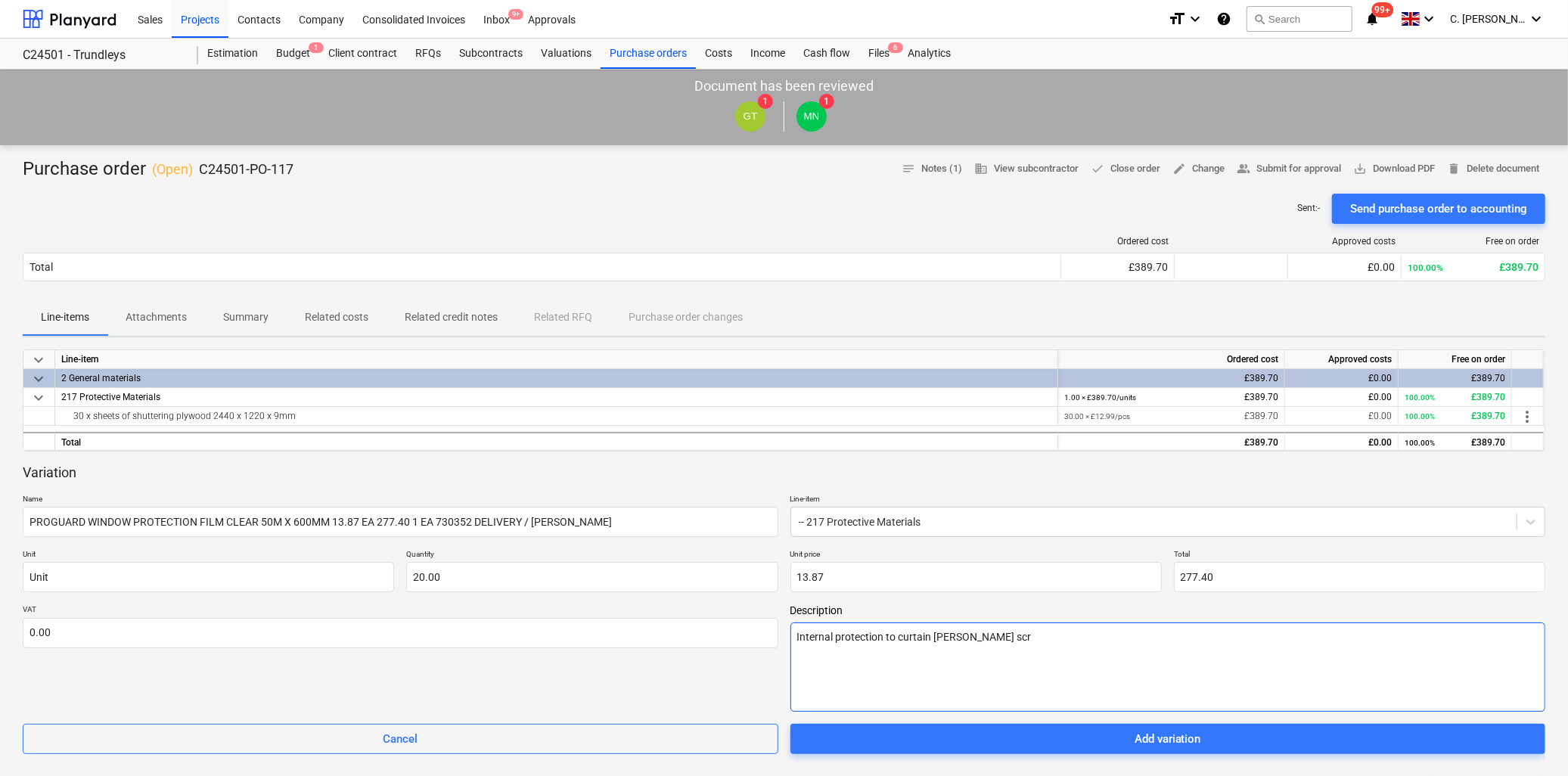
type textarea "x"
type textarea "Internal protection to curtain [PERSON_NAME] scre"
type textarea "x"
type textarea "Internal protection to curtain [PERSON_NAME] scree"
type textarea "x"
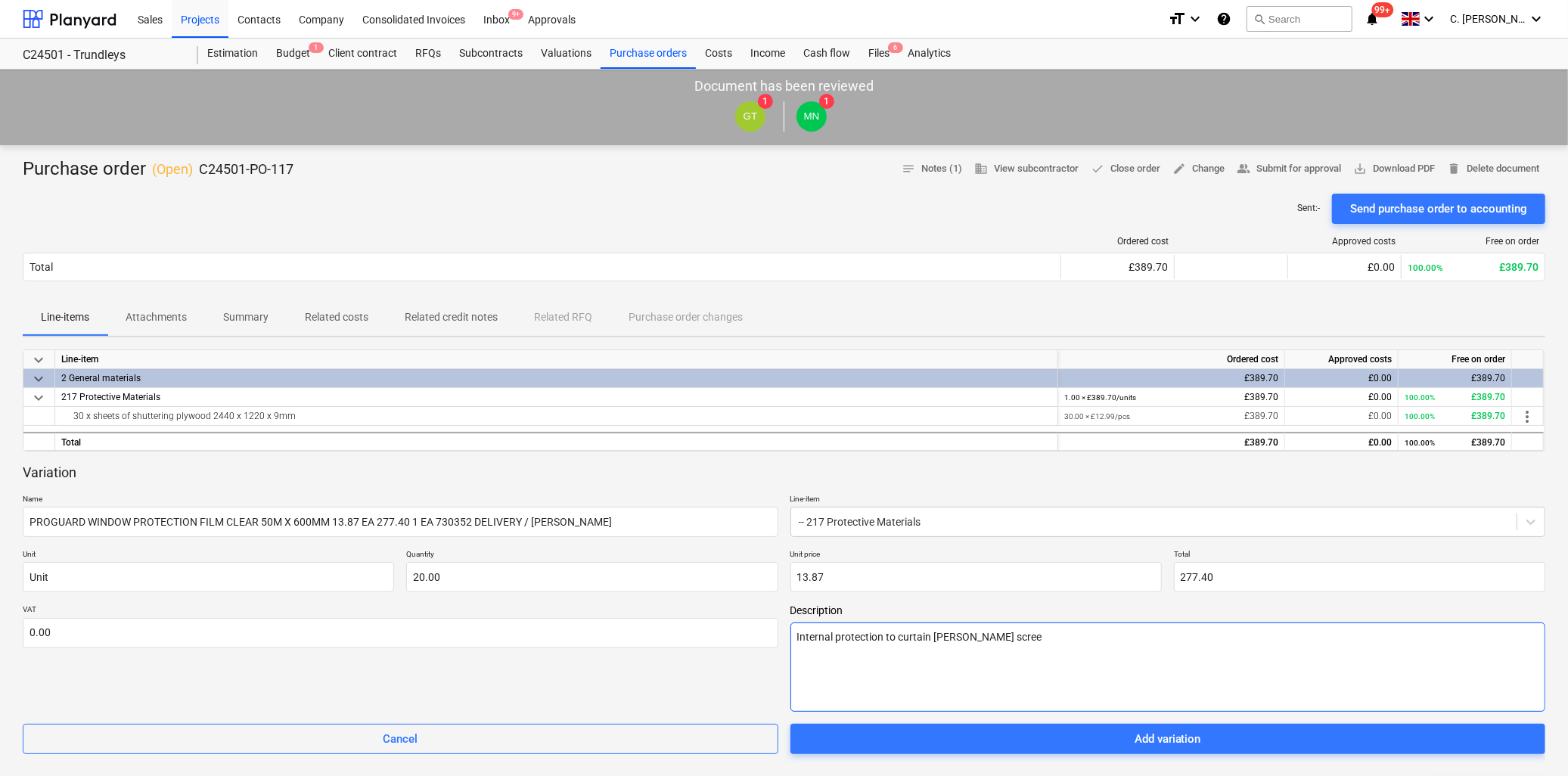
type textarea "Internal protection to curtain [PERSON_NAME] screen"
type textarea "x"
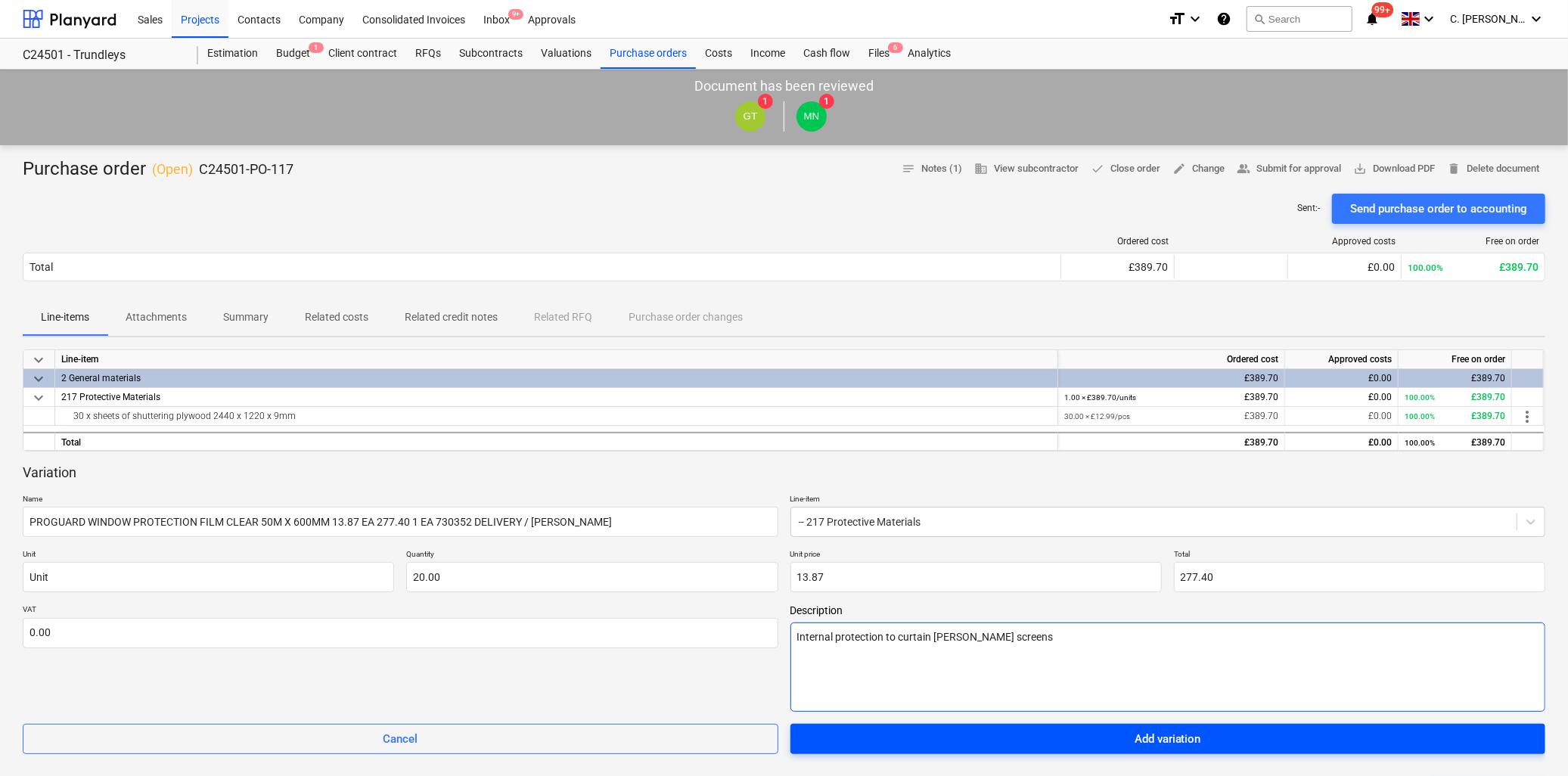
type textarea "Internal protection to curtain [PERSON_NAME] screens"
click at [1055, 744] on span "Add variation" at bounding box center [1169, 739] width 719 height 20
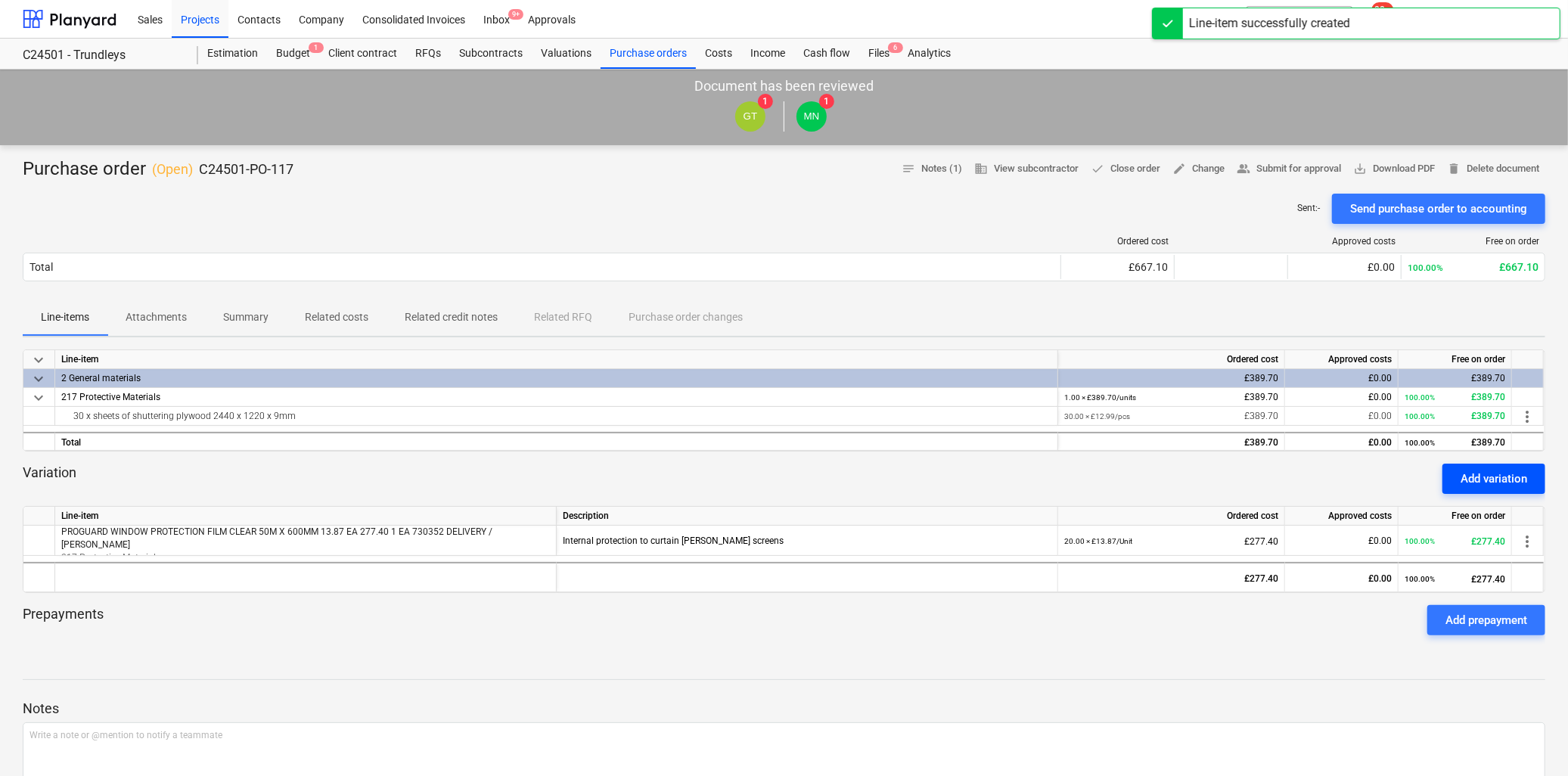
click at [1477, 480] on div "Add variation" at bounding box center [1494, 479] width 66 height 20
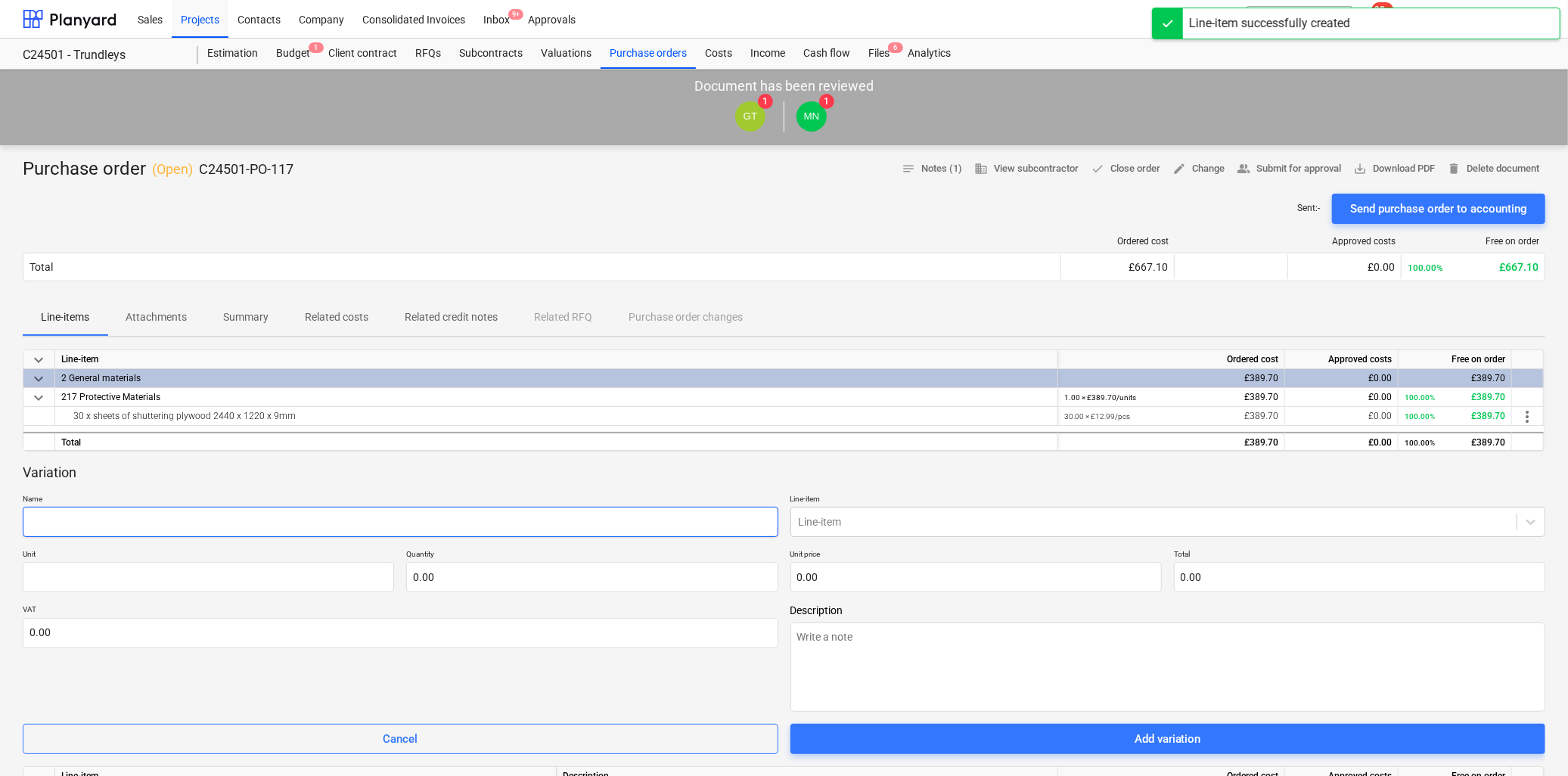
click at [129, 520] on input "text" at bounding box center [400, 522] width 755 height 30
type textarea "x"
type input "D"
type textarea "x"
type input "De"
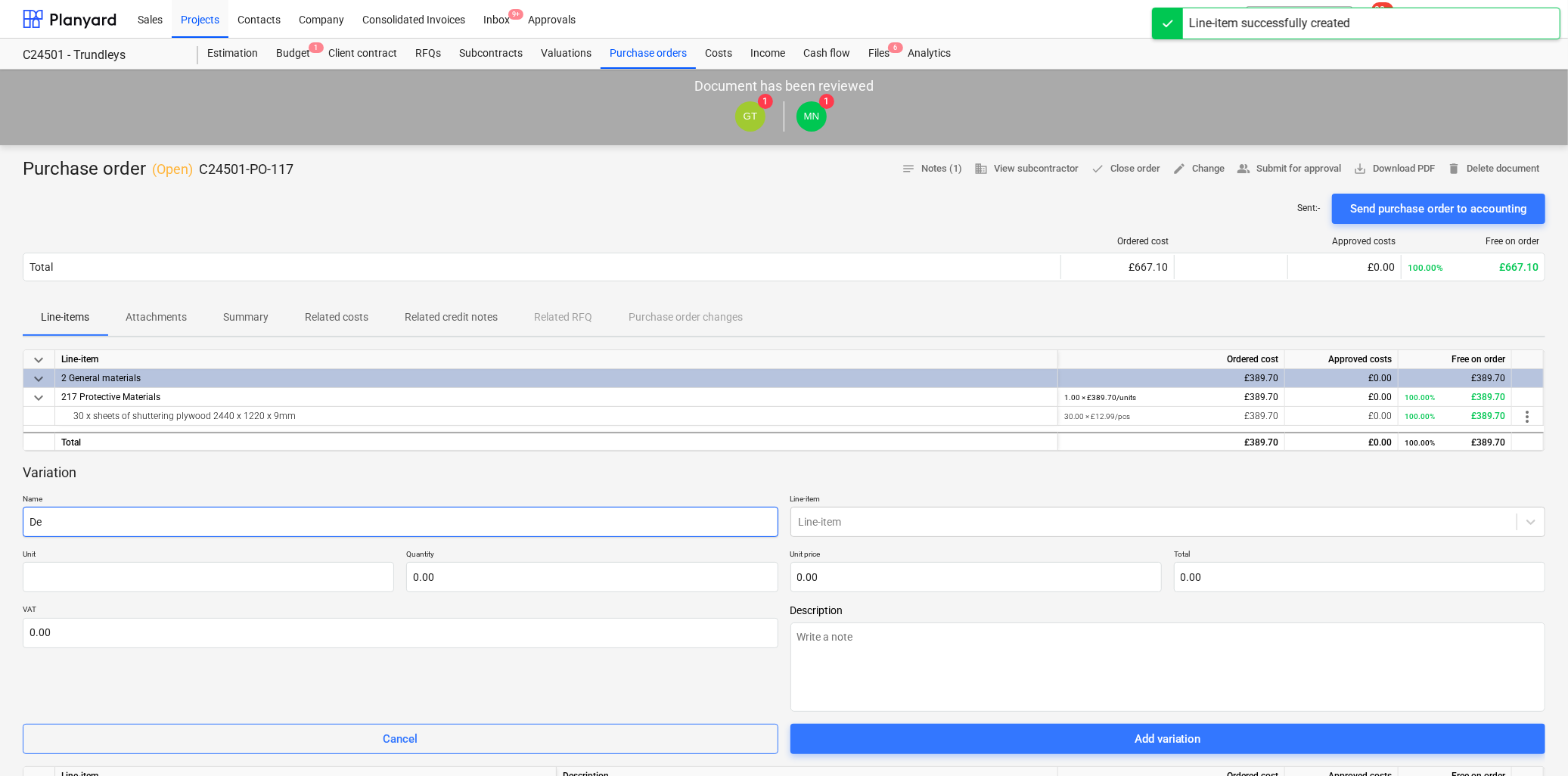
type textarea "x"
type input "Del"
type textarea "x"
type input "Deli"
type textarea "x"
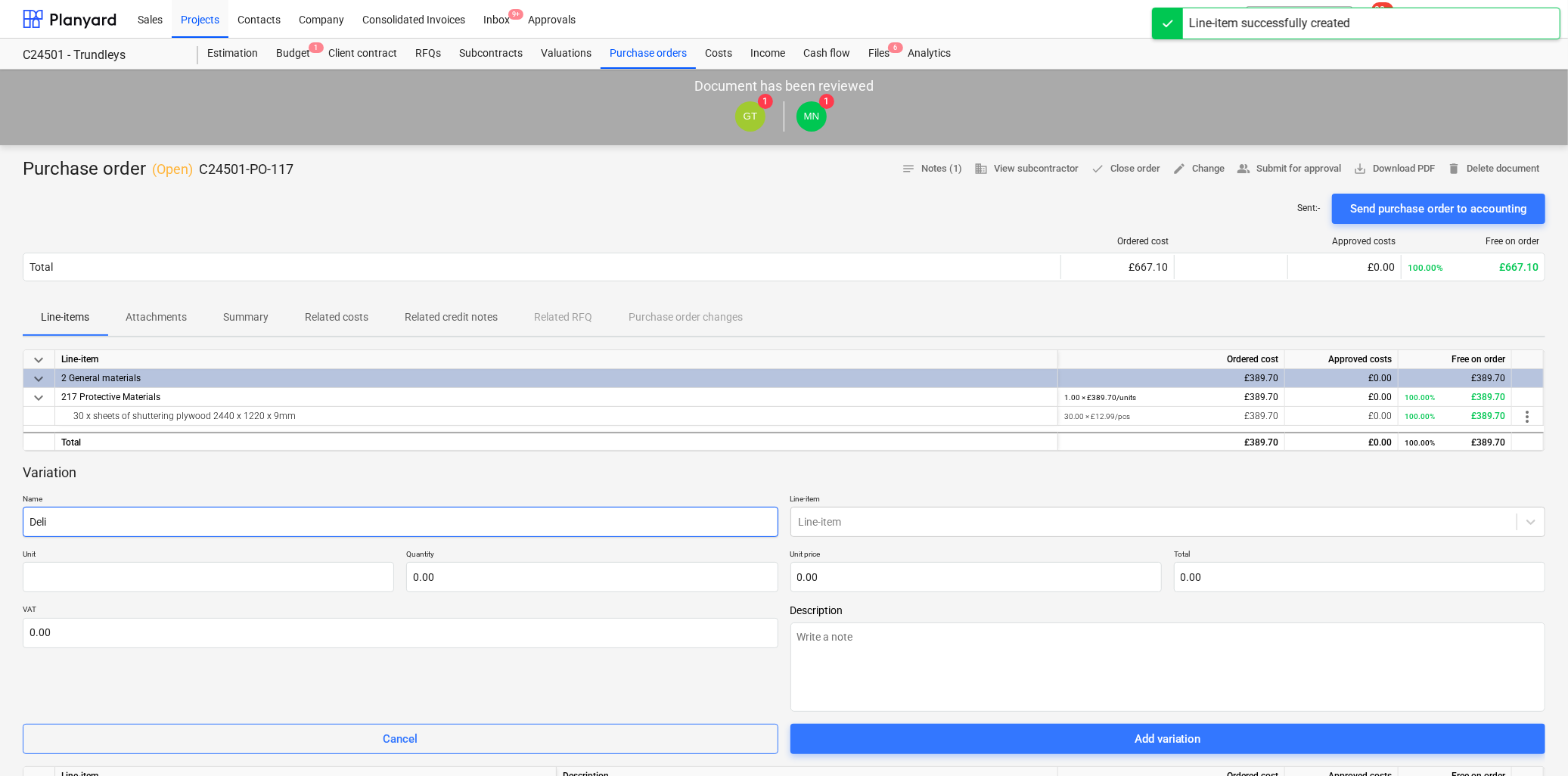
type input "Deliv"
type textarea "x"
type input "Delive"
type textarea "x"
type input "Deliver"
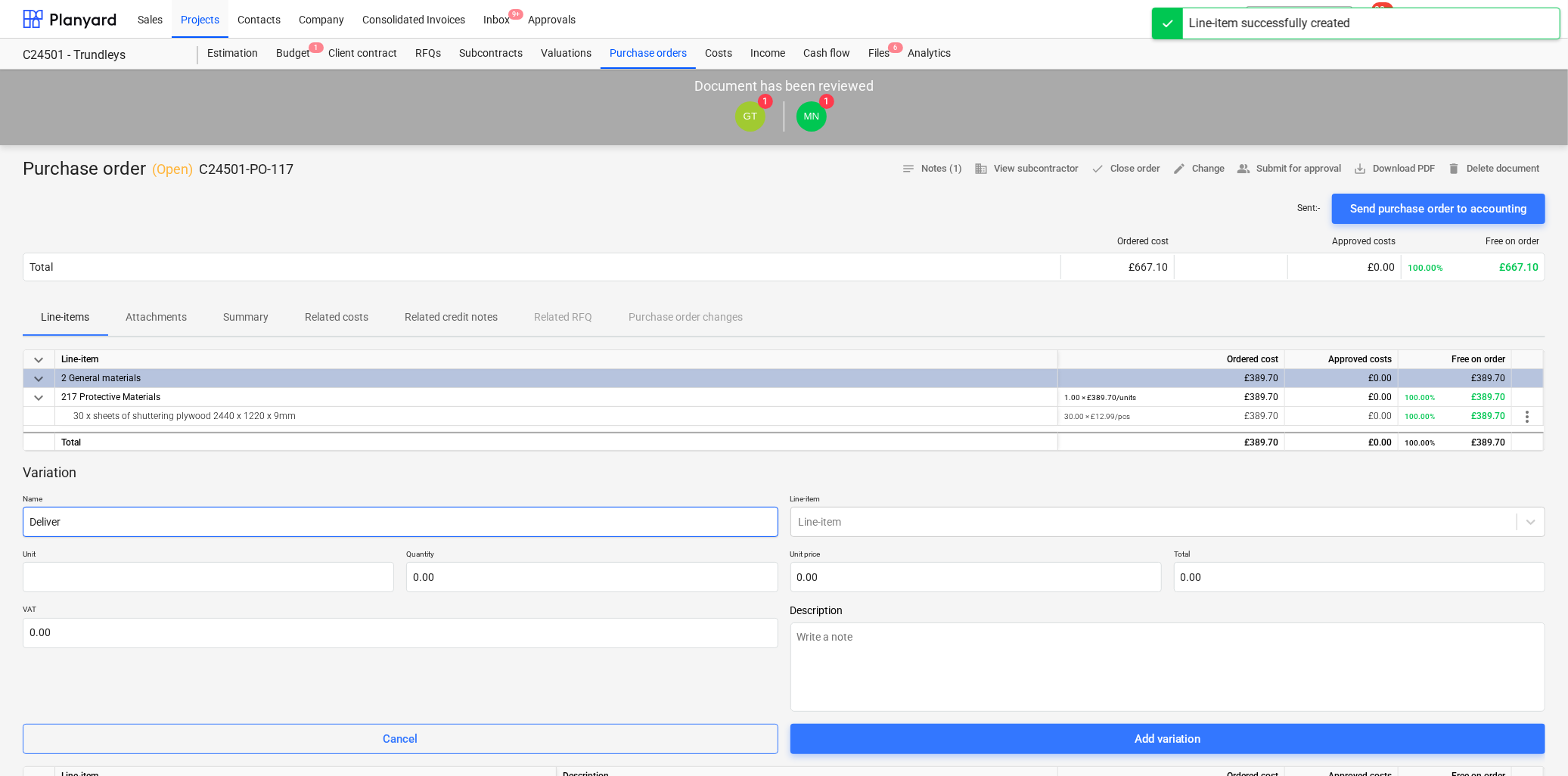
type textarea "x"
type input "Delivery"
type textarea "x"
type input "Delivery"
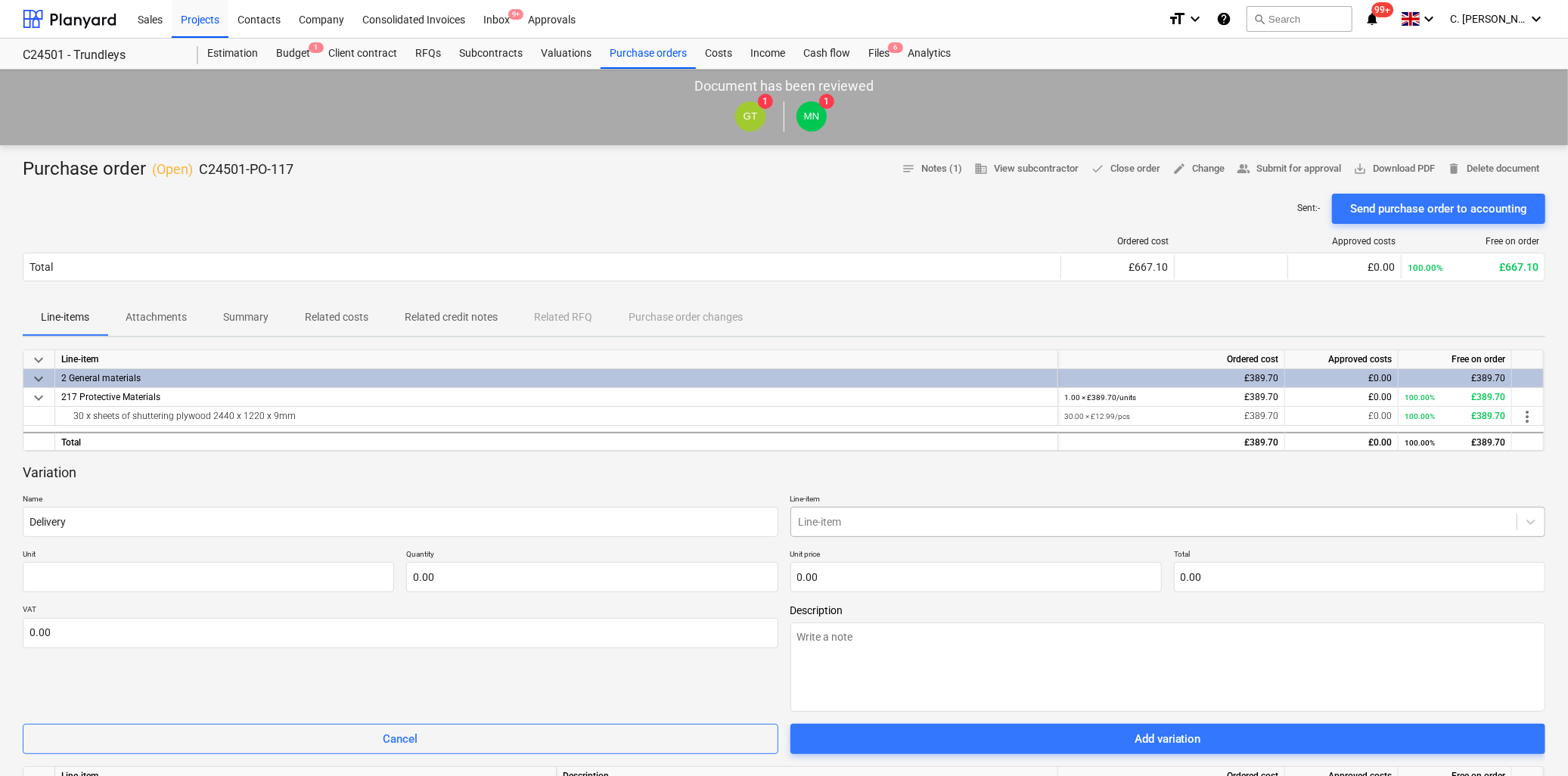
click at [842, 525] on div at bounding box center [1154, 522] width 711 height 15
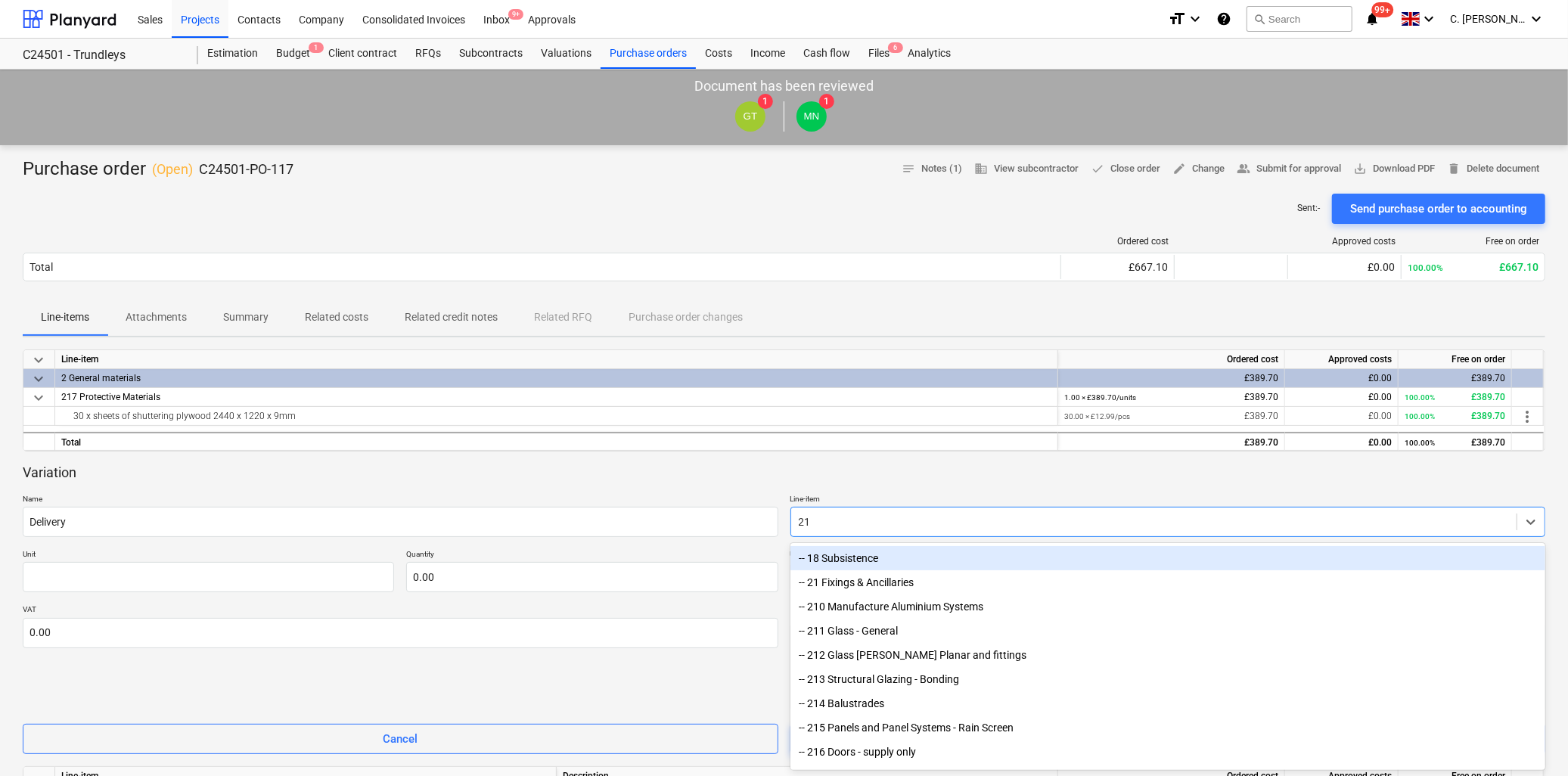
type input "217"
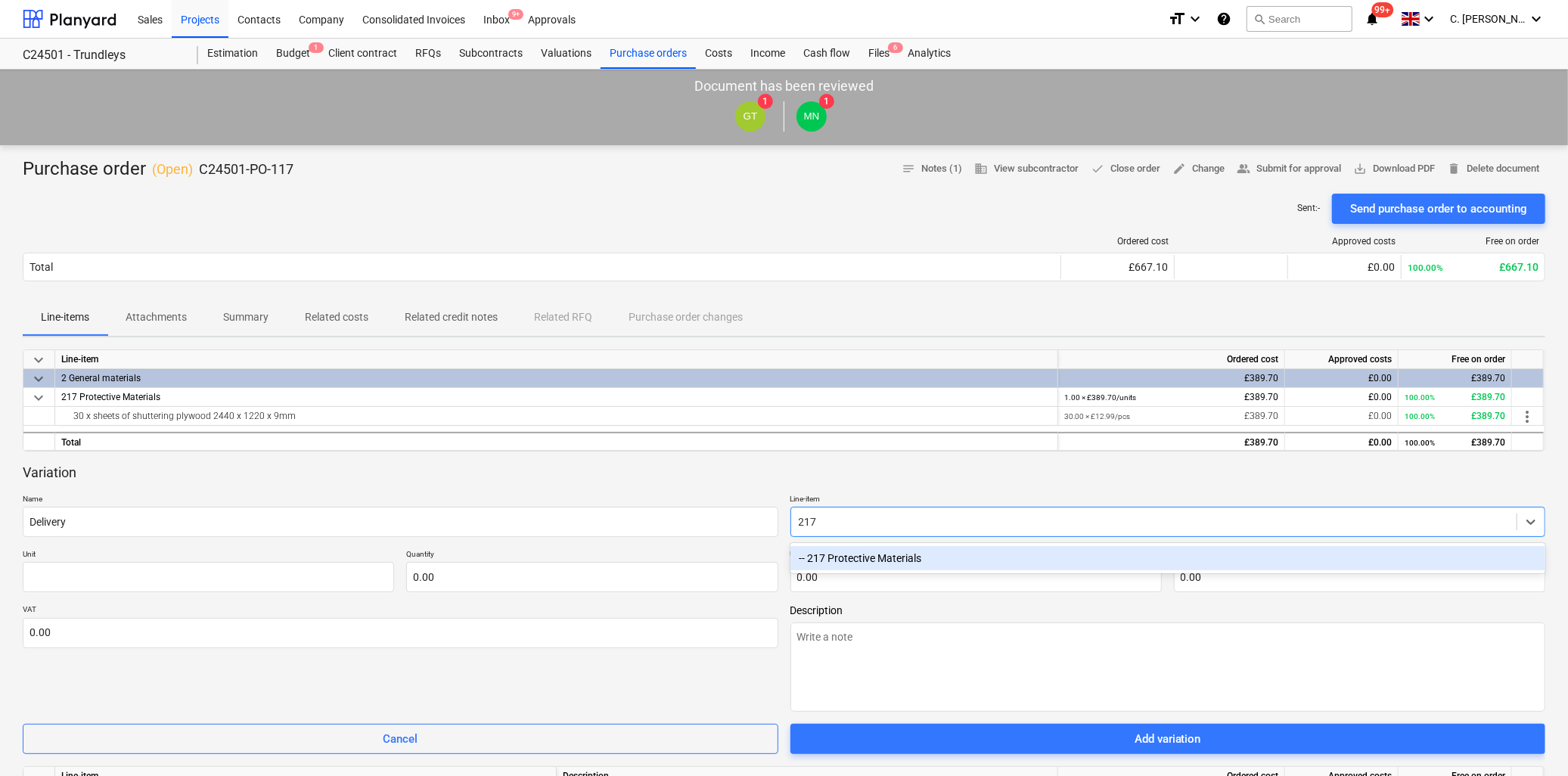
click at [875, 558] on div "-- 217 Protective Materials" at bounding box center [1169, 558] width 755 height 24
type textarea "x"
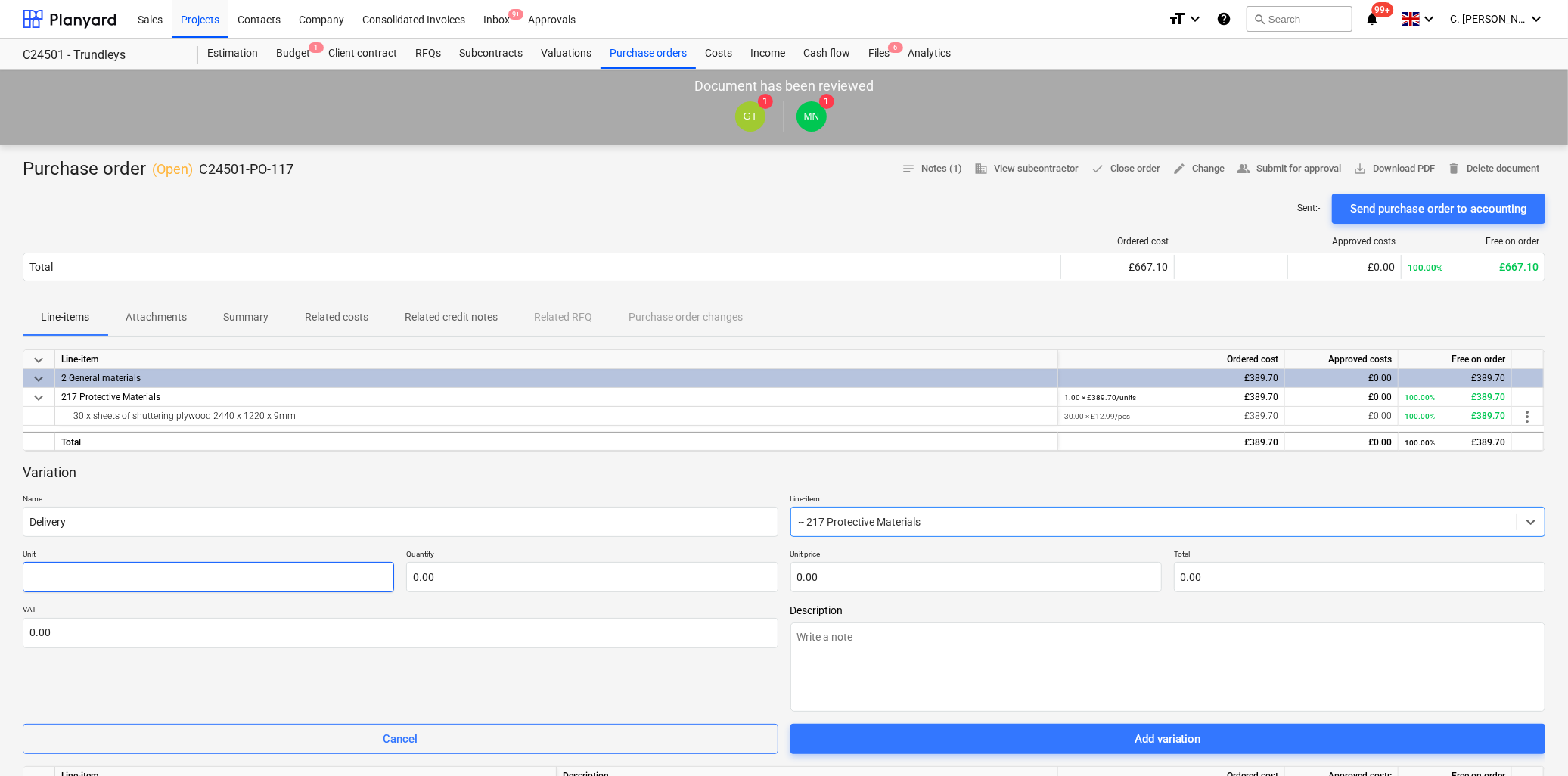
click at [139, 591] on input "text" at bounding box center [208, 577] width 371 height 30
type textarea "x"
type input "U"
type textarea "x"
type input "Un"
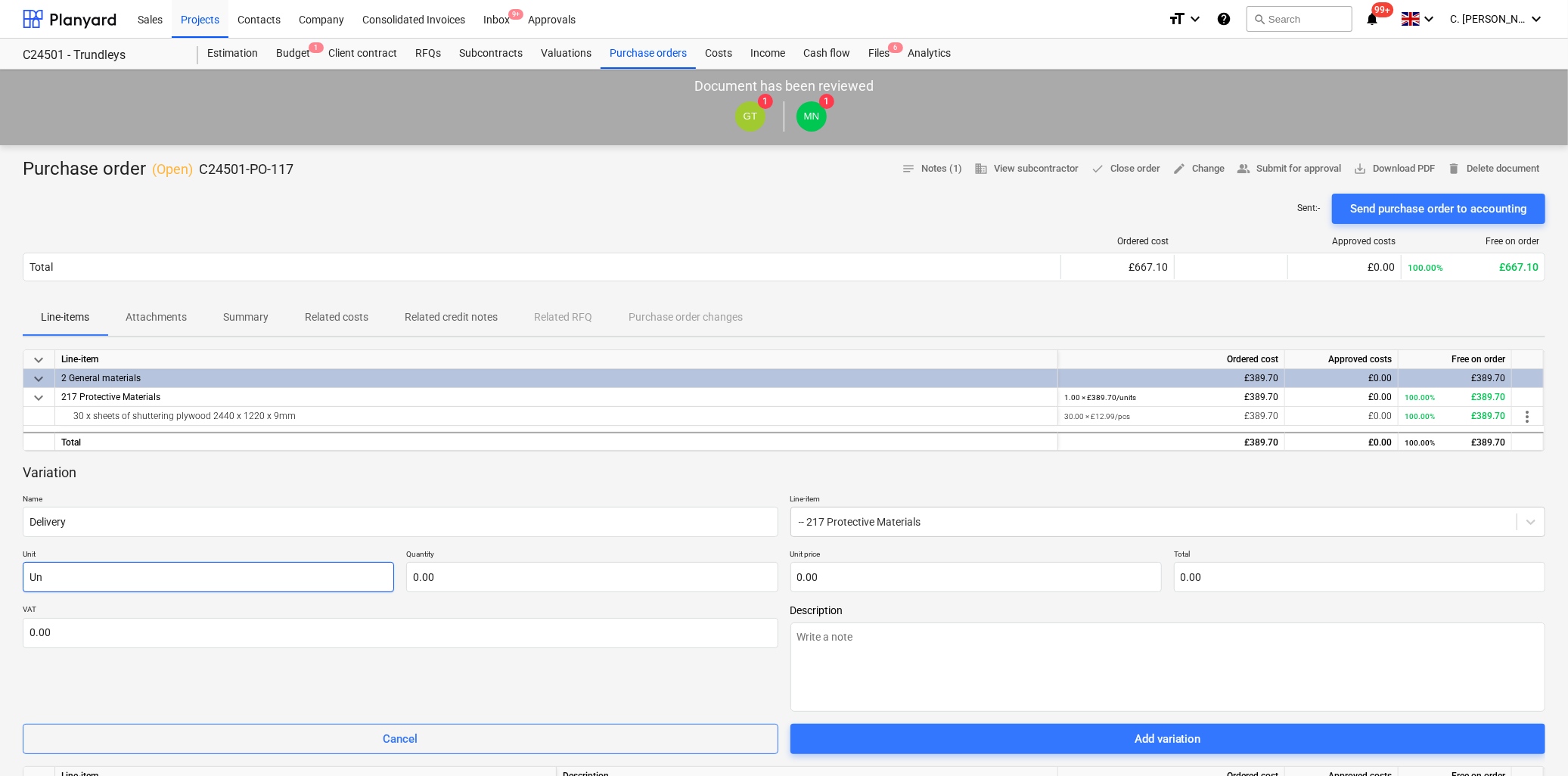
type textarea "x"
type input "Uni"
type textarea "x"
type input "Unit"
click at [470, 577] on input "text" at bounding box center [592, 577] width 371 height 30
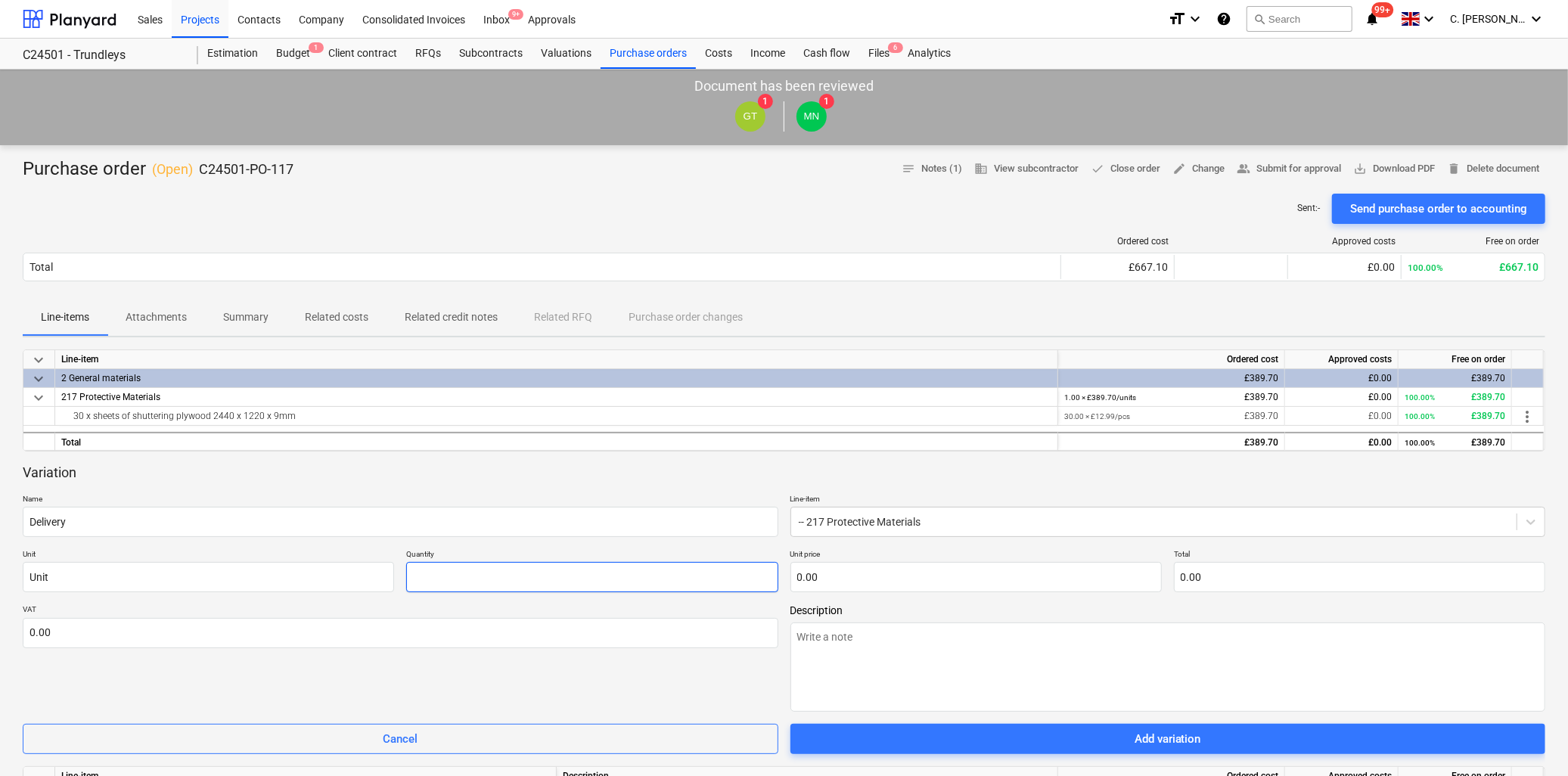
type textarea "x"
type input "1.00"
click at [928, 569] on input "text" at bounding box center [976, 577] width 371 height 30
type textarea "x"
type input "7"
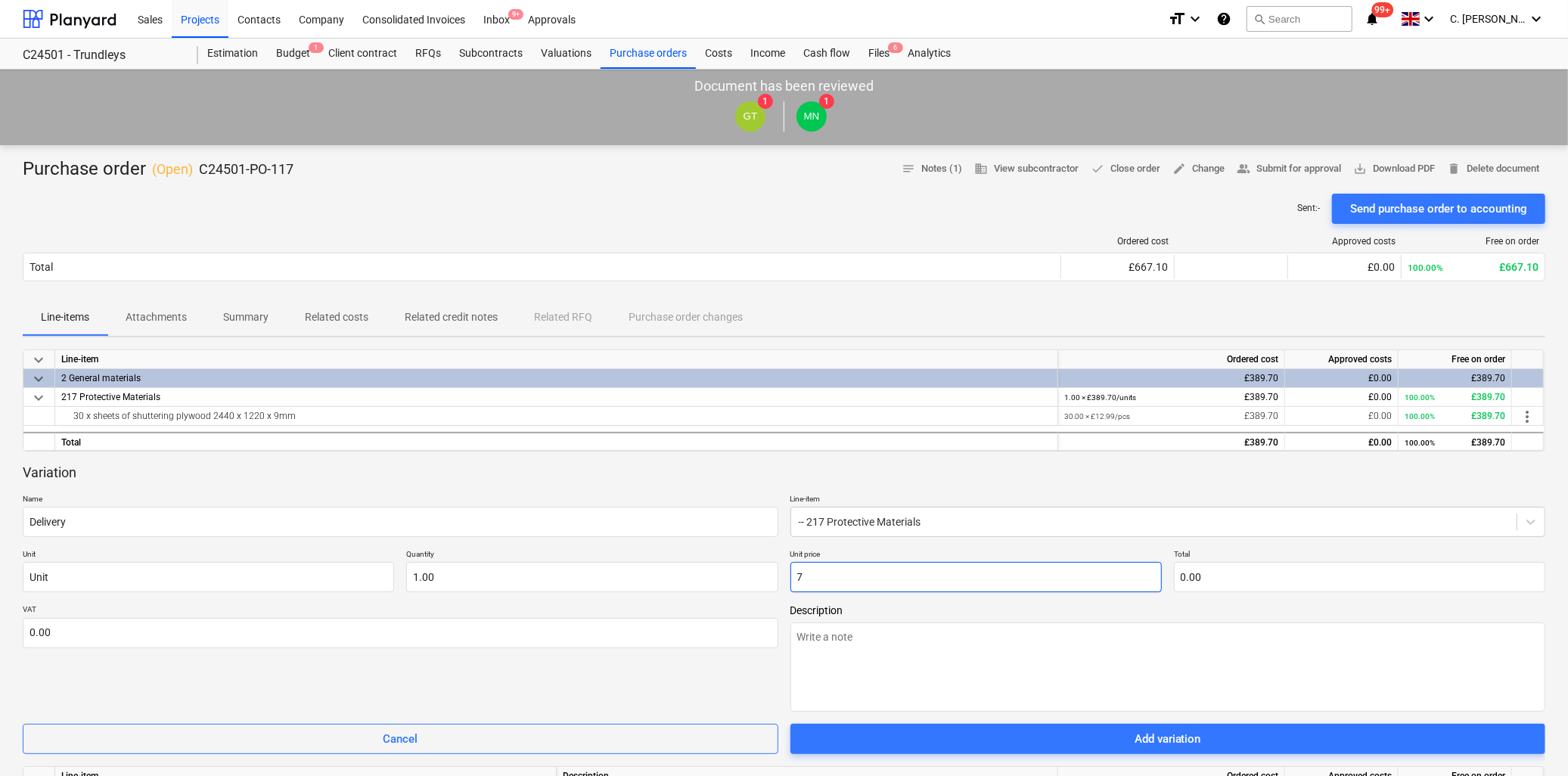
type input "7.00"
type textarea "x"
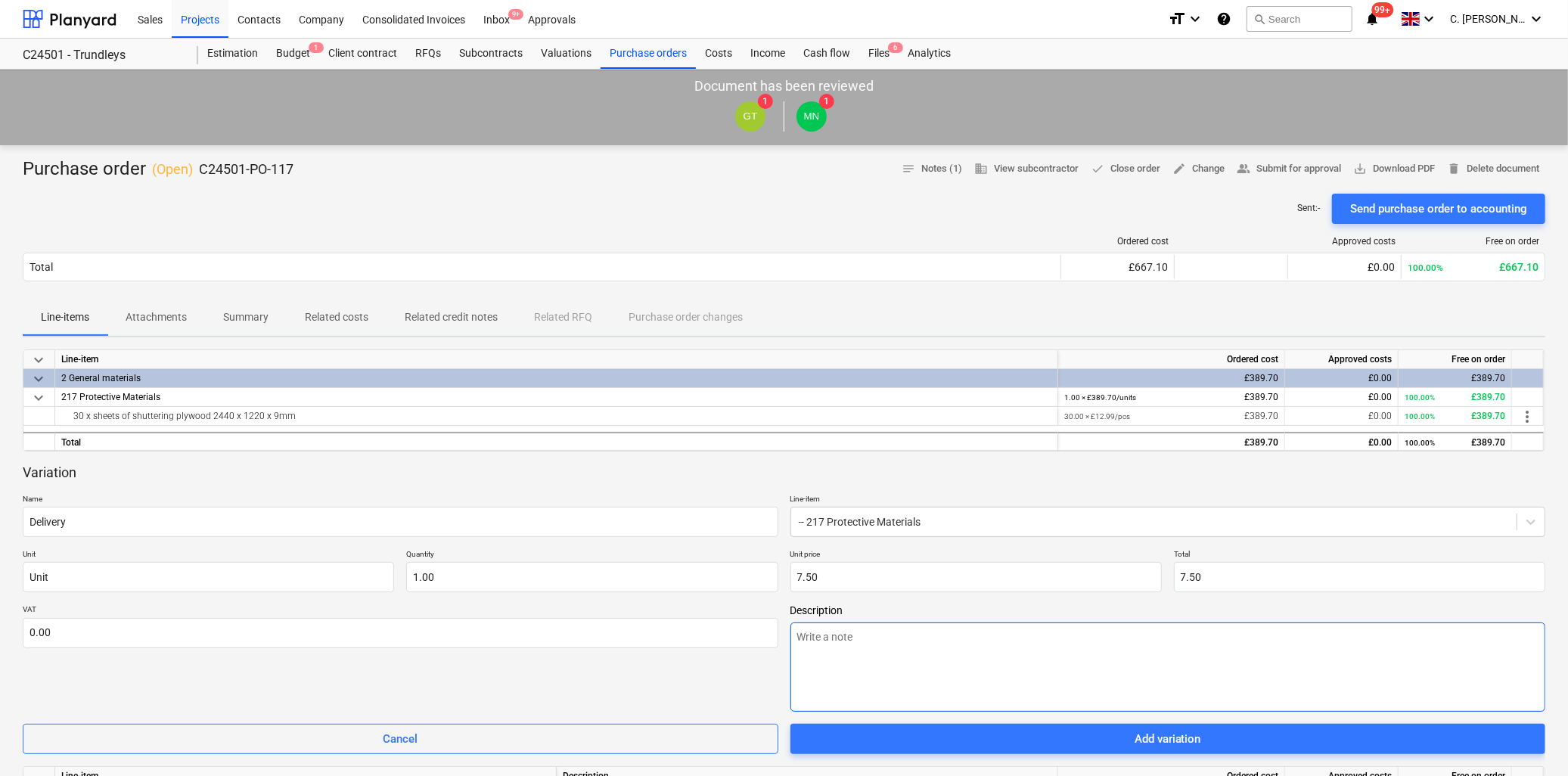
click at [890, 639] on textarea at bounding box center [1169, 666] width 755 height 90
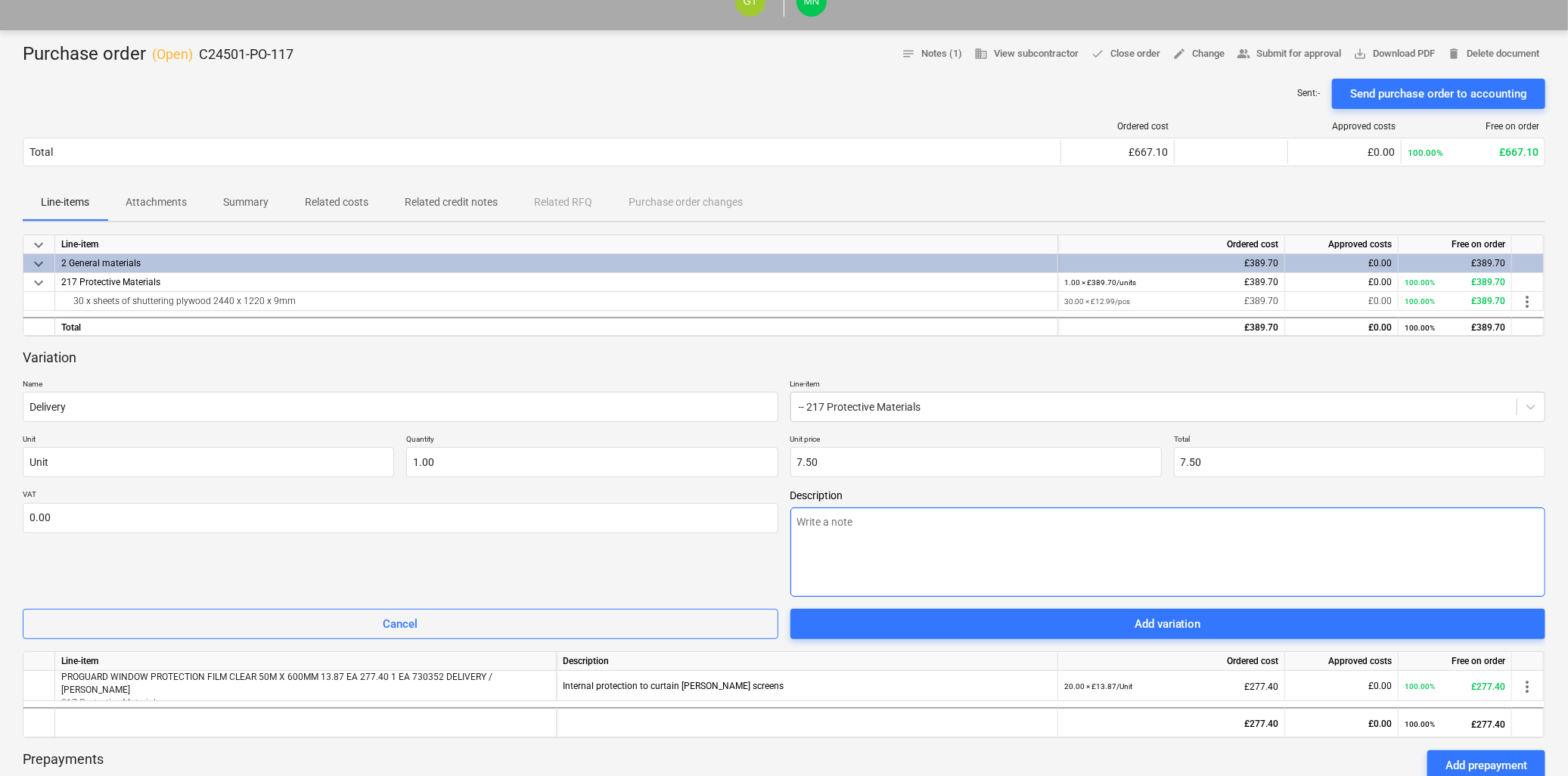
scroll to position [503, 0]
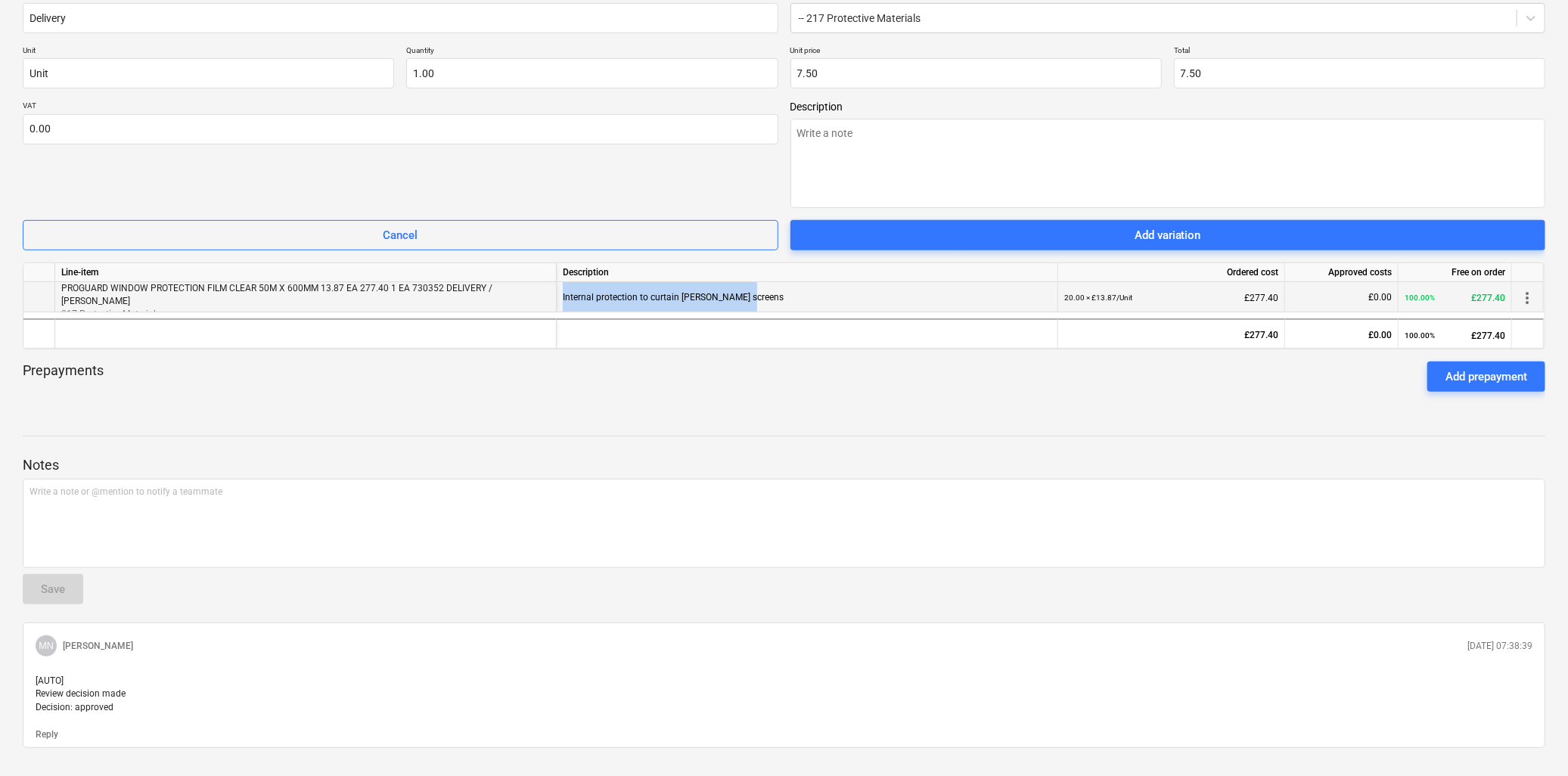
drag, startPoint x: 563, startPoint y: 296, endPoint x: 780, endPoint y: 295, distance: 217.0
click at [780, 295] on div "Internal protection to curtain [PERSON_NAME] screens" at bounding box center [807, 297] width 489 height 30
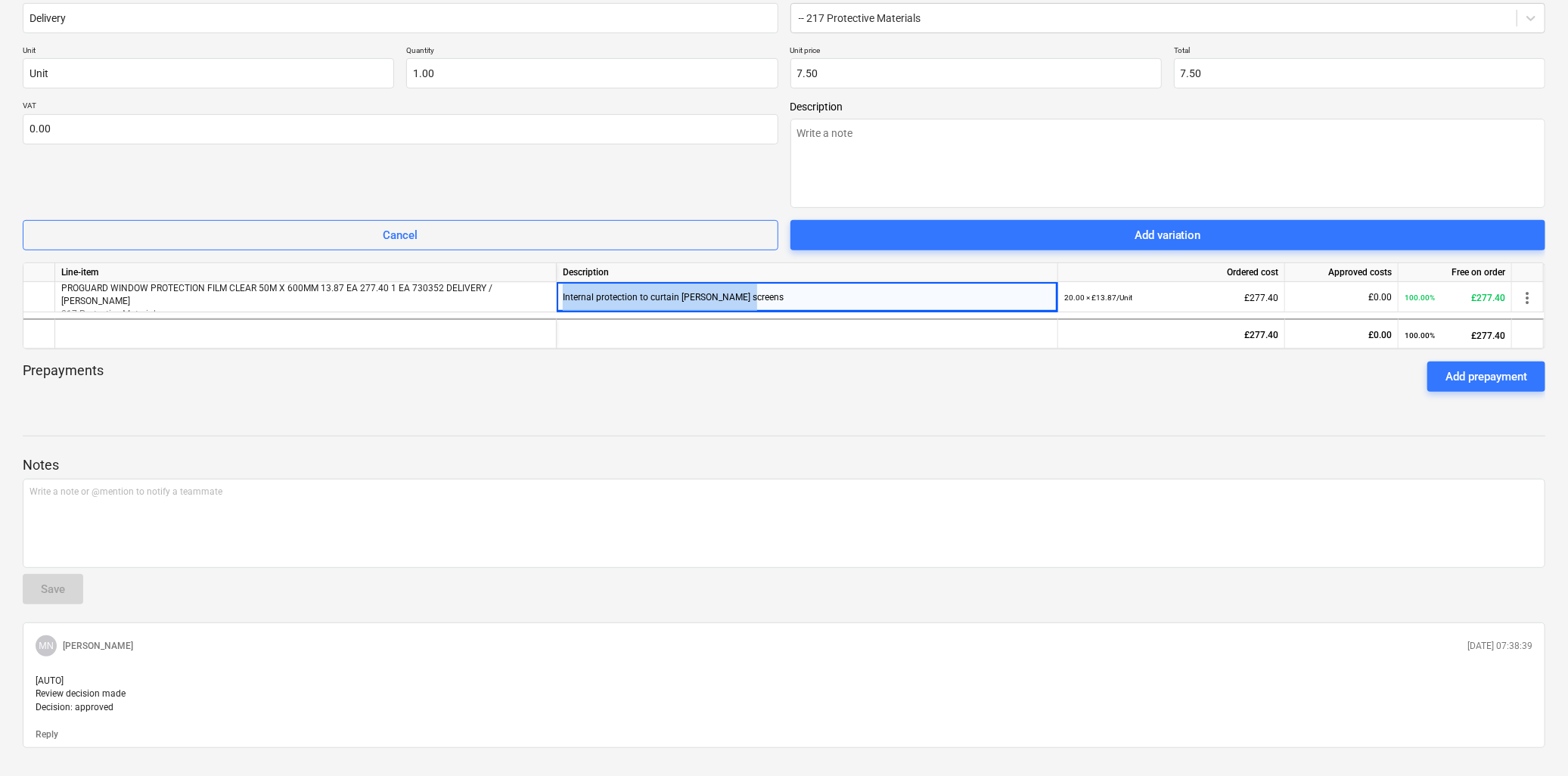
copy div "Internal protection to curtain [PERSON_NAME] screens"
click at [863, 149] on textarea at bounding box center [1169, 163] width 755 height 90
paste textarea "Internal protection to curtain [PERSON_NAME] screens"
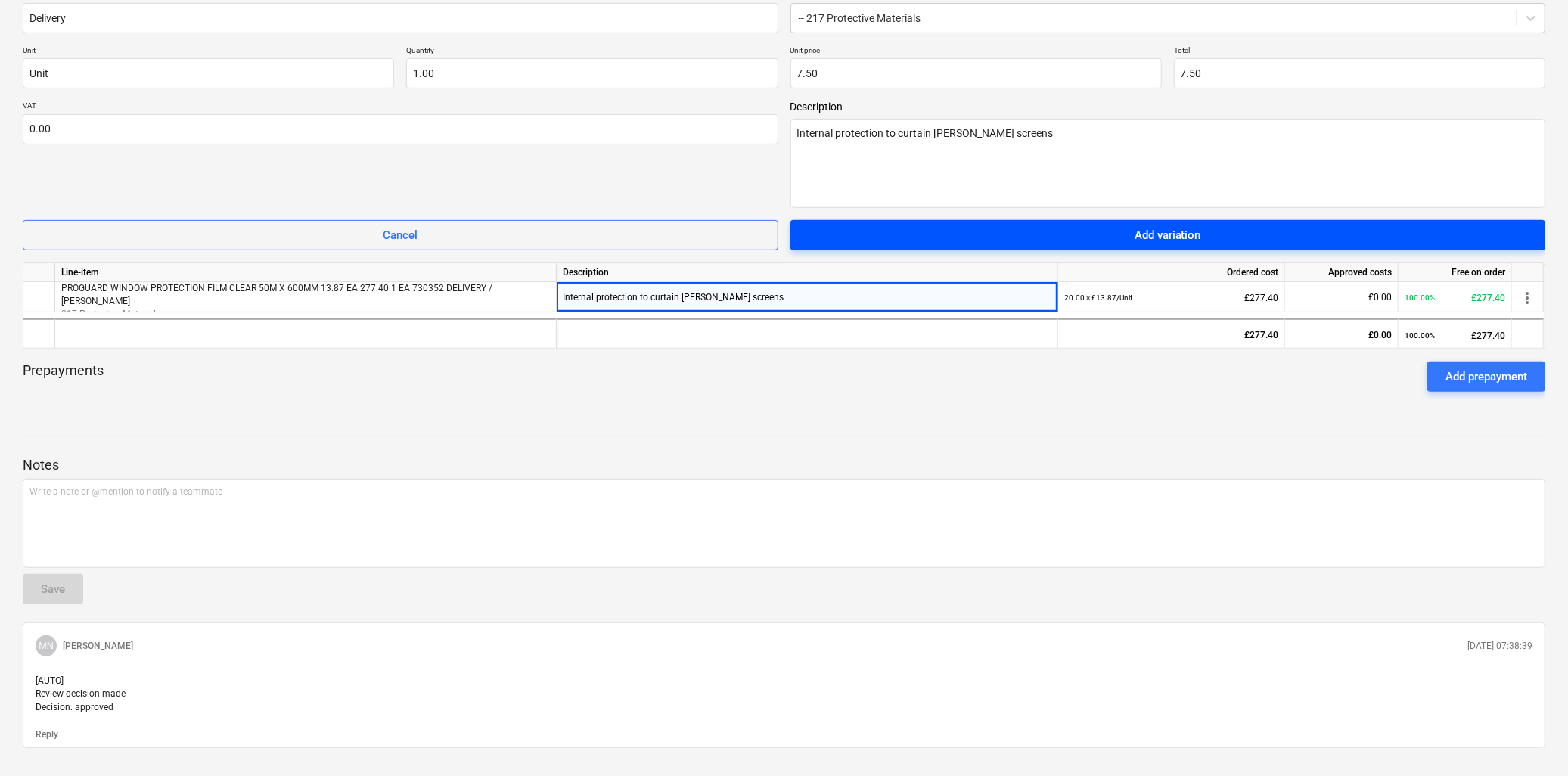
click at [1162, 235] on div "Add variation" at bounding box center [1168, 235] width 66 height 20
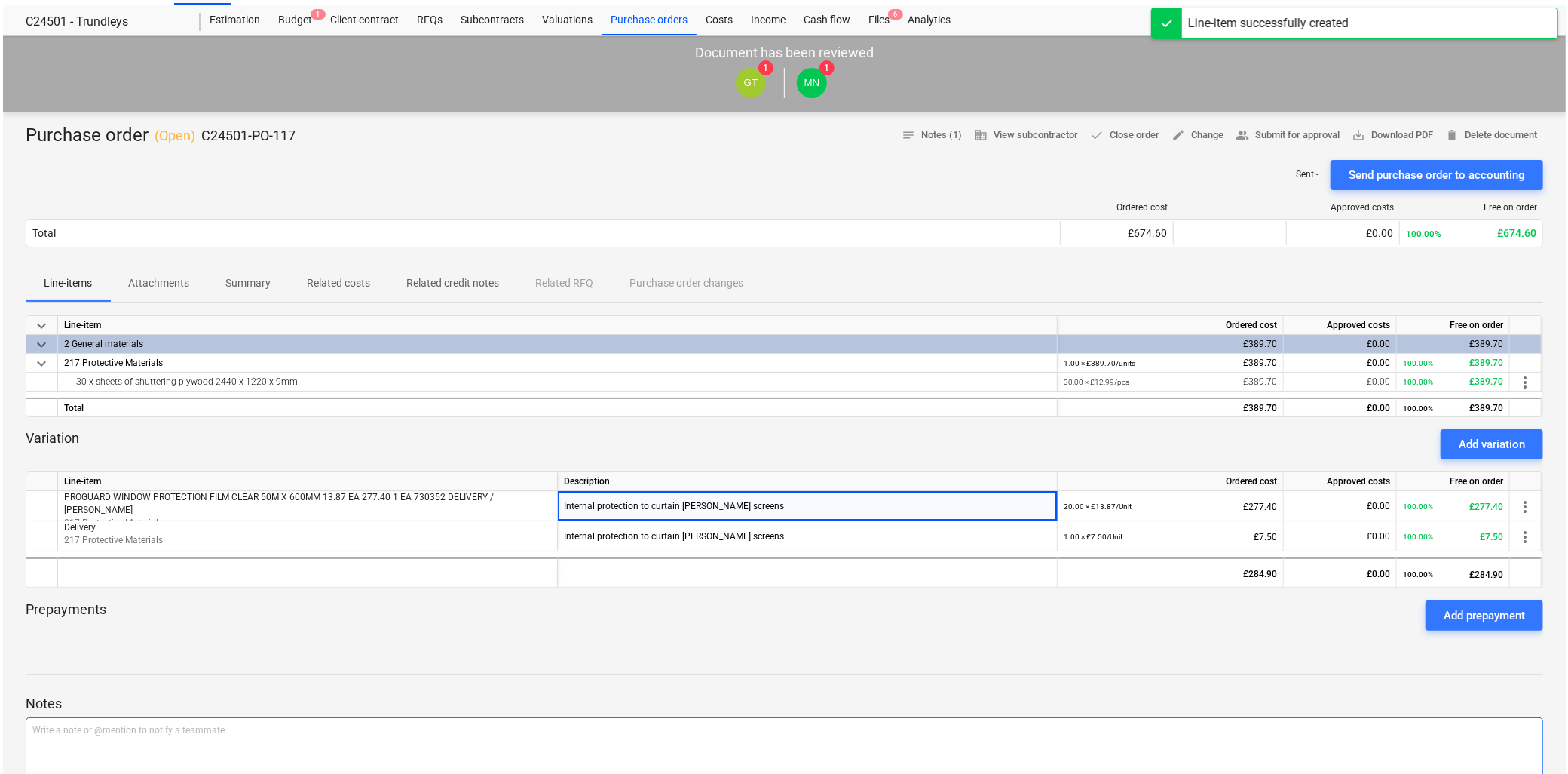
scroll to position [0, 0]
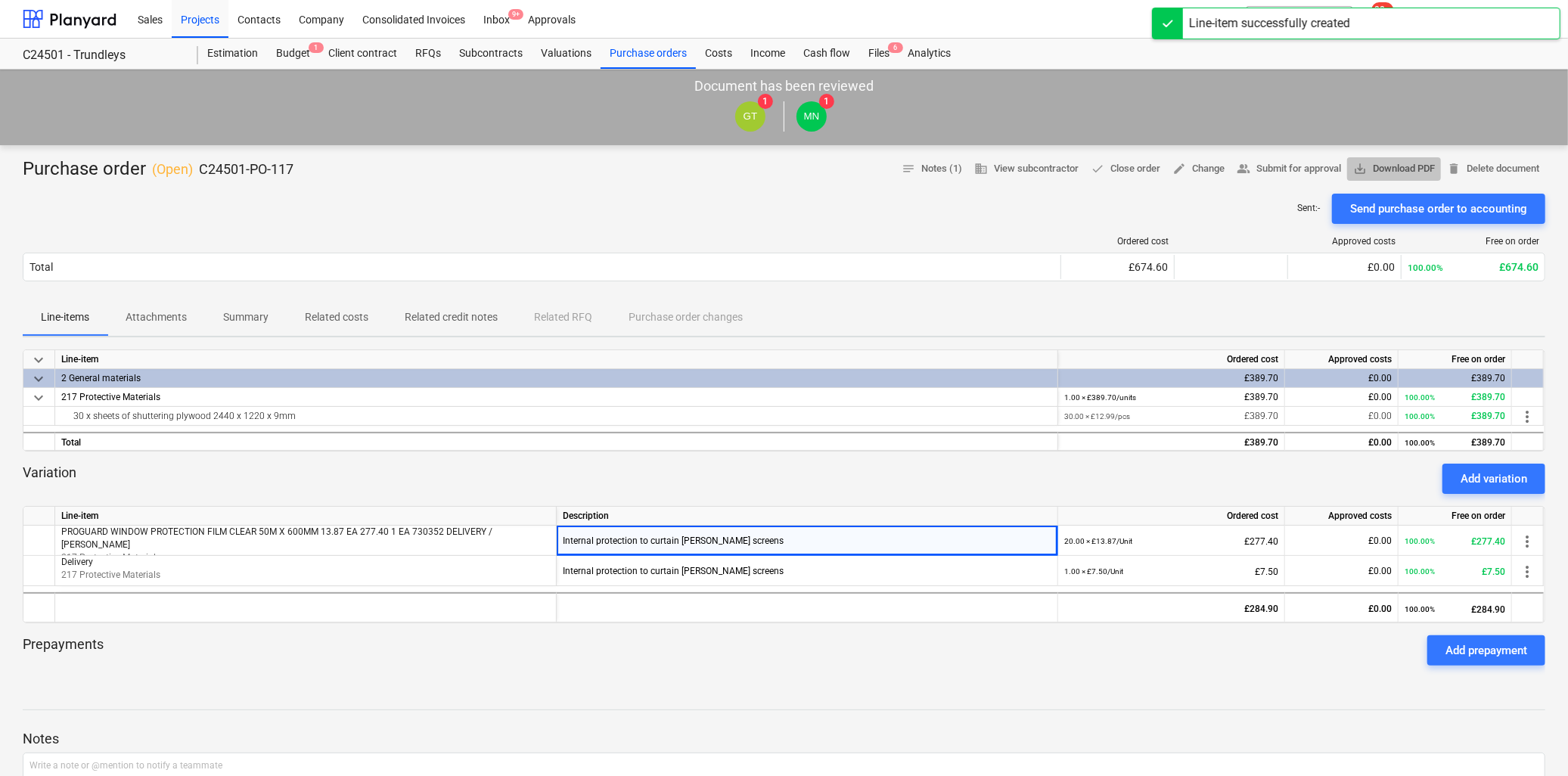
click at [1418, 168] on span "save_alt Download PDF" at bounding box center [1394, 168] width 82 height 17
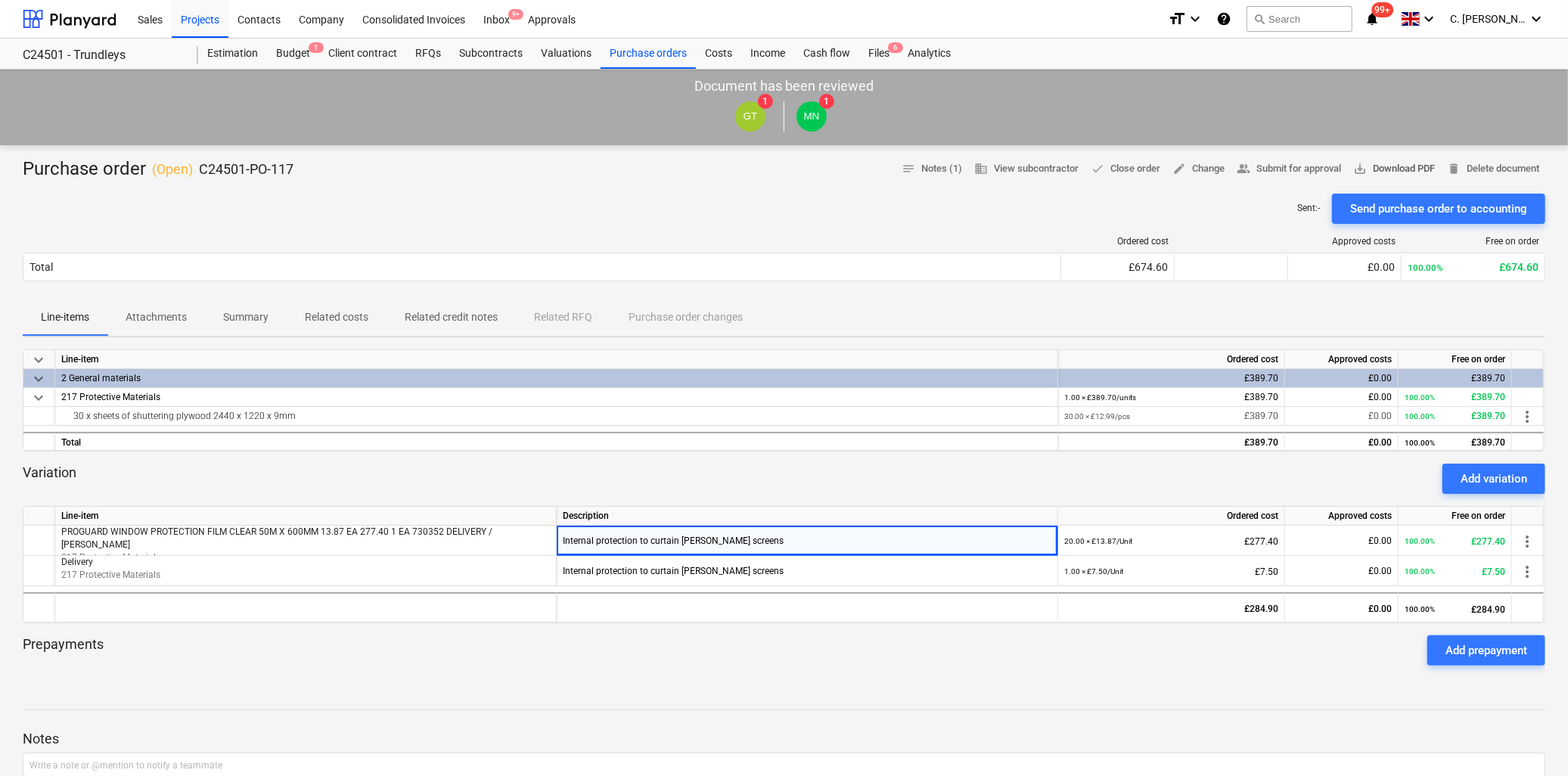
click at [1385, 168] on span "save_alt Download PDF" at bounding box center [1394, 168] width 82 height 17
click at [100, 33] on div at bounding box center [70, 19] width 94 height 38
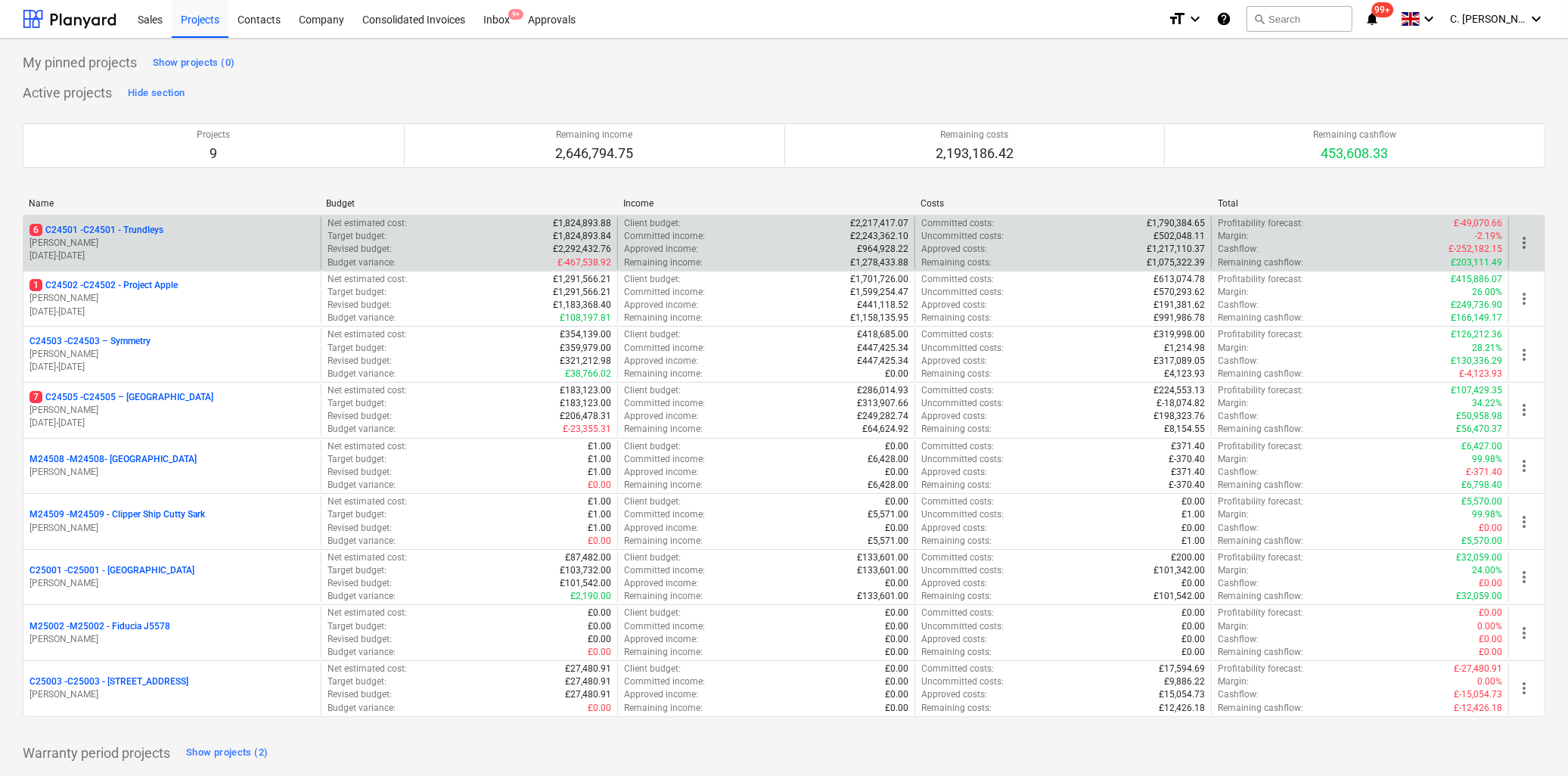
click at [192, 225] on div "6 C24501 - C24501 - Trundleys" at bounding box center [172, 230] width 285 height 13
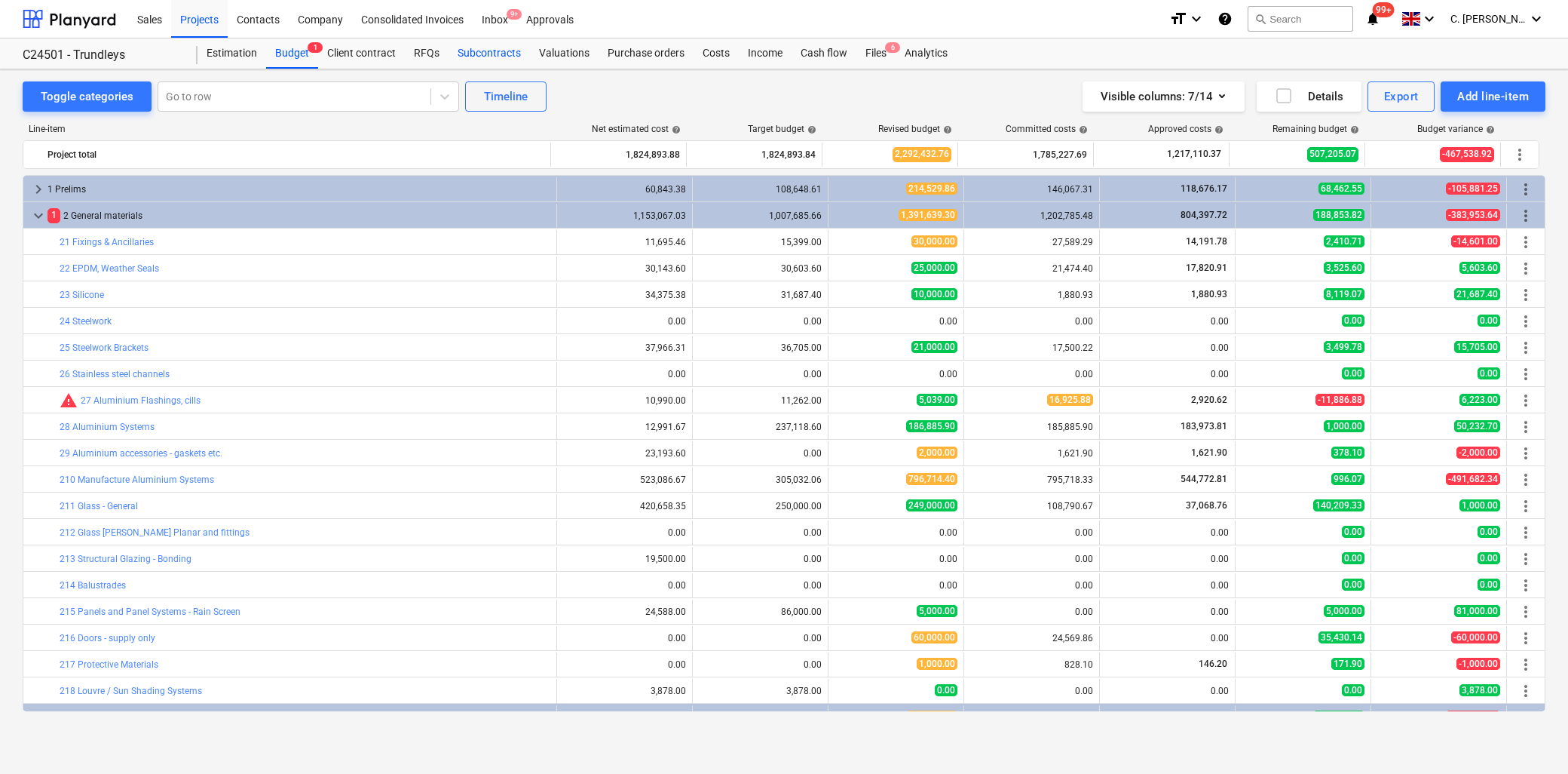
click at [461, 55] on div "Subcontracts" at bounding box center [489, 53] width 81 height 30
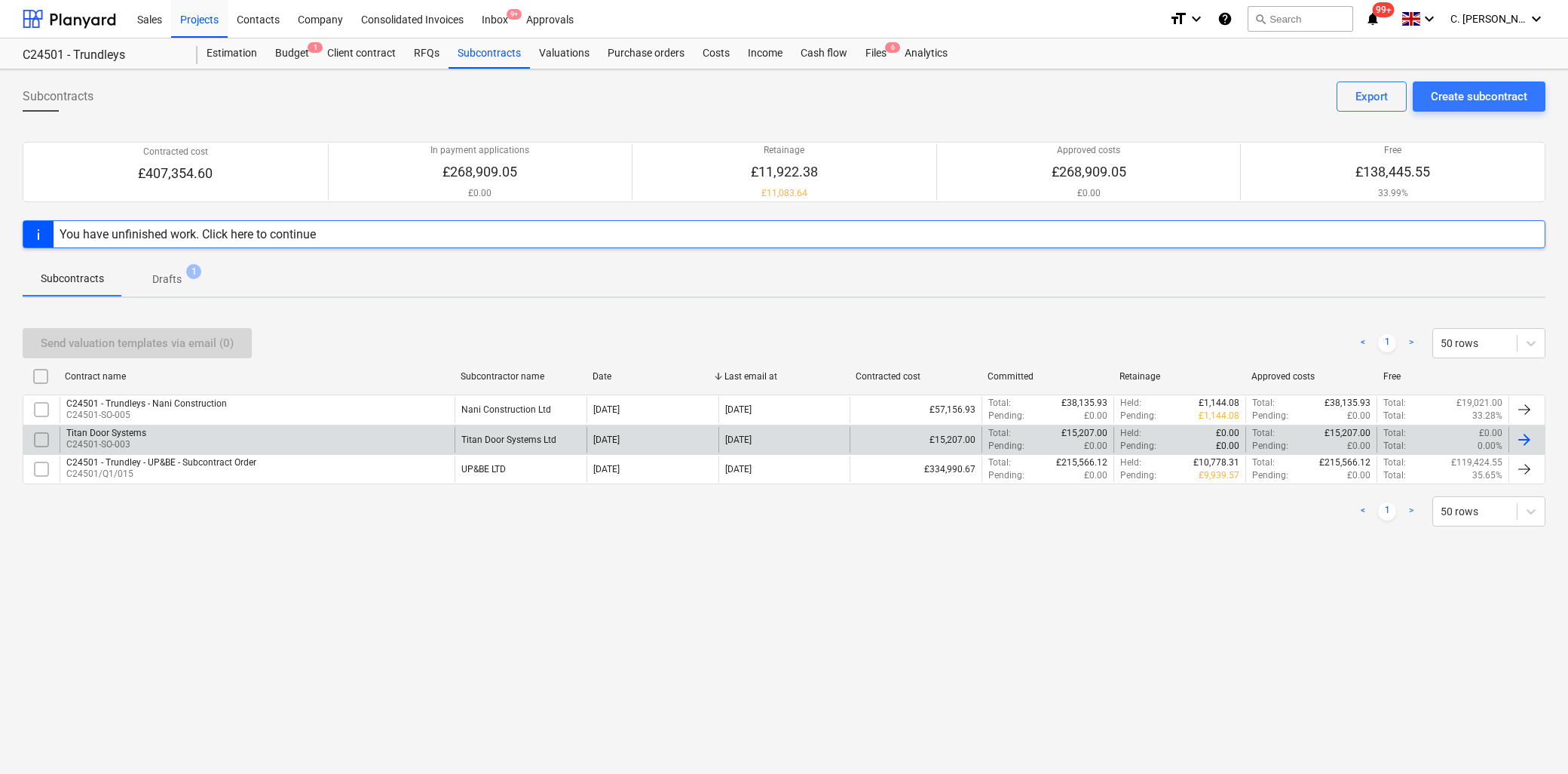
click at [136, 434] on div "Titan Door Systems" at bounding box center [106, 434] width 80 height 11
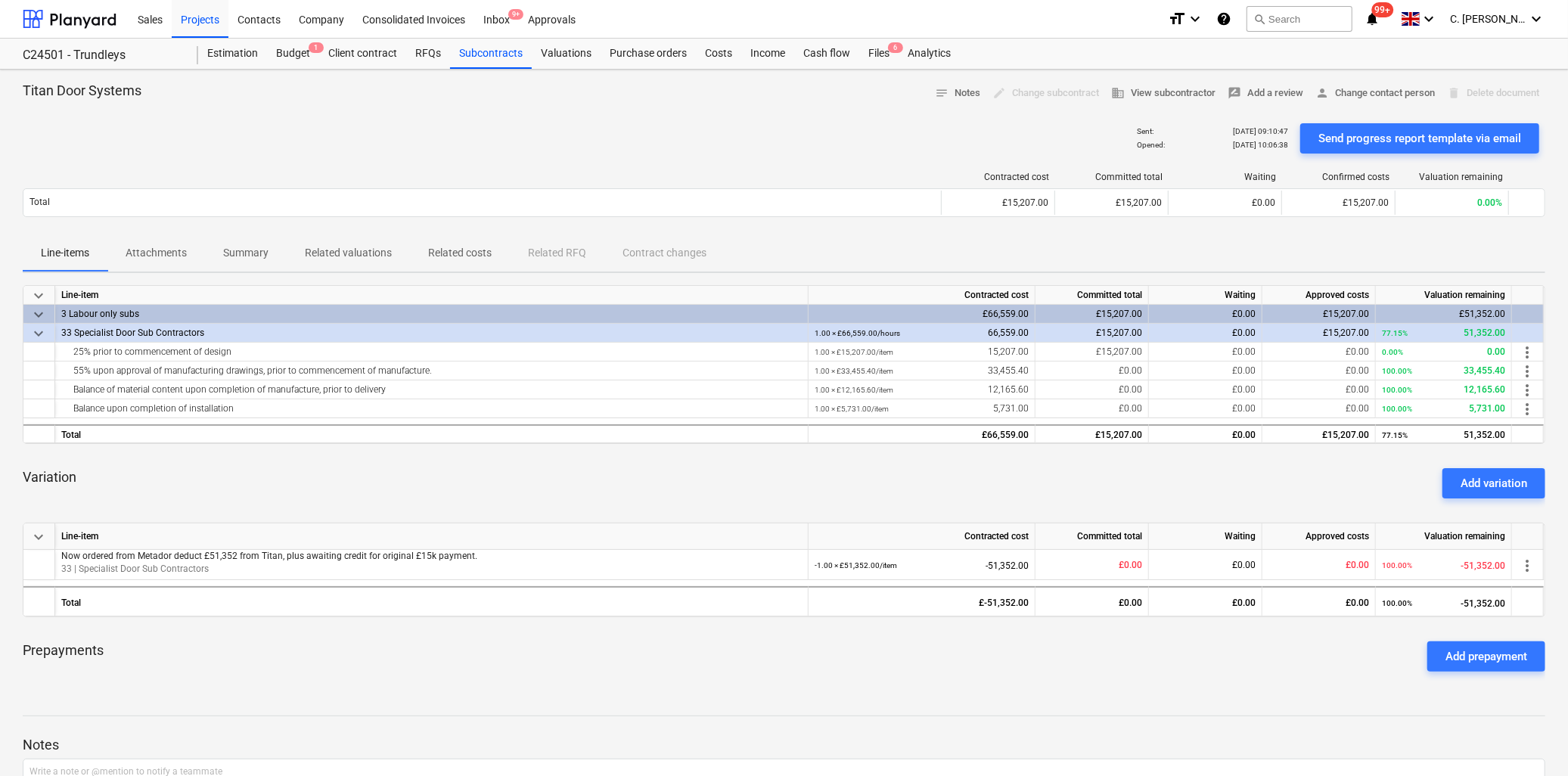
click at [182, 250] on p "Attachments" at bounding box center [157, 254] width 62 height 16
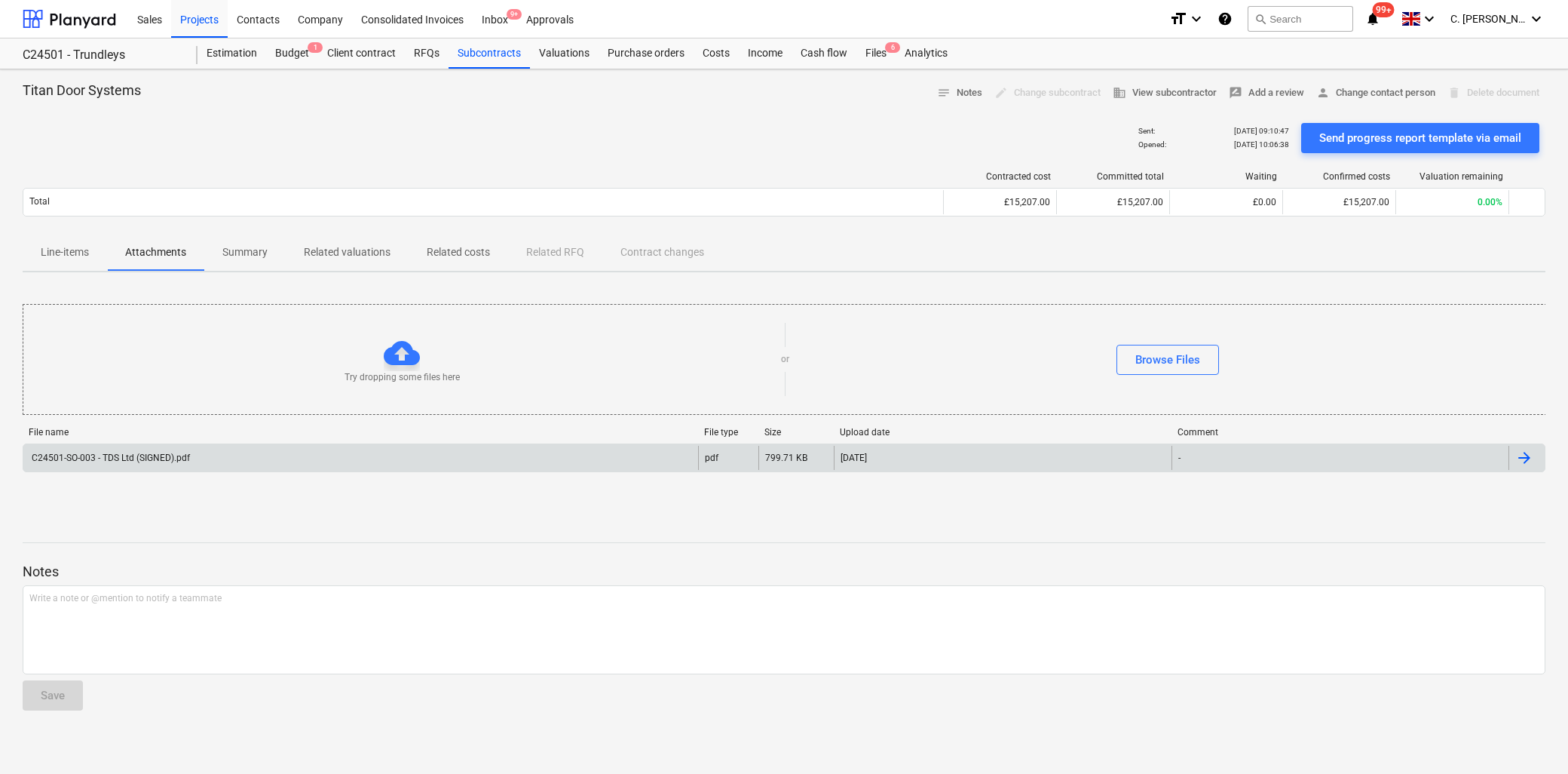
click at [142, 457] on div "C24501-SO-003 - TDS Ltd (SIGNED).pdf" at bounding box center [110, 458] width 161 height 11
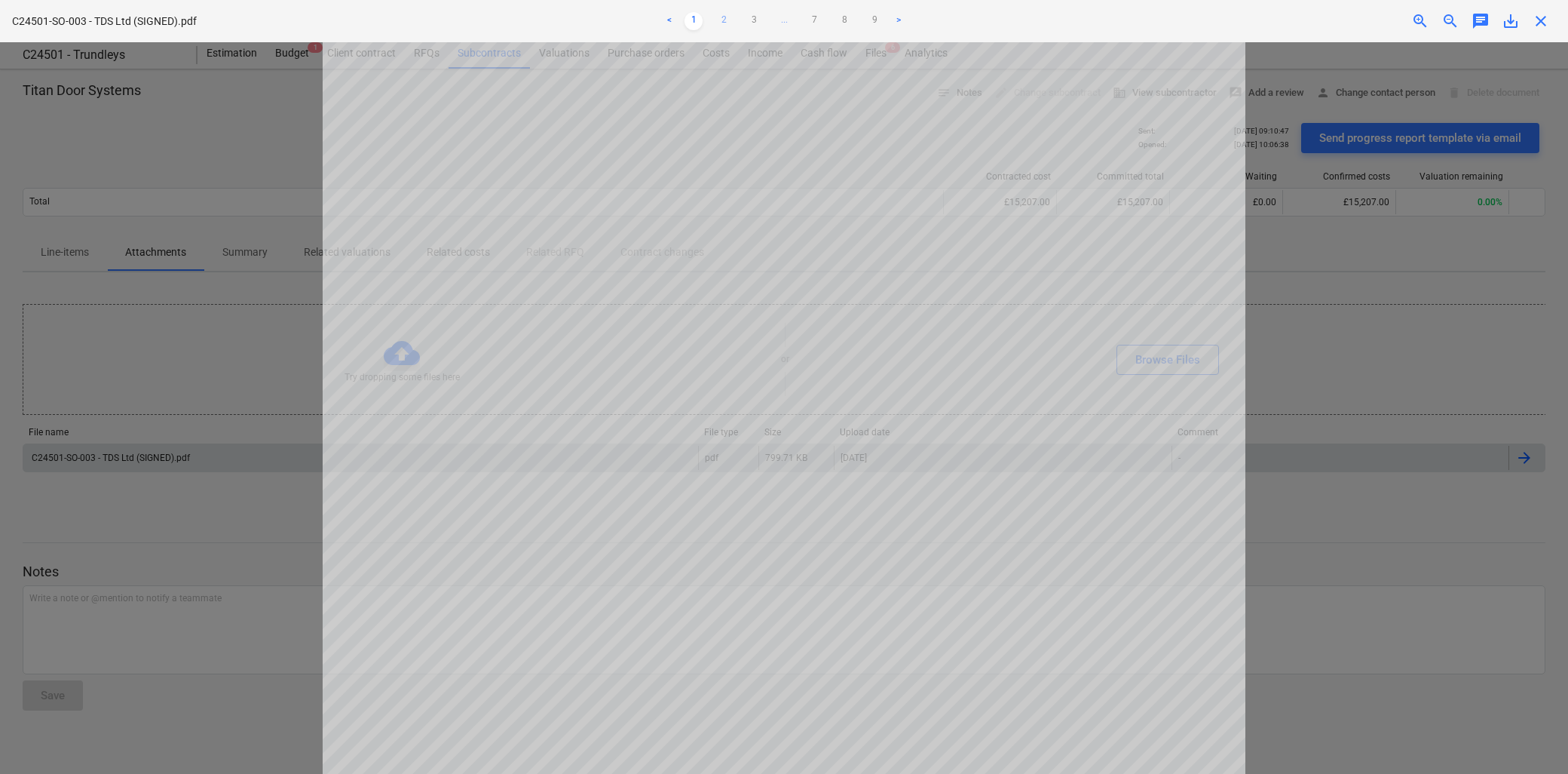
click at [724, 21] on link "2" at bounding box center [724, 21] width 18 height 18
click at [757, 21] on link "3" at bounding box center [754, 21] width 18 height 18
click at [766, 21] on link "4" at bounding box center [769, 21] width 18 height 18
click at [844, 20] on link "7" at bounding box center [844, 21] width 18 height 18
click at [861, 23] on link "8" at bounding box center [859, 21] width 18 height 18
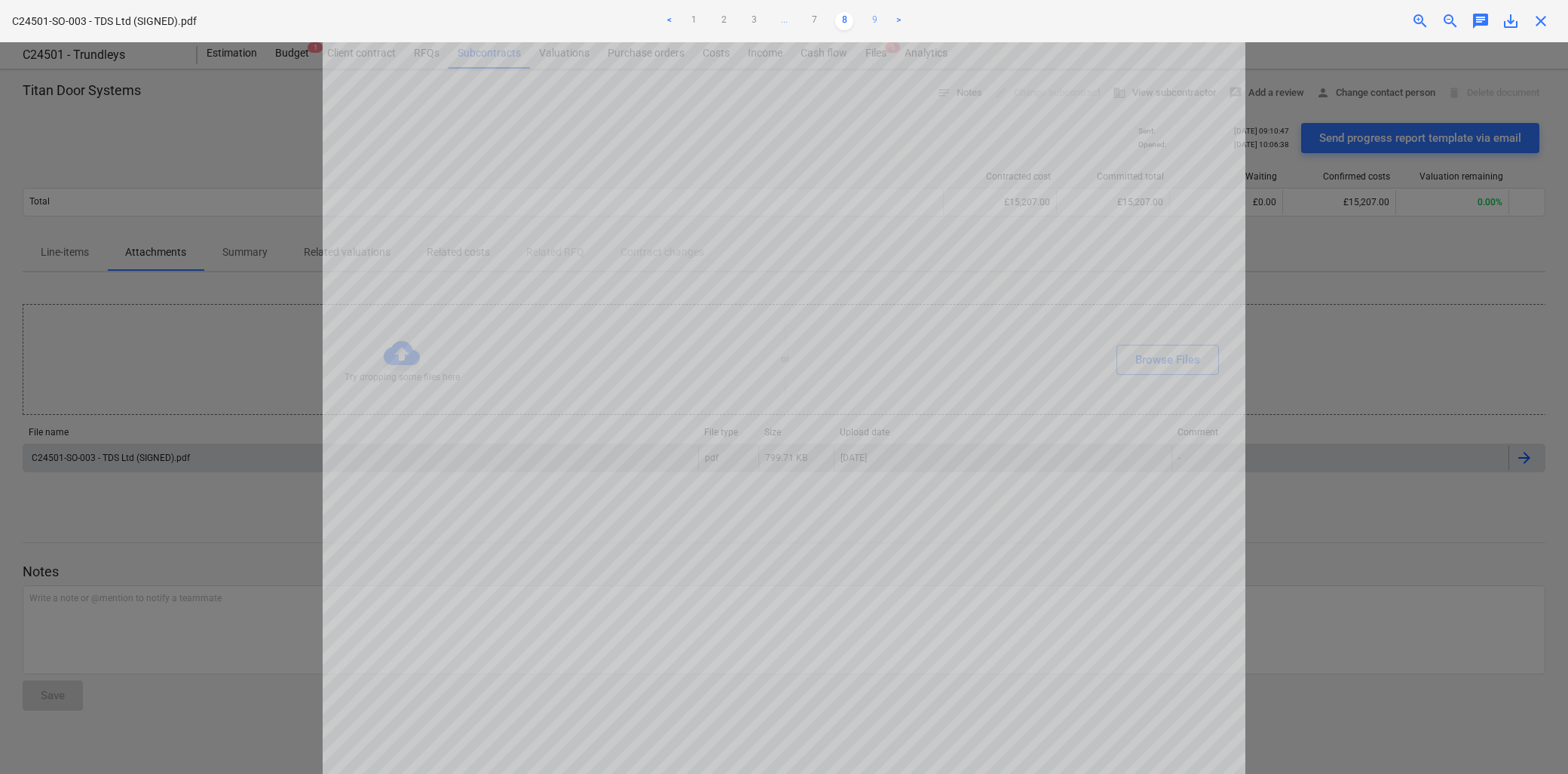
click at [876, 21] on link "9" at bounding box center [875, 21] width 18 height 18
click at [850, 16] on link "8" at bounding box center [844, 21] width 18 height 18
click at [807, 25] on link "7" at bounding box center [814, 21] width 18 height 18
click at [799, 21] on link "6" at bounding box center [799, 21] width 18 height 18
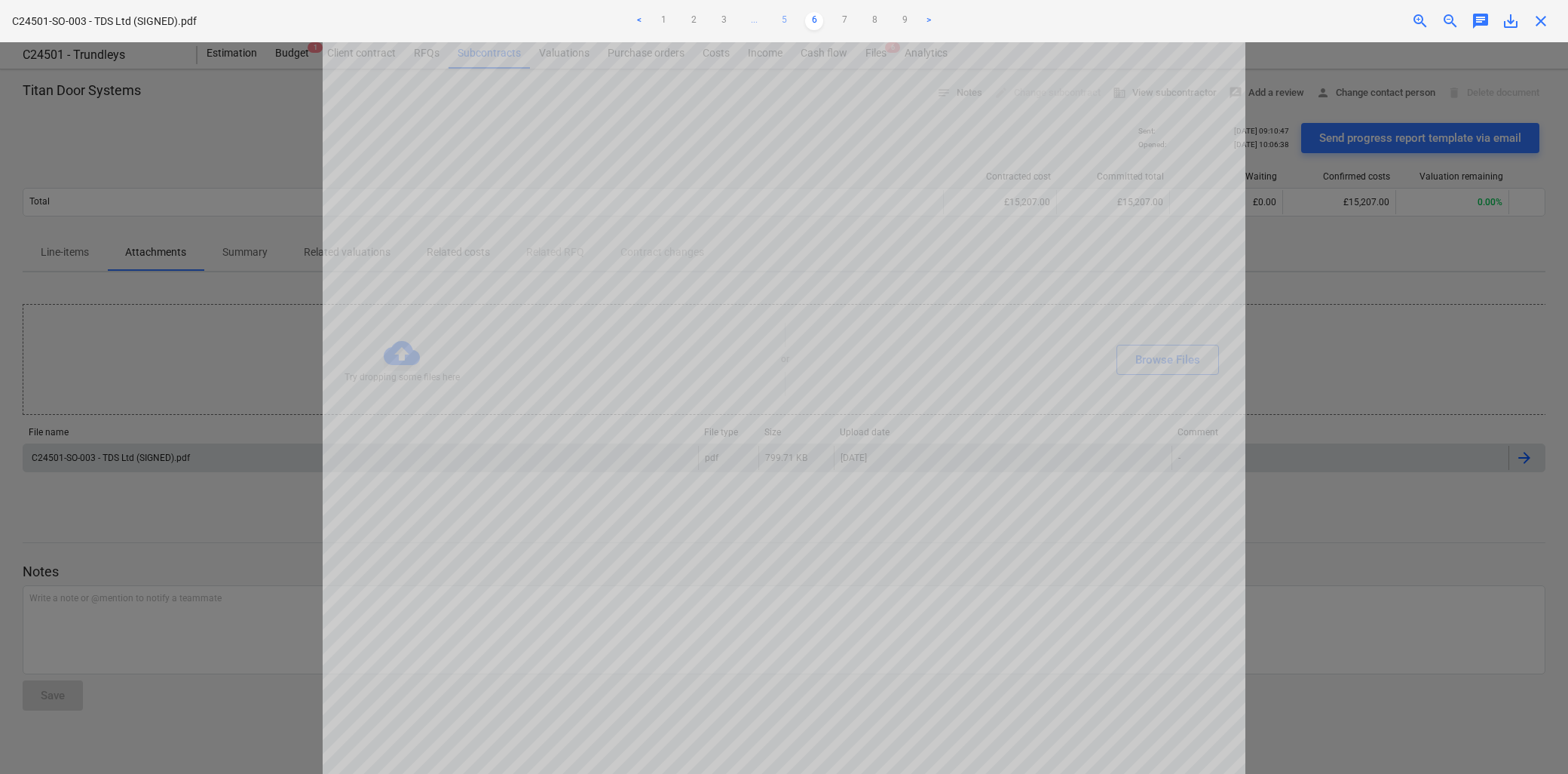
click at [784, 17] on link "5" at bounding box center [784, 21] width 18 height 18
click at [756, 19] on link "4" at bounding box center [754, 21] width 18 height 18
click at [720, 26] on link "3" at bounding box center [724, 21] width 18 height 18
click at [713, 21] on link "2" at bounding box center [709, 21] width 18 height 18
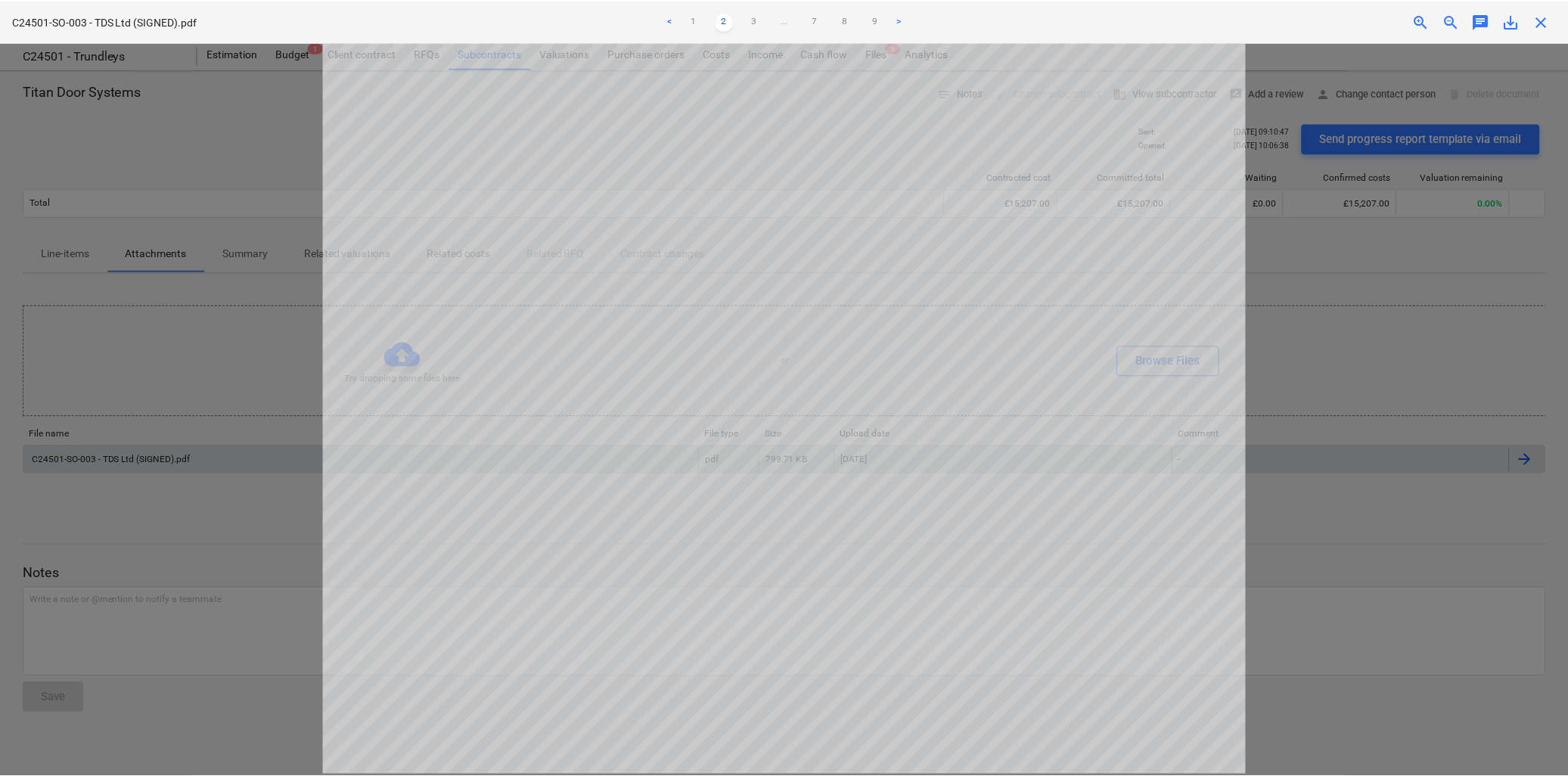
scroll to position [466, 0]
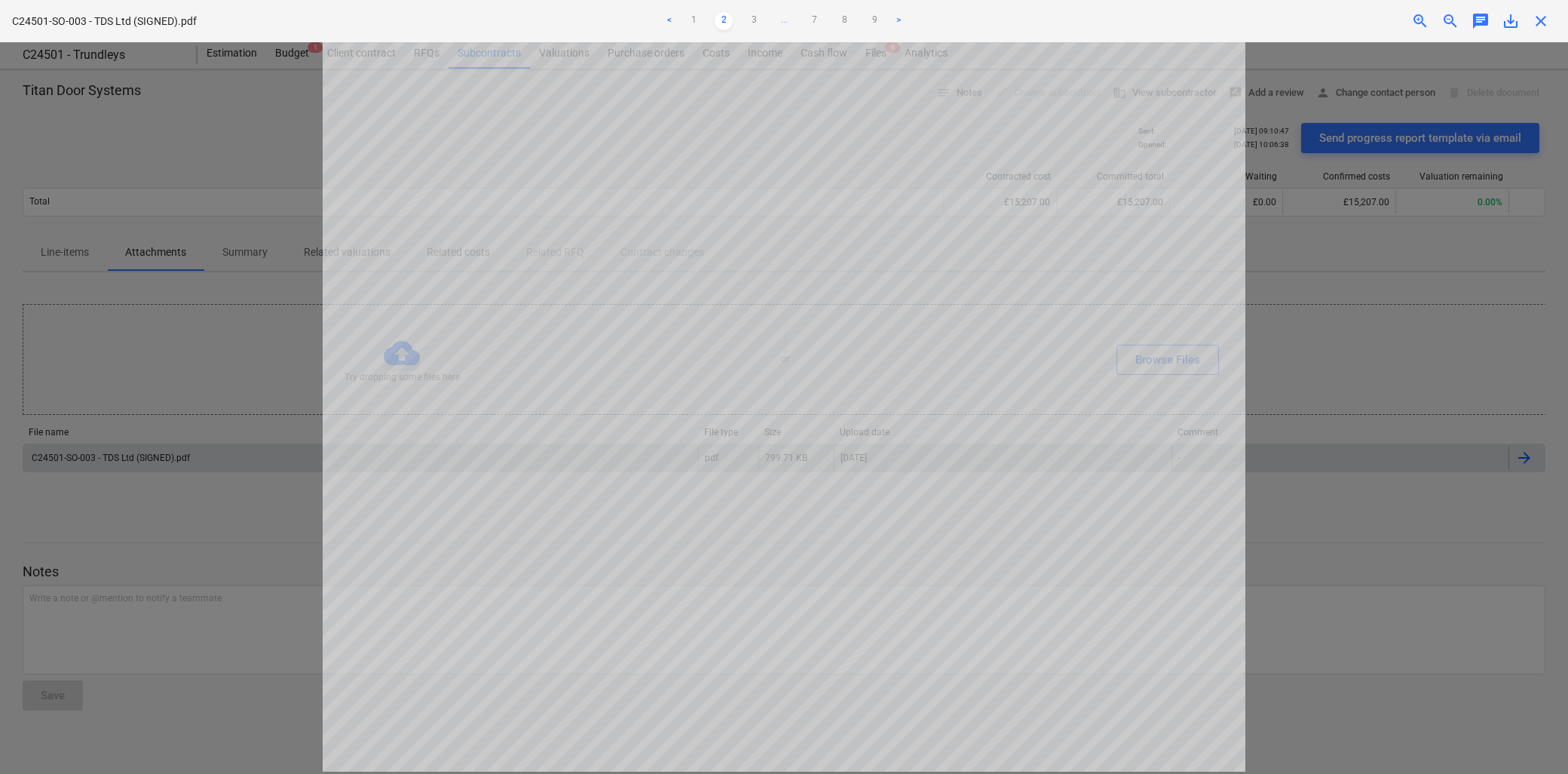
click at [1510, 25] on span "save_alt" at bounding box center [1511, 21] width 18 height 18
click at [282, 348] on div at bounding box center [784, 408] width 1568 height 732
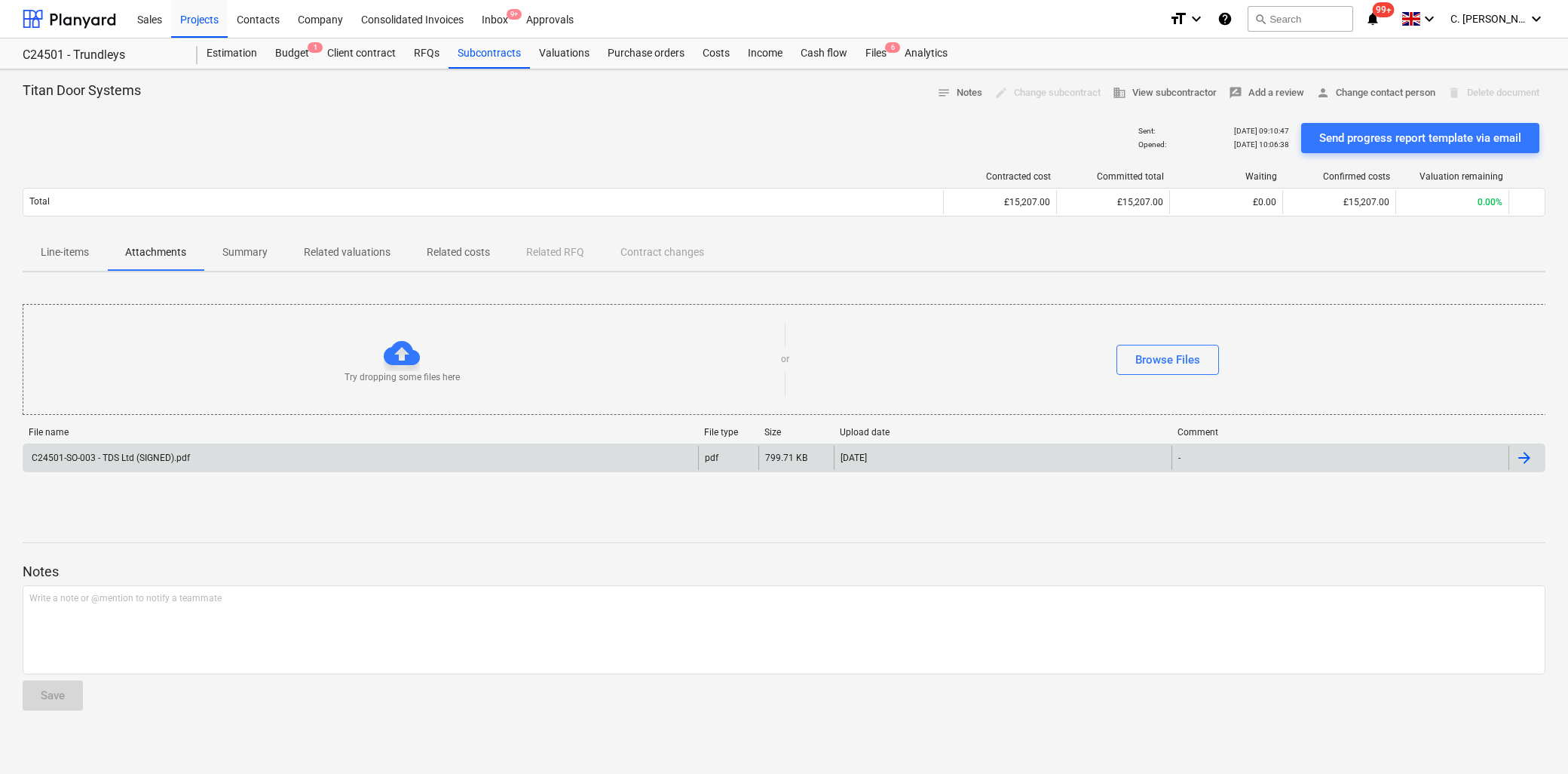
click at [1391, 336] on div "Try dropping some files here or Browse Files" at bounding box center [784, 359] width 1523 height 85
click at [76, 251] on p "Line-items" at bounding box center [64, 253] width 48 height 16
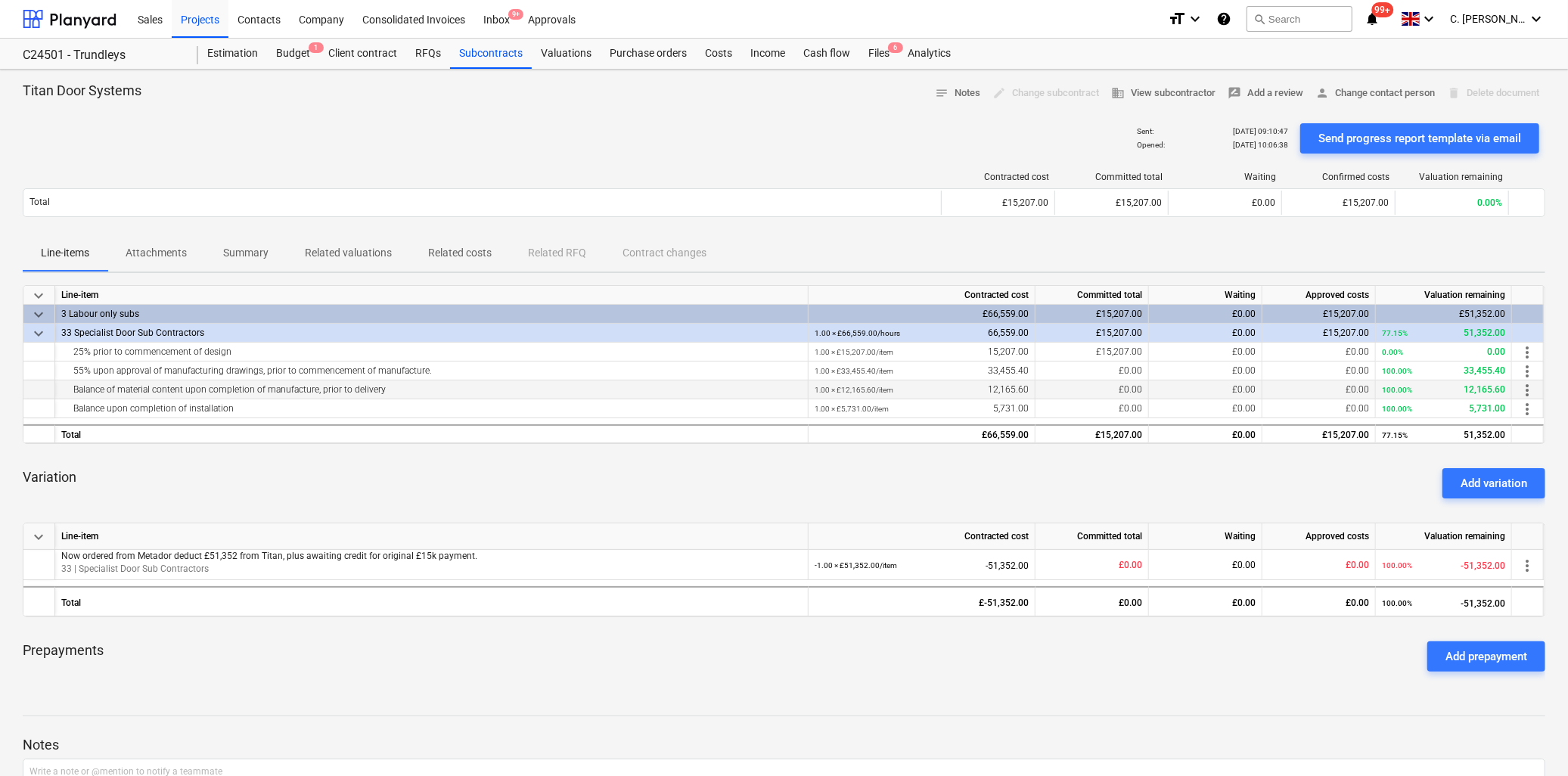
scroll to position [84, 0]
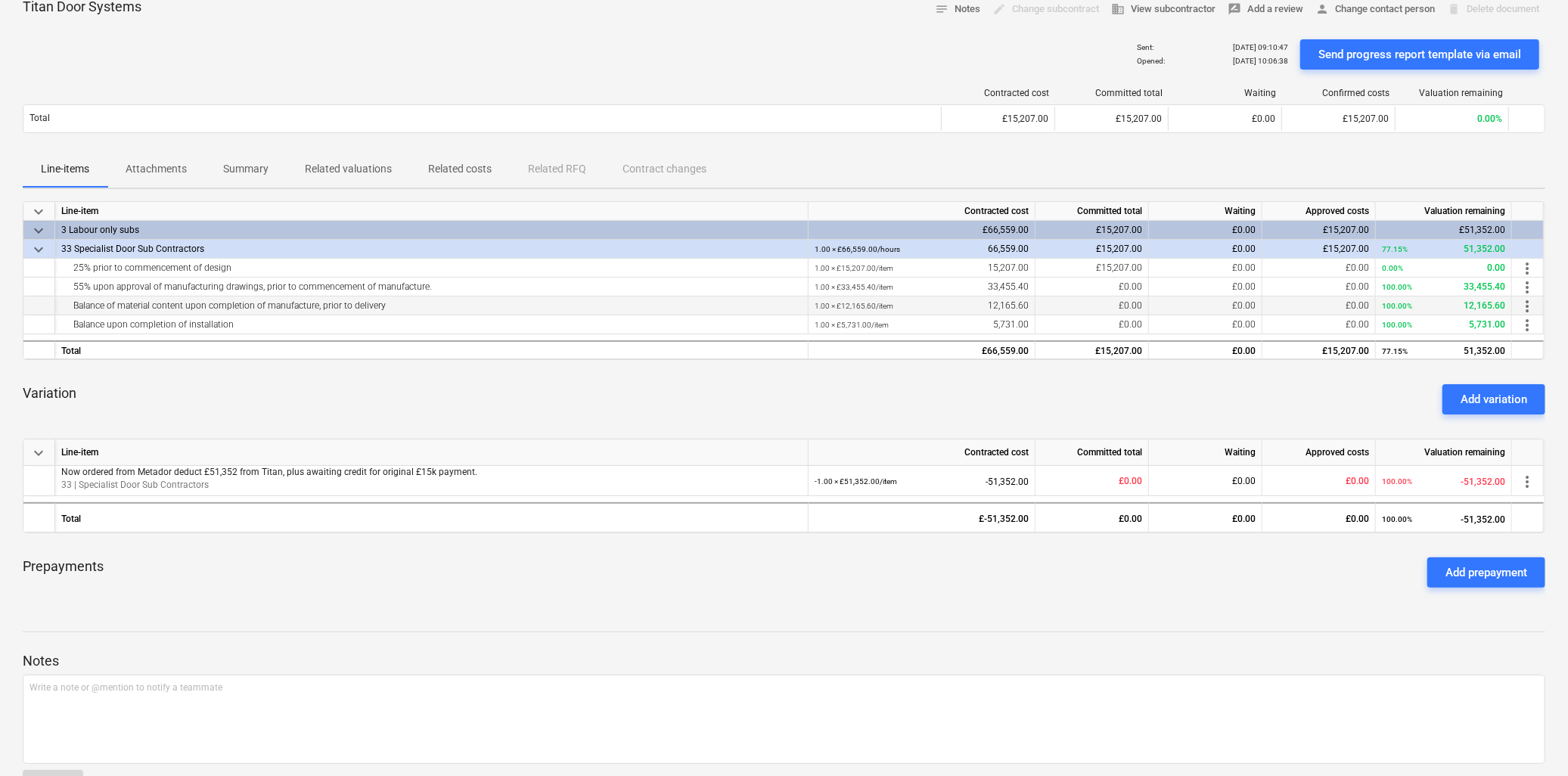
click at [246, 310] on div "Balance of material content upon completion of manufacture, prior to delivery" at bounding box center [432, 305] width 741 height 19
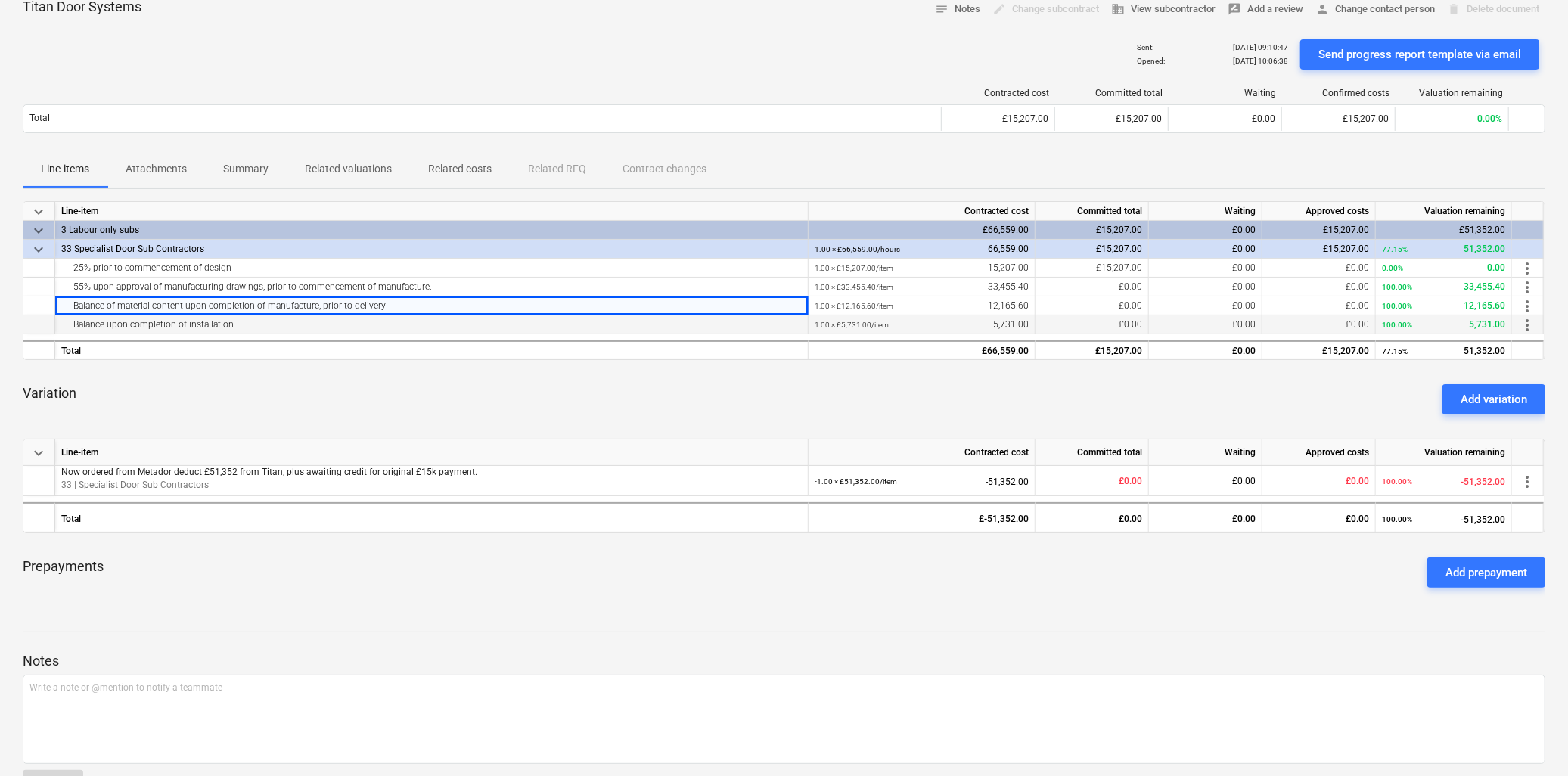
drag, startPoint x: 101, startPoint y: 325, endPoint x: 110, endPoint y: 327, distance: 9.2
click at [102, 325] on div "Balance upon completion of installation" at bounding box center [432, 324] width 741 height 19
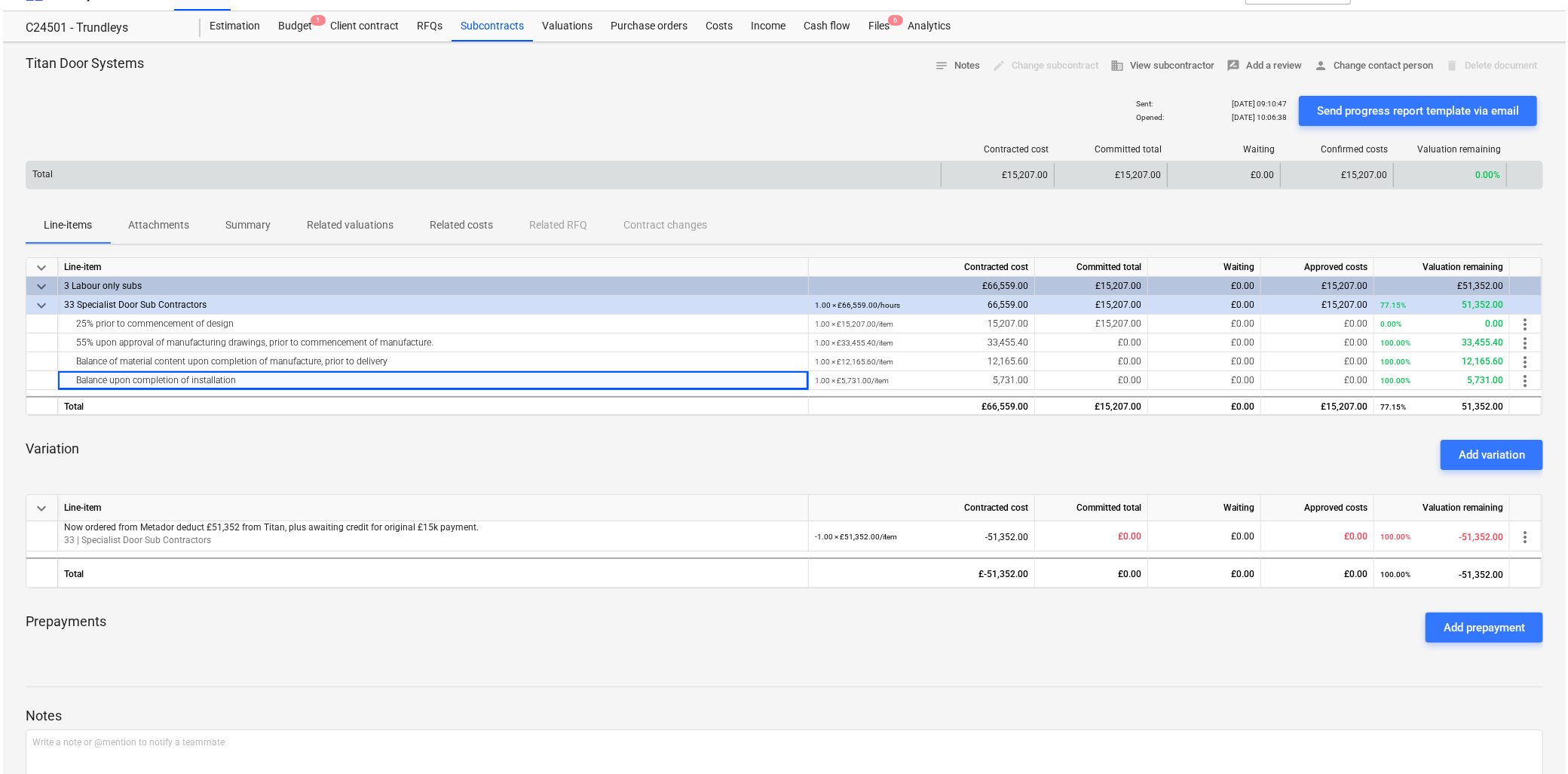
scroll to position [0, 0]
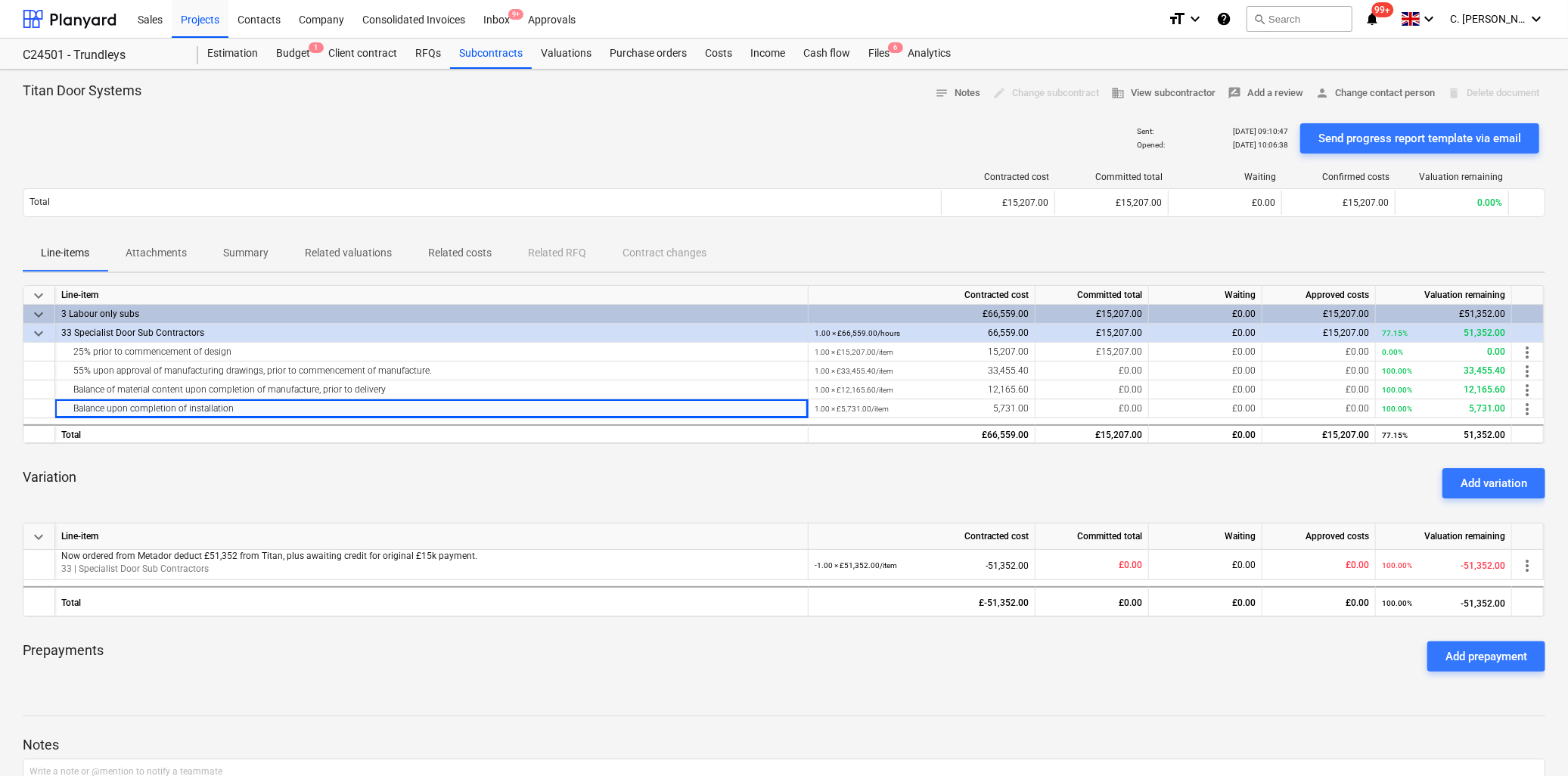
click at [167, 253] on p "Attachments" at bounding box center [157, 254] width 62 height 16
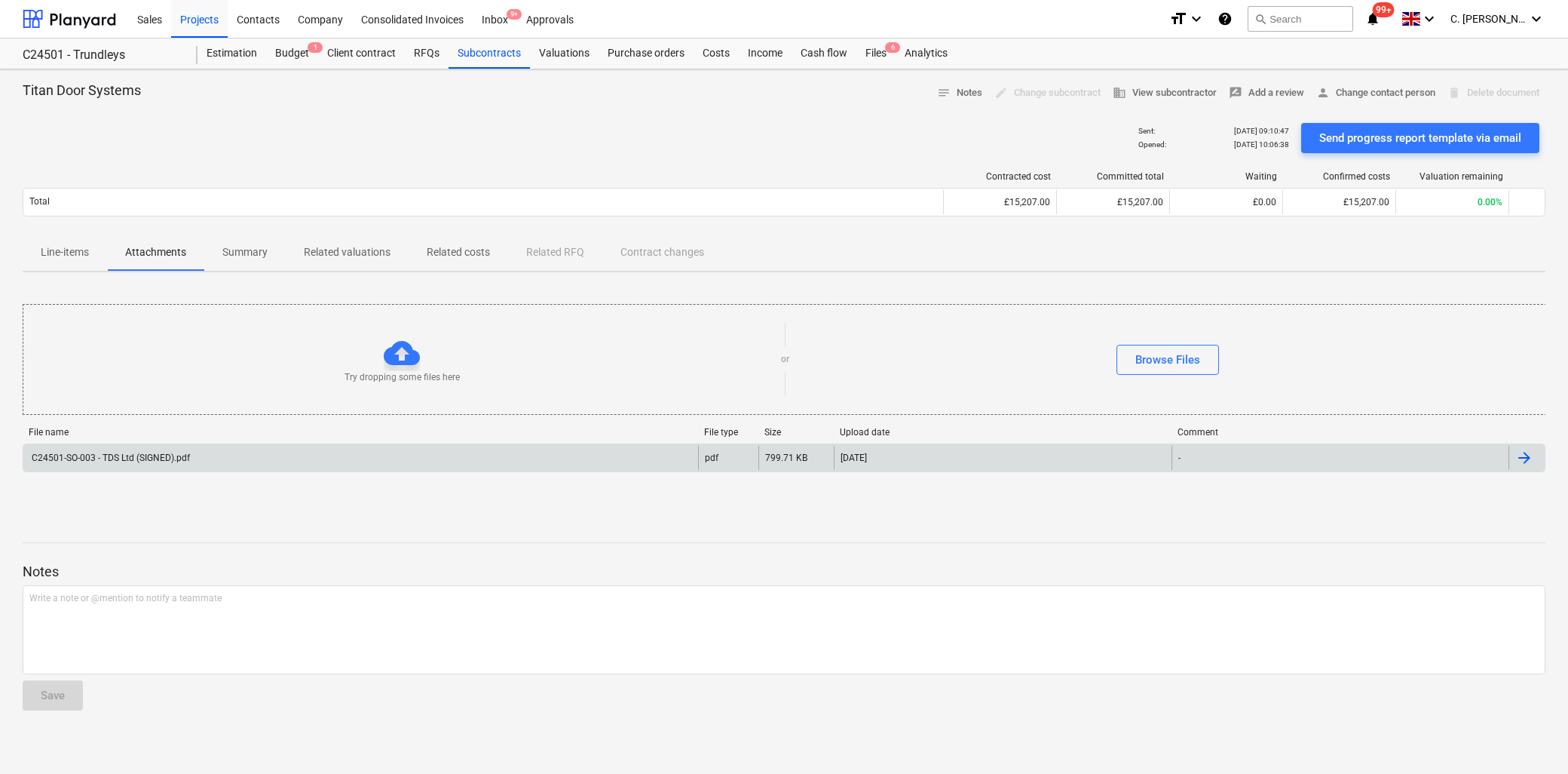
click at [162, 455] on div "C24501-SO-003 - TDS Ltd (SIGNED).pdf" at bounding box center [110, 458] width 161 height 11
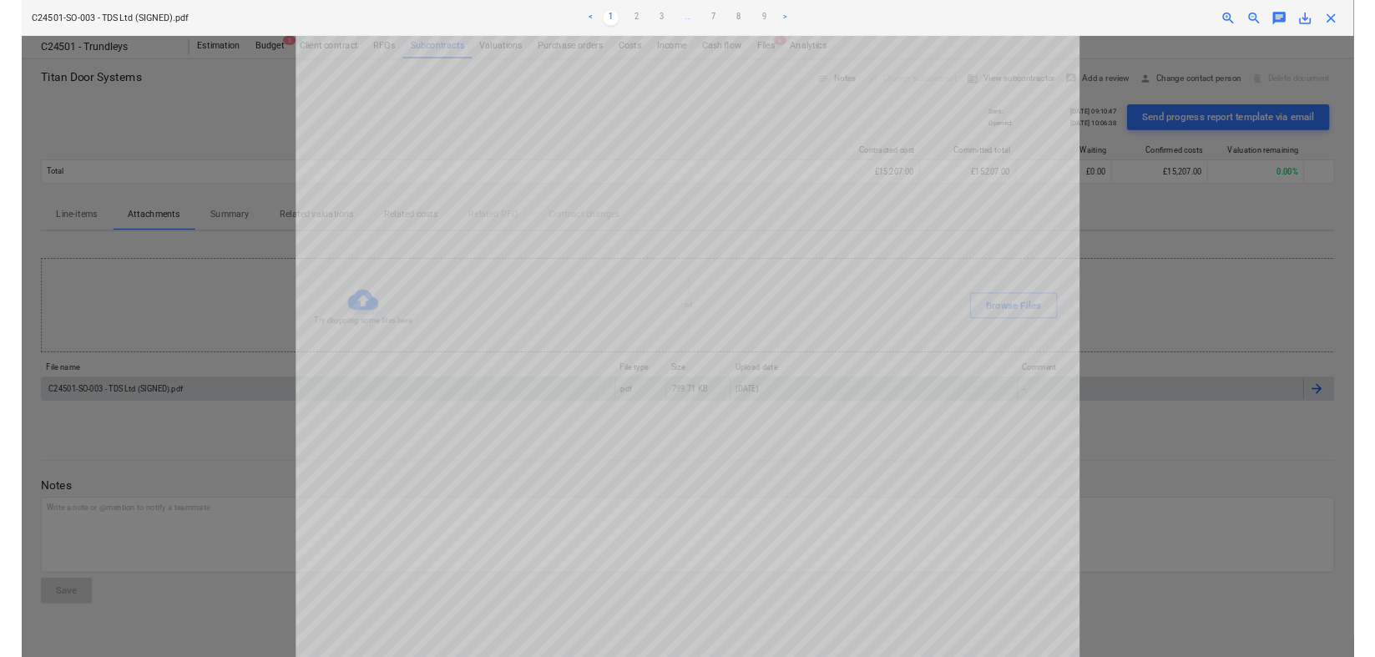
scroll to position [515, 0]
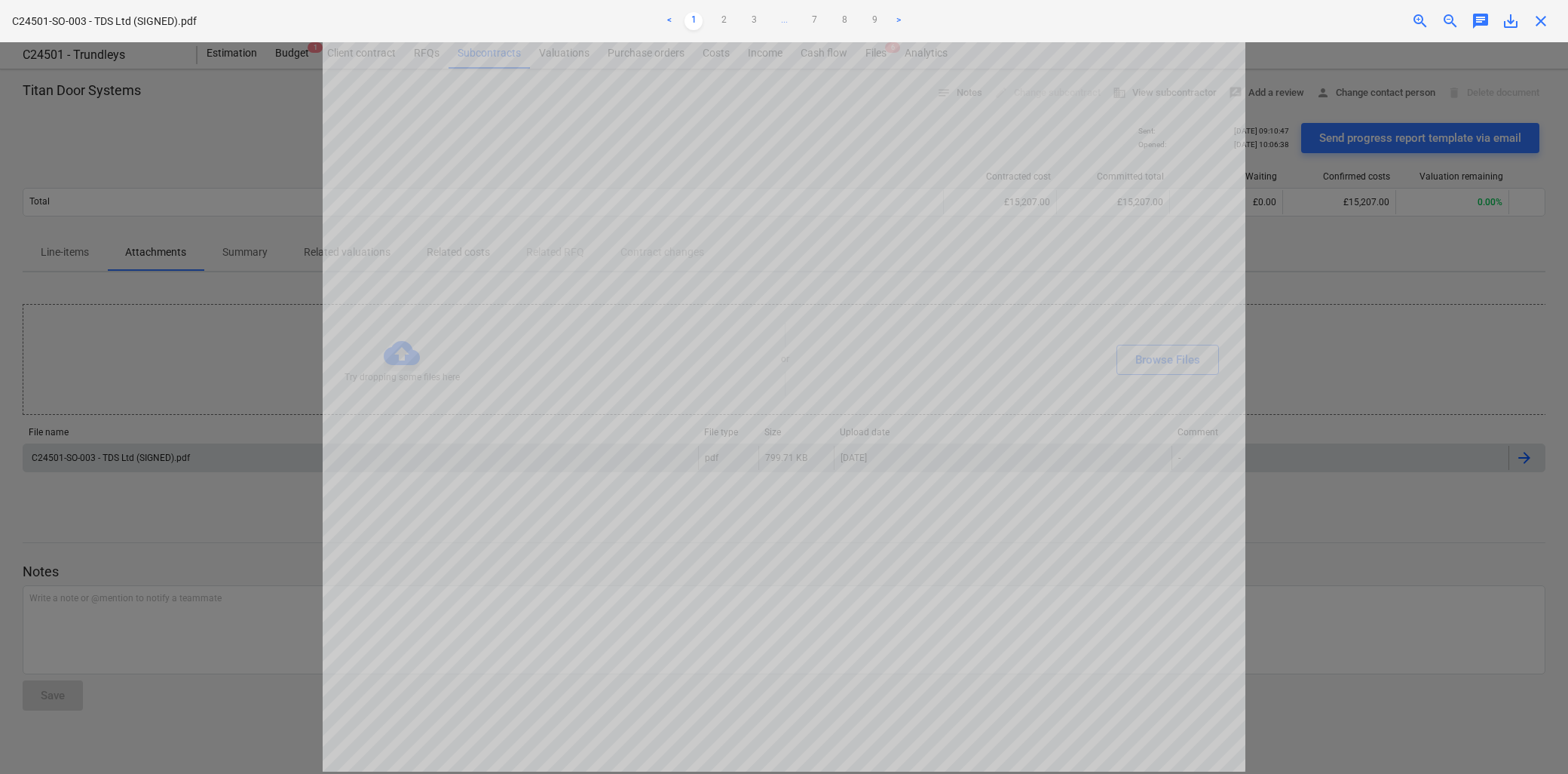
click at [1544, 23] on span "close" at bounding box center [1541, 21] width 18 height 18
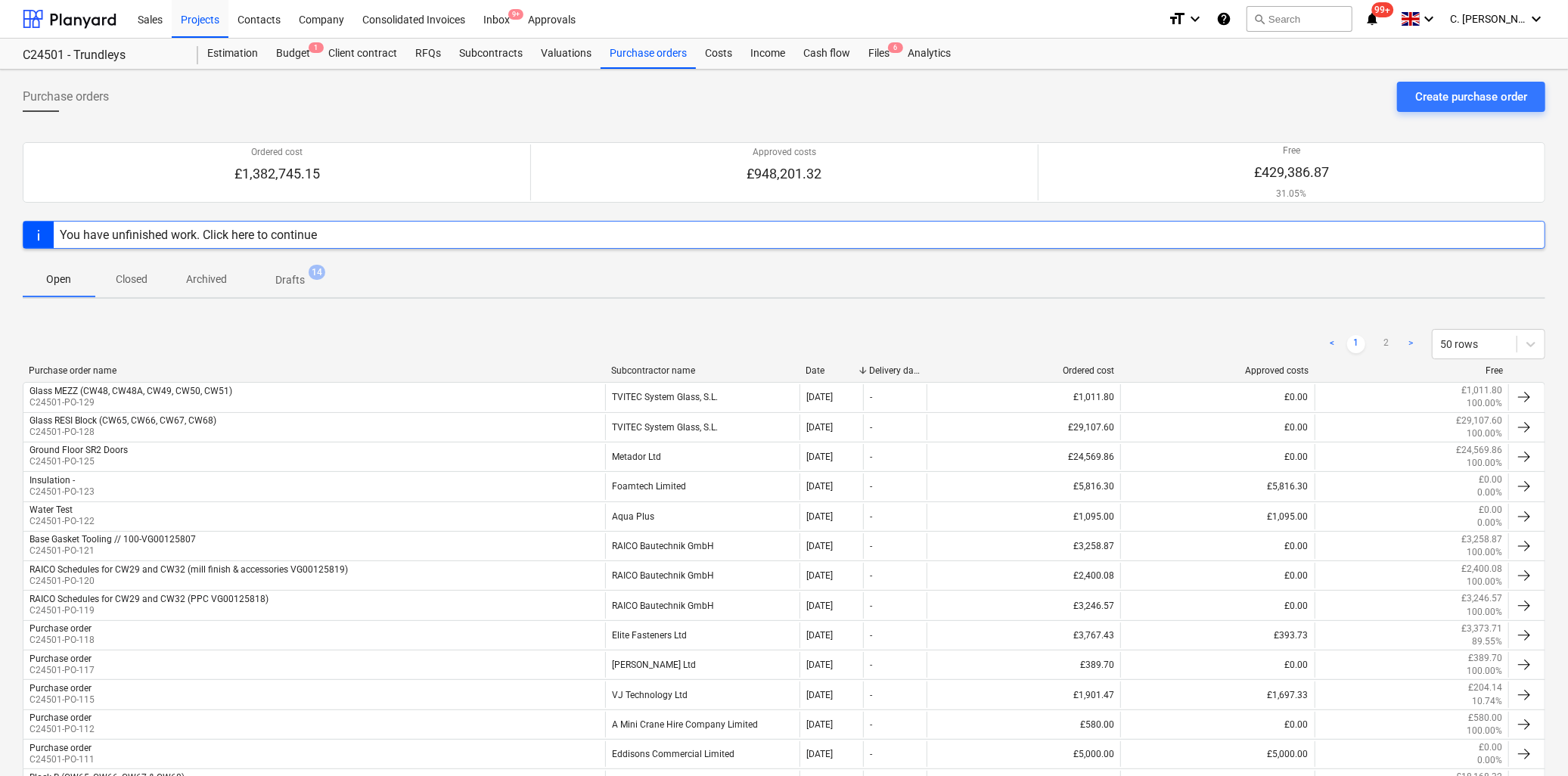
click at [643, 371] on div "Subcontractor name" at bounding box center [702, 370] width 182 height 11
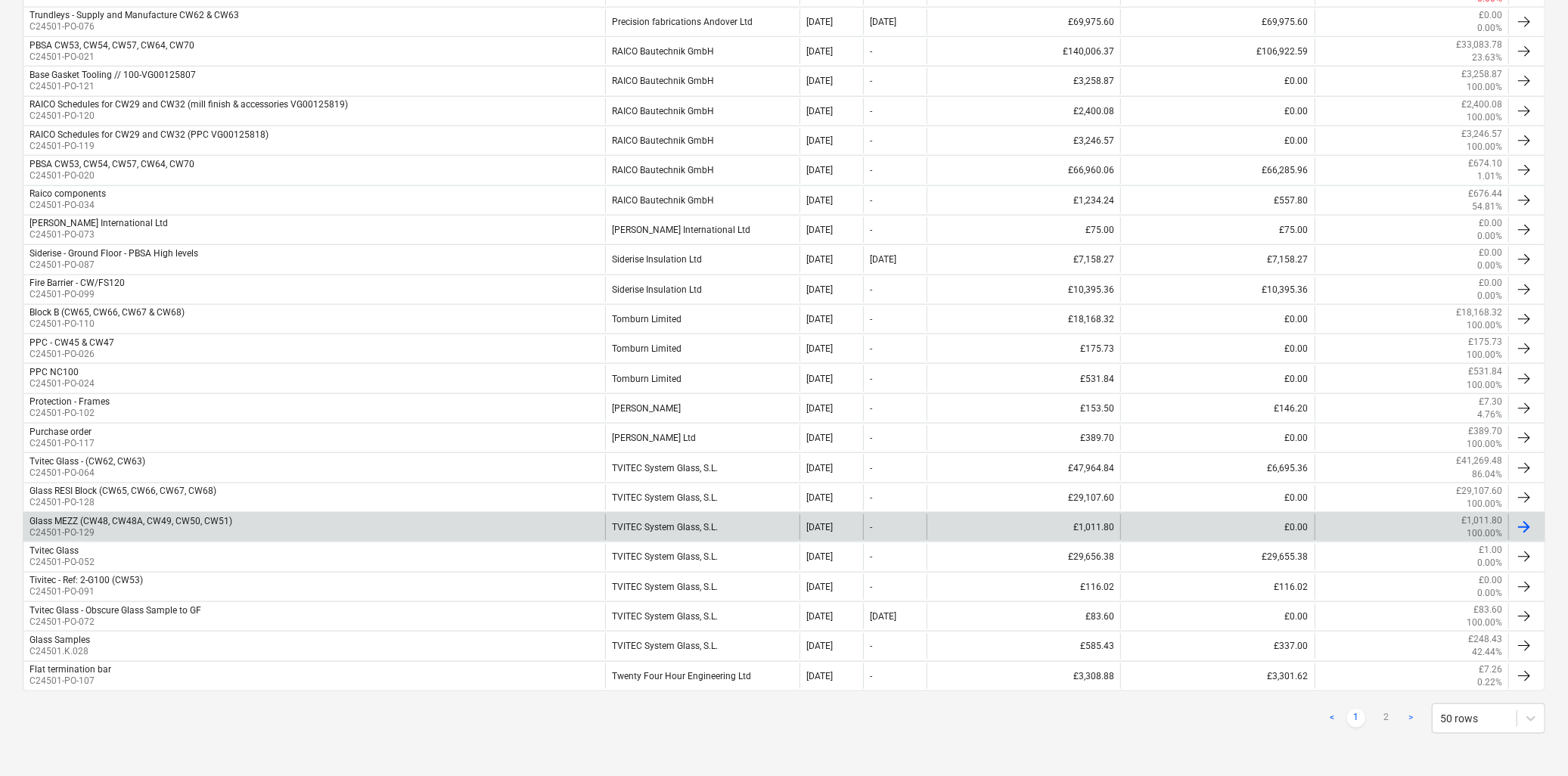
scroll to position [1182, 0]
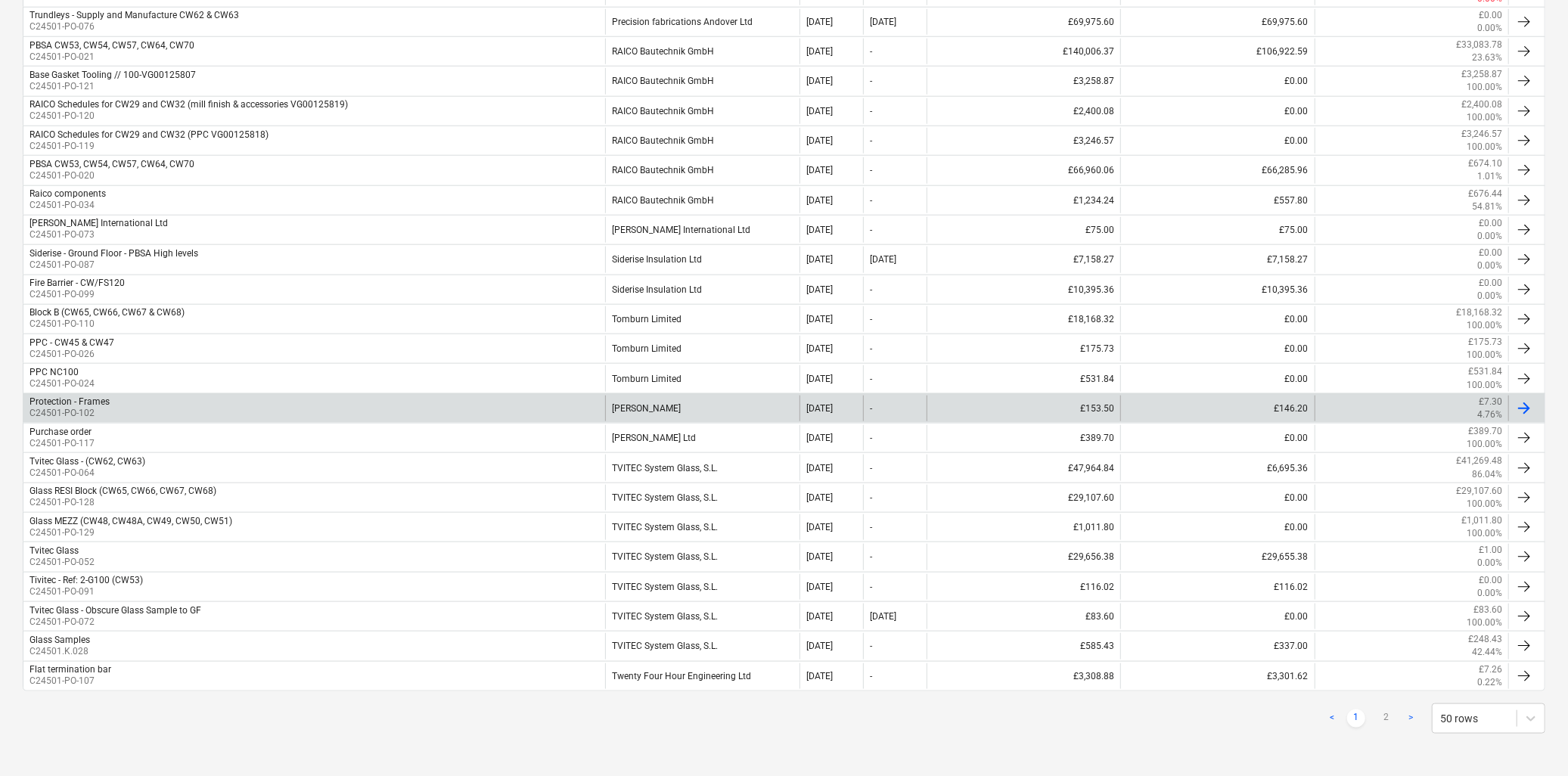
click at [121, 404] on div "Protection - Frames C24501-PO-102" at bounding box center [314, 408] width 582 height 25
